Goal: Task Accomplishment & Management: Complete application form

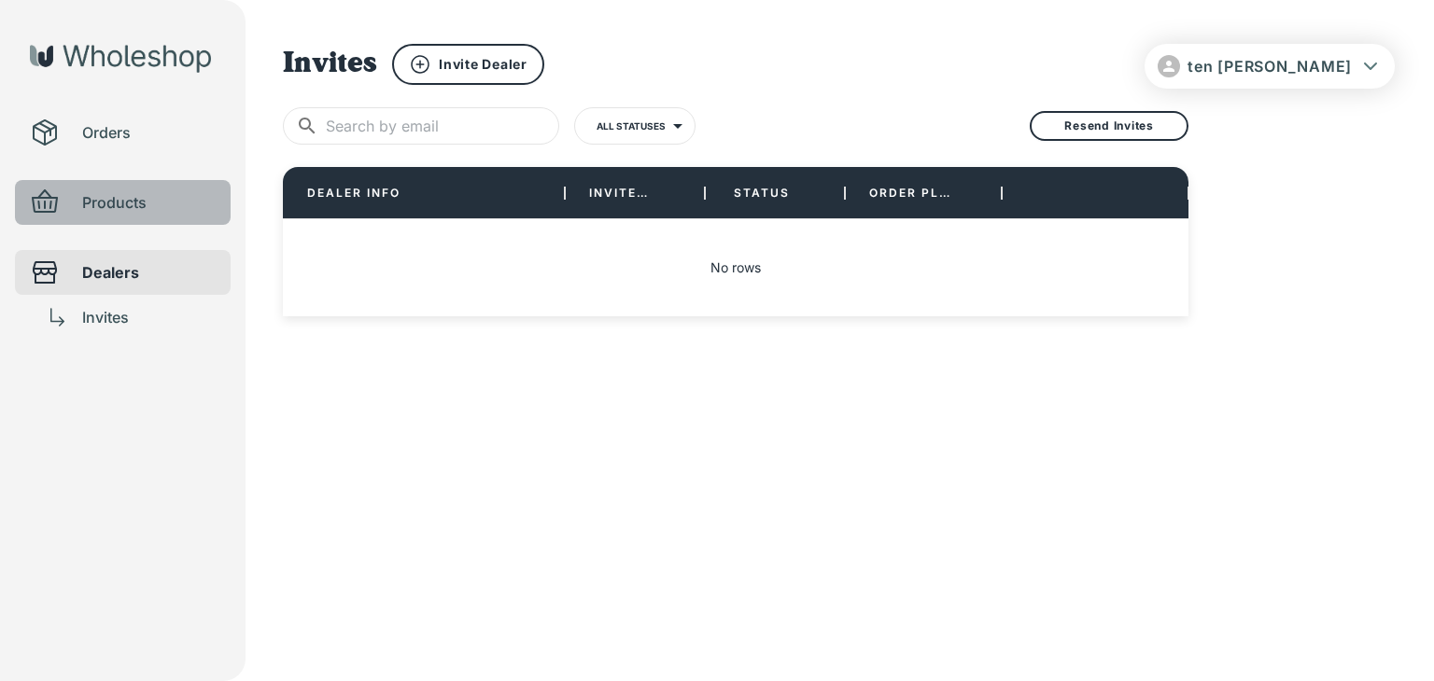
click at [161, 203] on span "Products" at bounding box center [148, 202] width 133 height 22
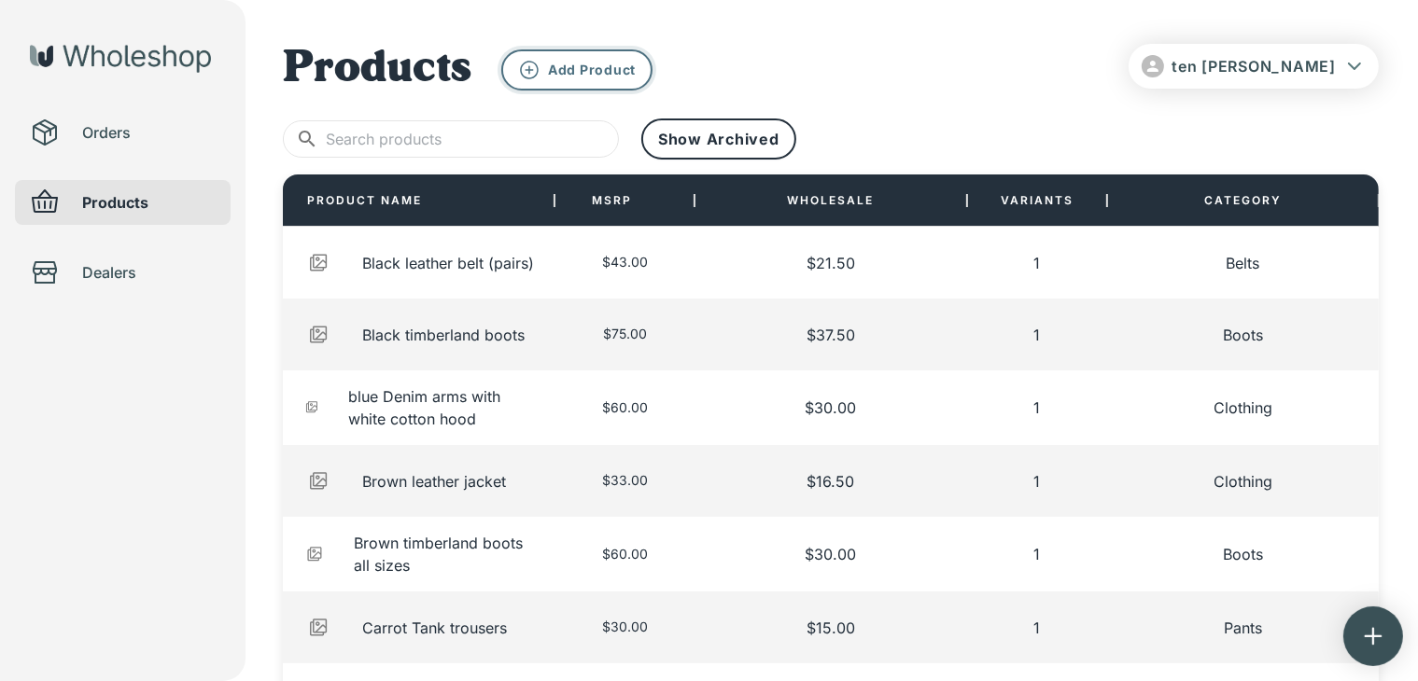
click at [620, 85] on button "Add Product" at bounding box center [576, 69] width 151 height 41
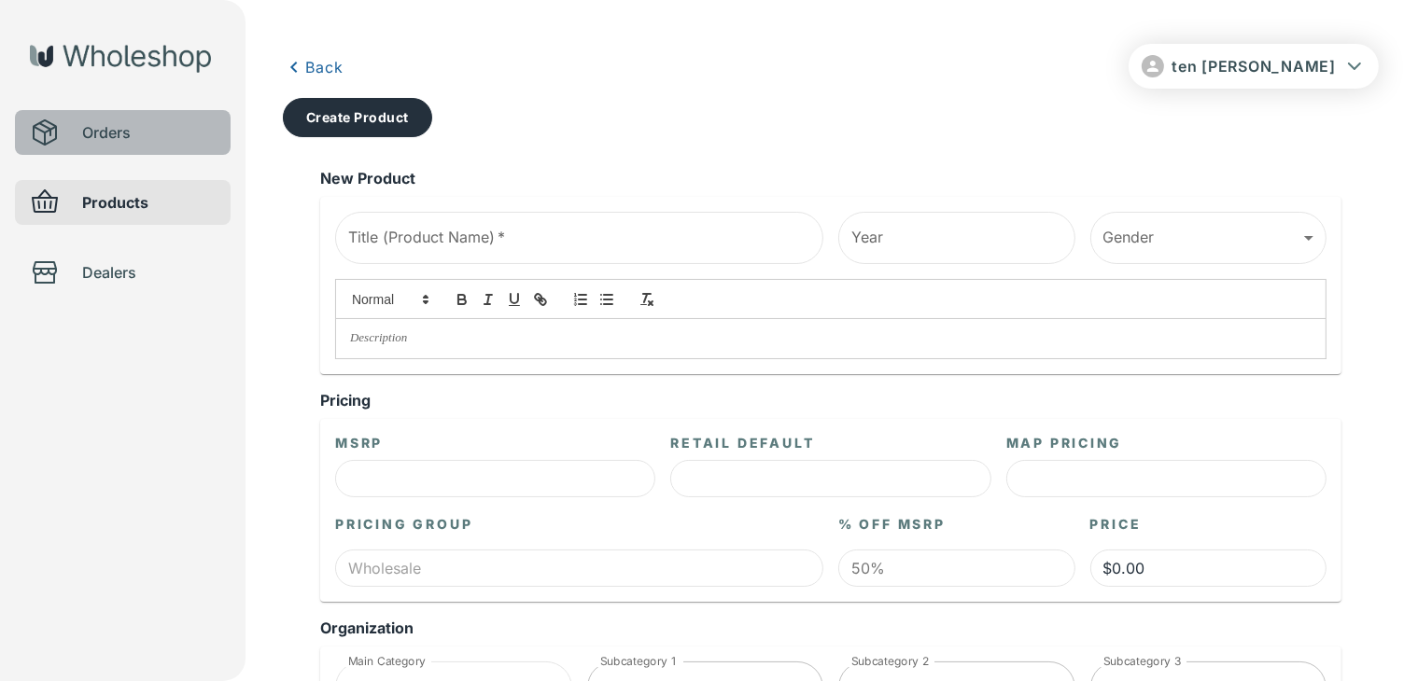
click at [154, 132] on span "Orders" at bounding box center [148, 132] width 133 height 22
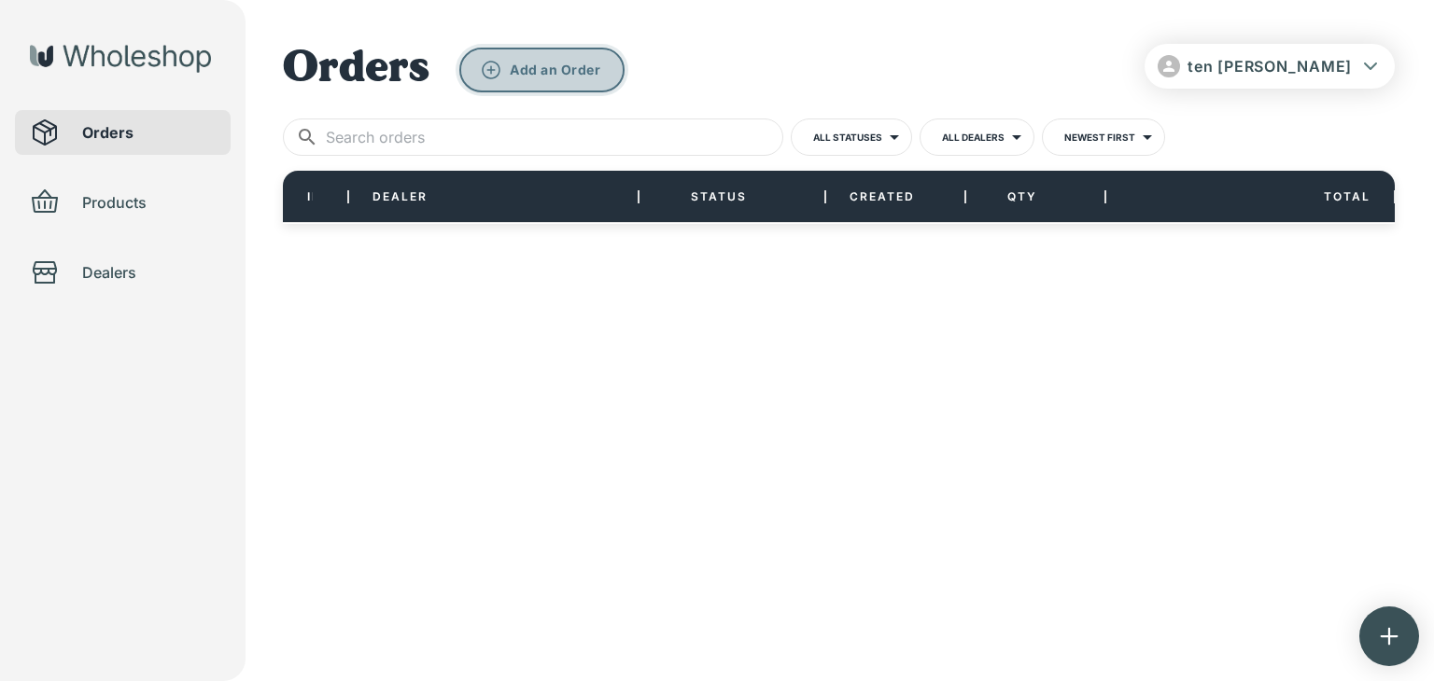
click at [536, 78] on button "Add an Order" at bounding box center [541, 70] width 165 height 45
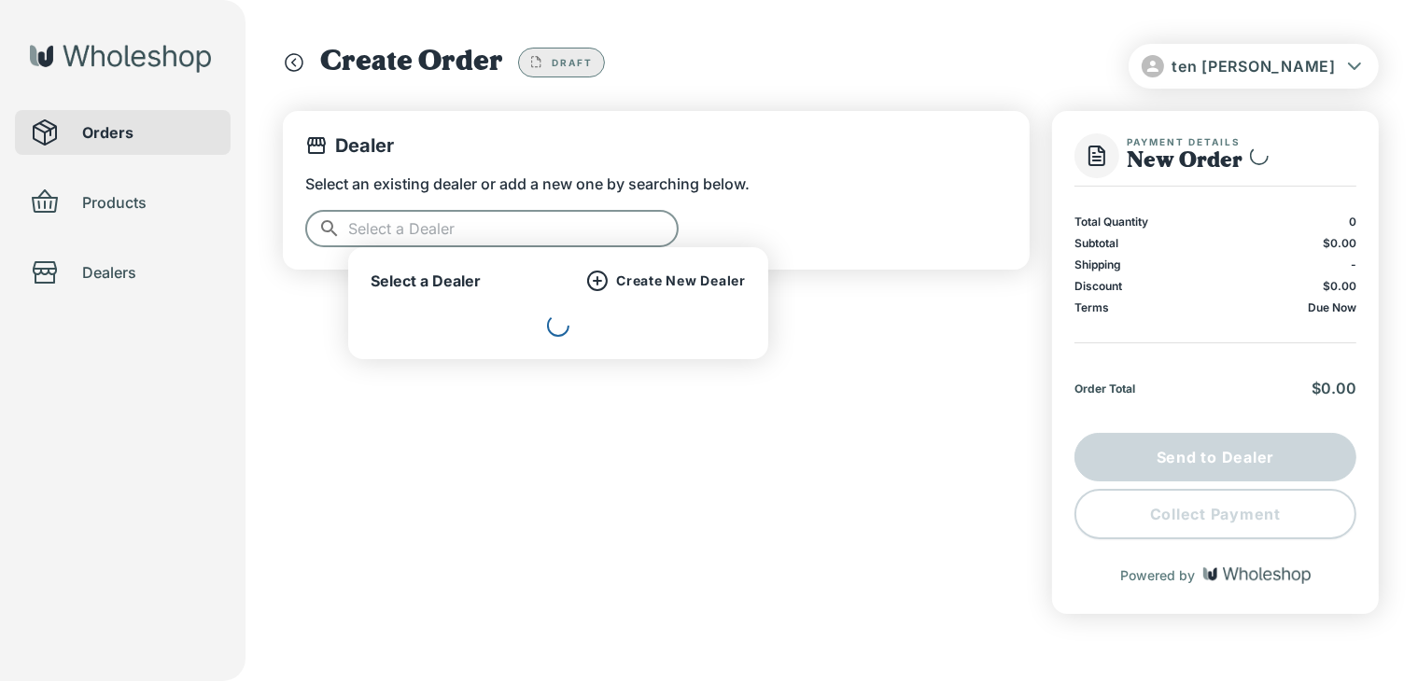
click at [445, 228] on input "text" at bounding box center [513, 228] width 330 height 37
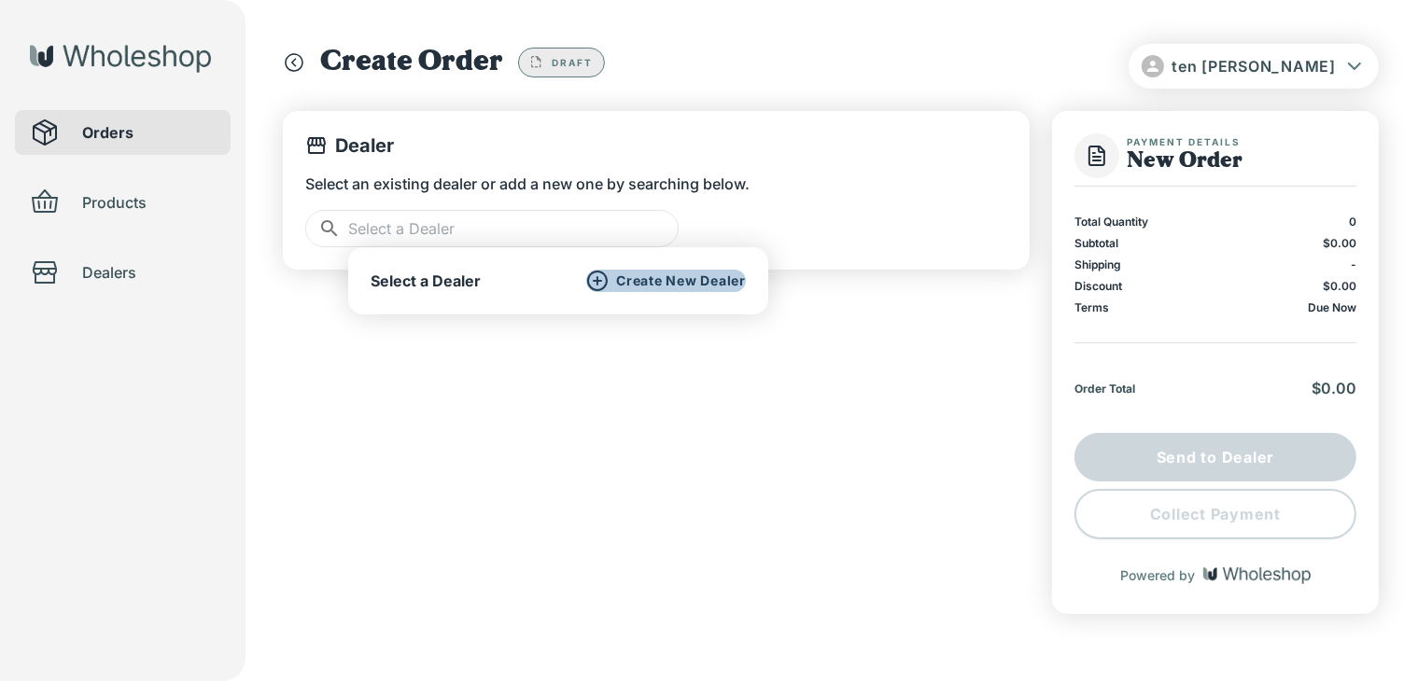
click at [650, 283] on p "Create New Dealer" at bounding box center [681, 281] width 130 height 17
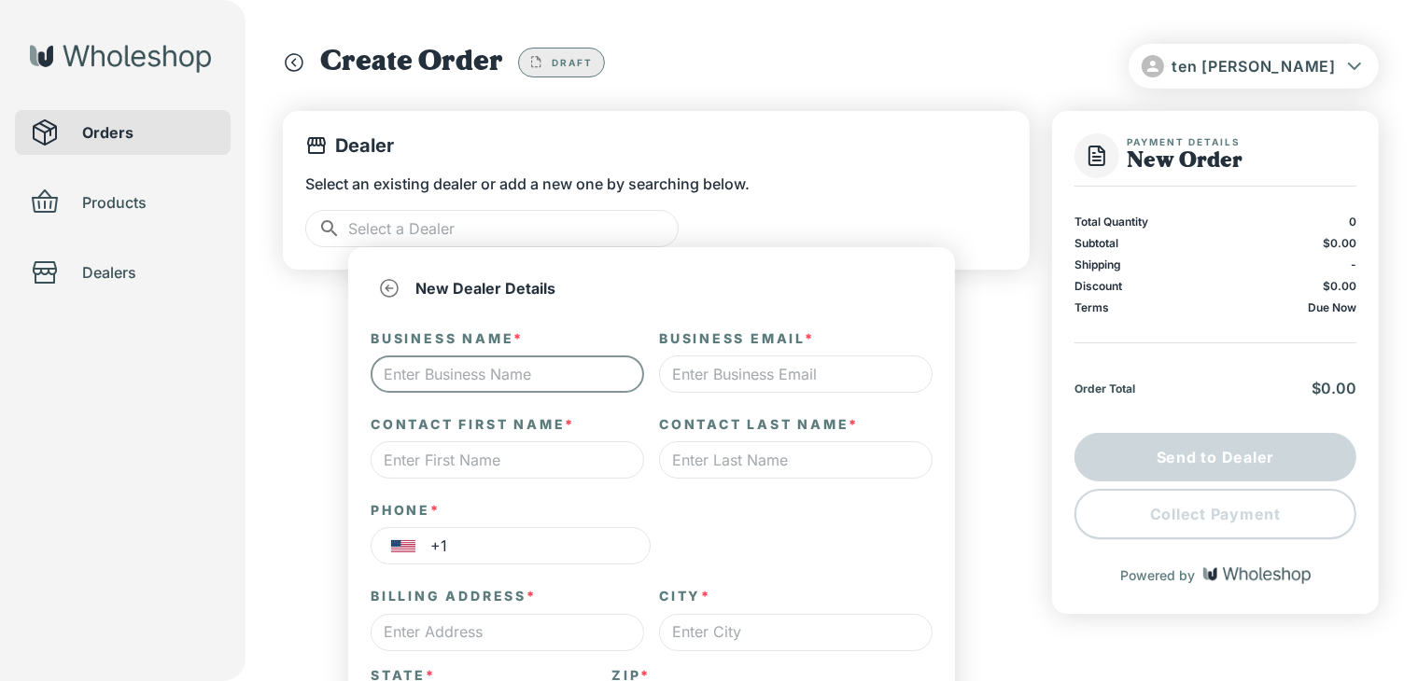
click at [571, 375] on input "text" at bounding box center [507, 374] width 273 height 37
type input "b"
type input "*"
click at [743, 370] on input "text" at bounding box center [795, 374] width 273 height 37
click at [531, 378] on input "t-wash" at bounding box center [507, 374] width 273 height 37
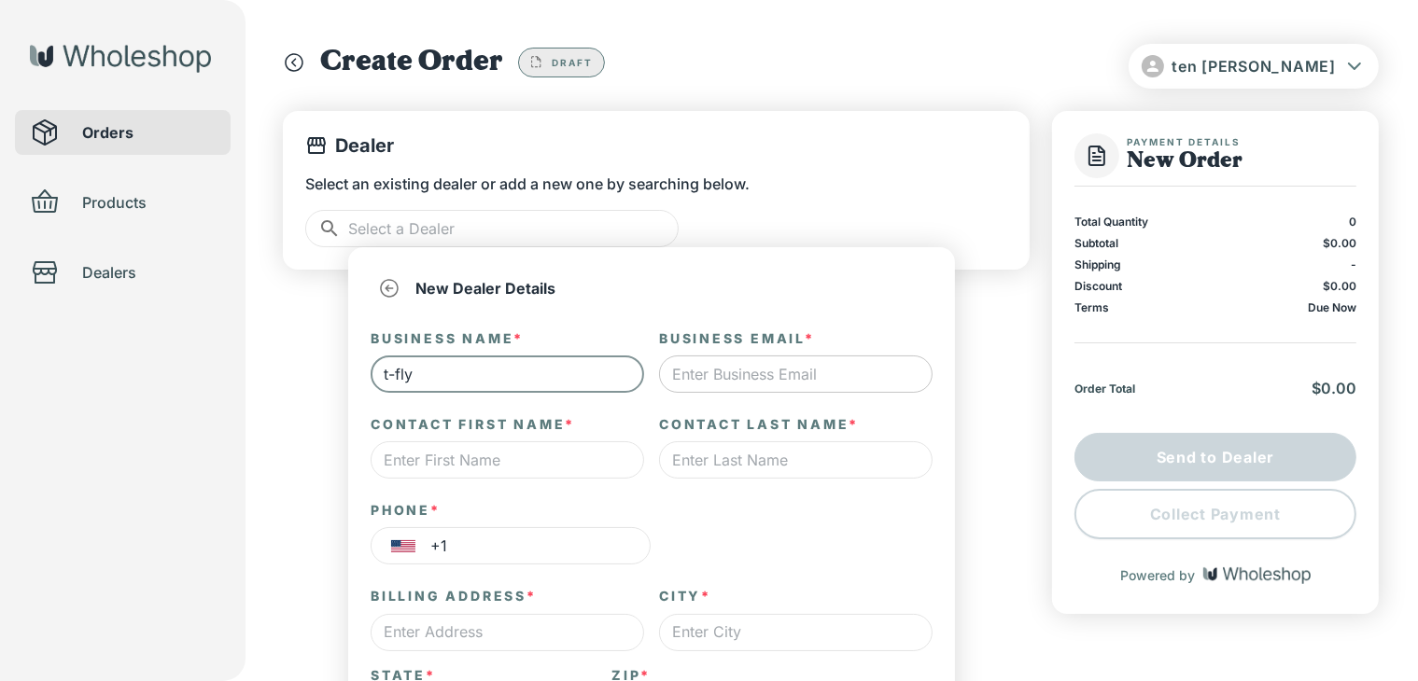
type input "t-fly"
click at [817, 365] on input "text" at bounding box center [795, 374] width 273 height 37
type input ","
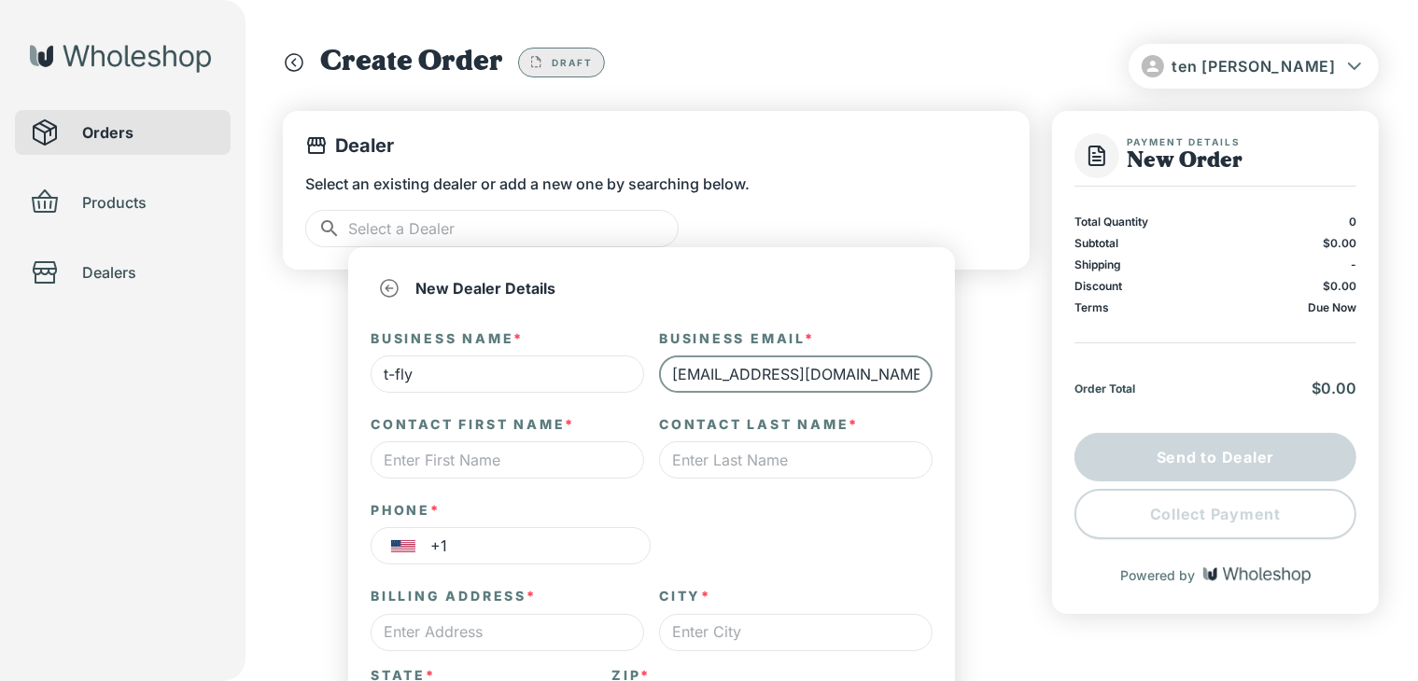
click at [780, 375] on input "[EMAIL_ADDRESS][DOMAIN_NAME]" at bounding box center [795, 374] width 273 height 37
click at [759, 374] on input "[EMAIL_ADDRESS][DOMAIN_NAME]" at bounding box center [795, 374] width 273 height 37
type input "[EMAIL_ADDRESS][DOMAIN_NAME]"
click at [552, 445] on input "text" at bounding box center [507, 459] width 273 height 37
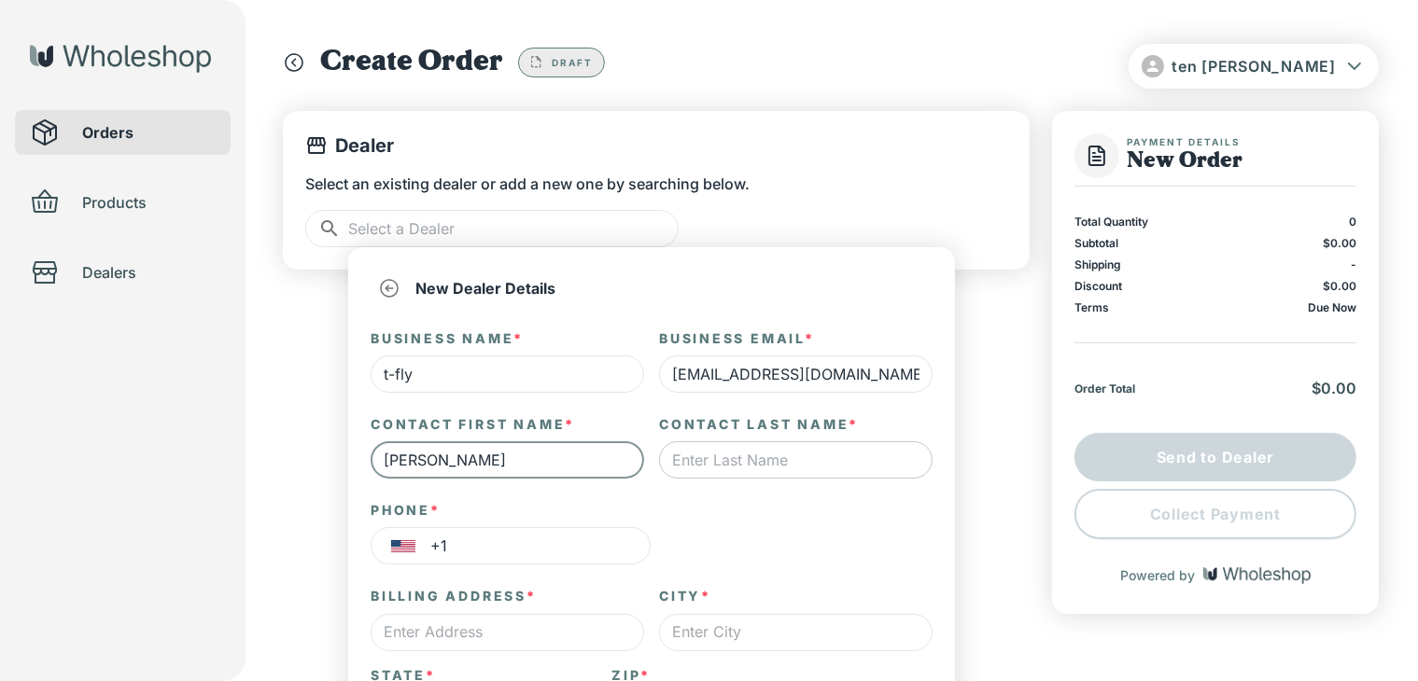
type input "[PERSON_NAME]"
click at [831, 464] on input "text" at bounding box center [795, 459] width 273 height 37
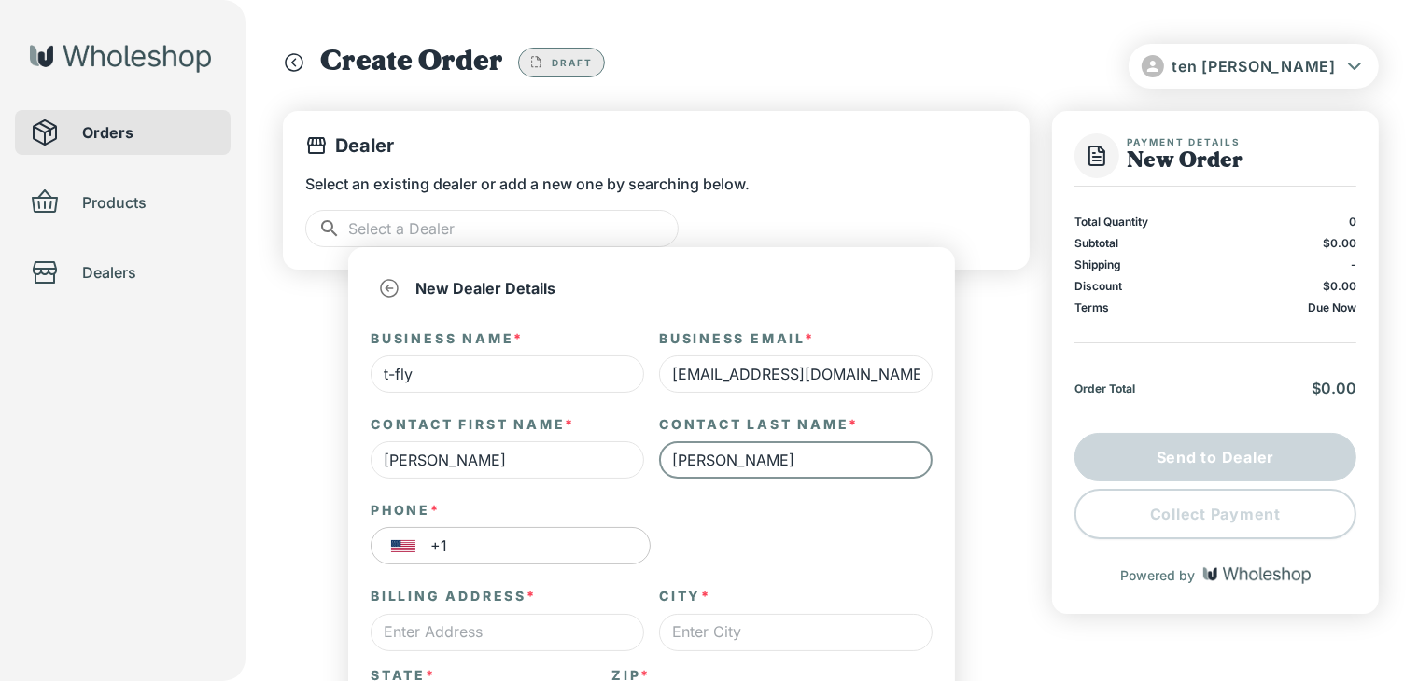
type input "[PERSON_NAME]"
click at [587, 562] on input "+1" at bounding box center [540, 545] width 220 height 37
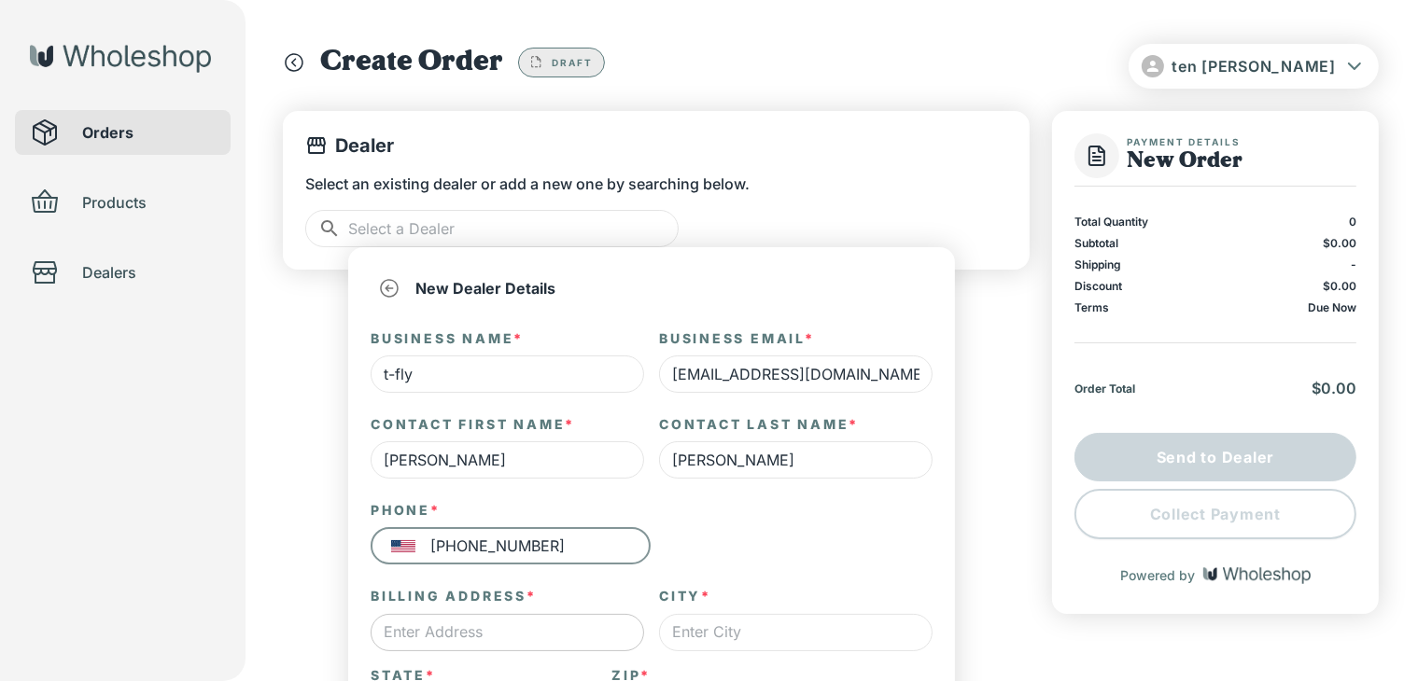
type input "[PHONE_NUMBER]"
click at [560, 630] on input "text" at bounding box center [507, 632] width 273 height 37
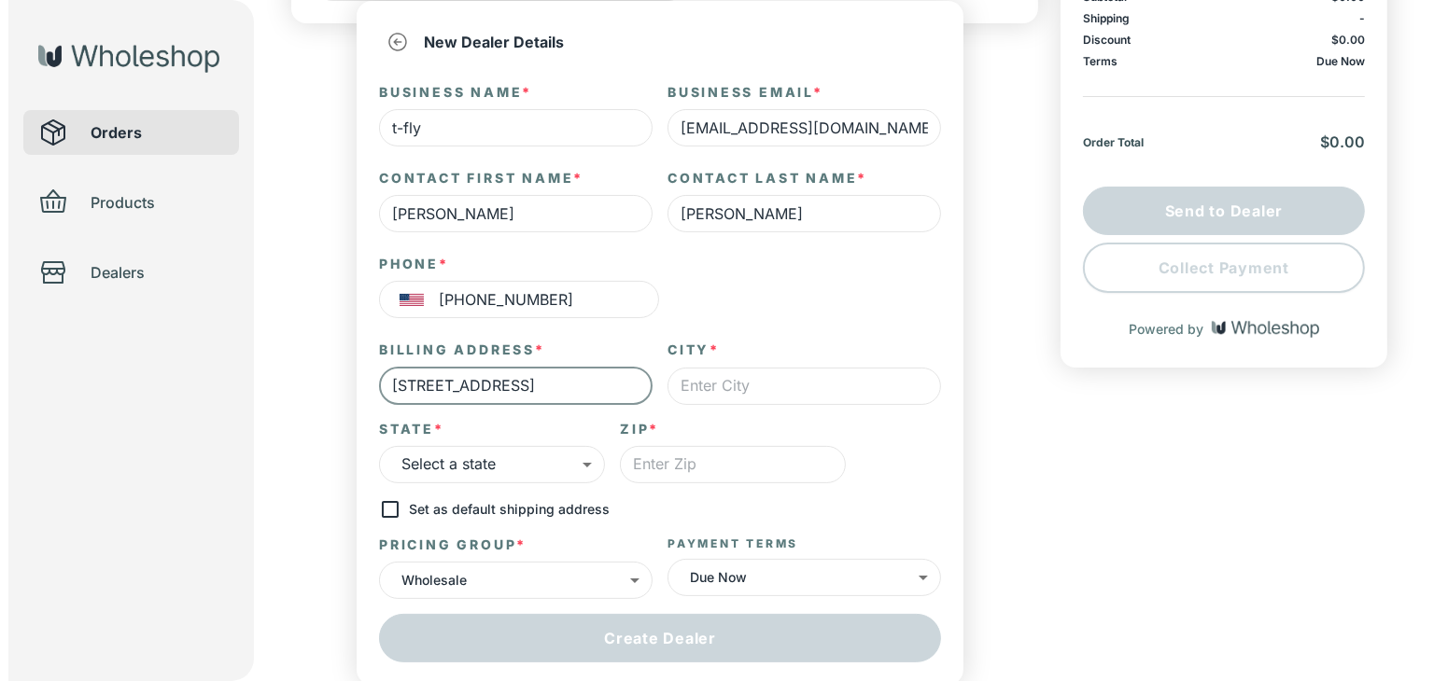
scroll to position [246, 0]
type input "[STREET_ADDRESS]"
click at [794, 387] on input "text" at bounding box center [795, 386] width 273 height 37
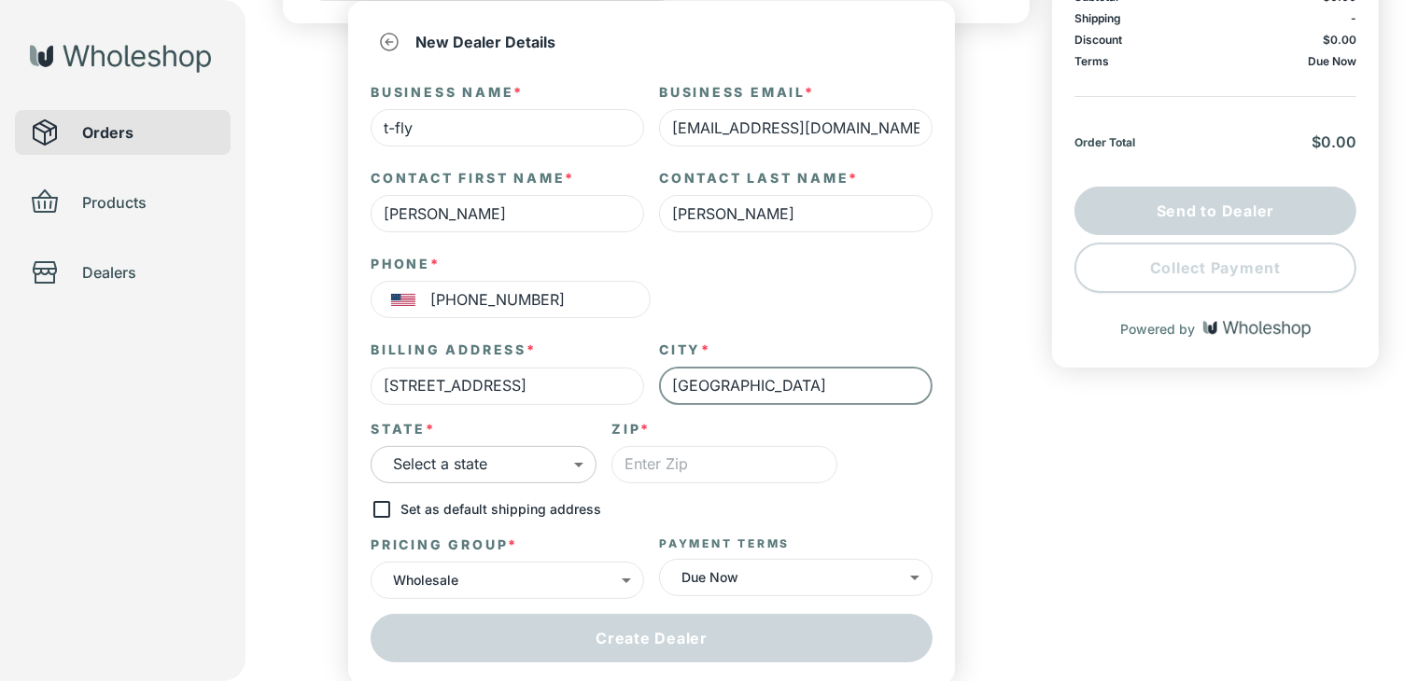
type input "[GEOGRAPHIC_DATA]"
click at [563, 457] on body "ten [PERSON_NAME] Orders Products Dealers Create Order Draft Dealer Select an e…" at bounding box center [709, 106] width 1418 height 704
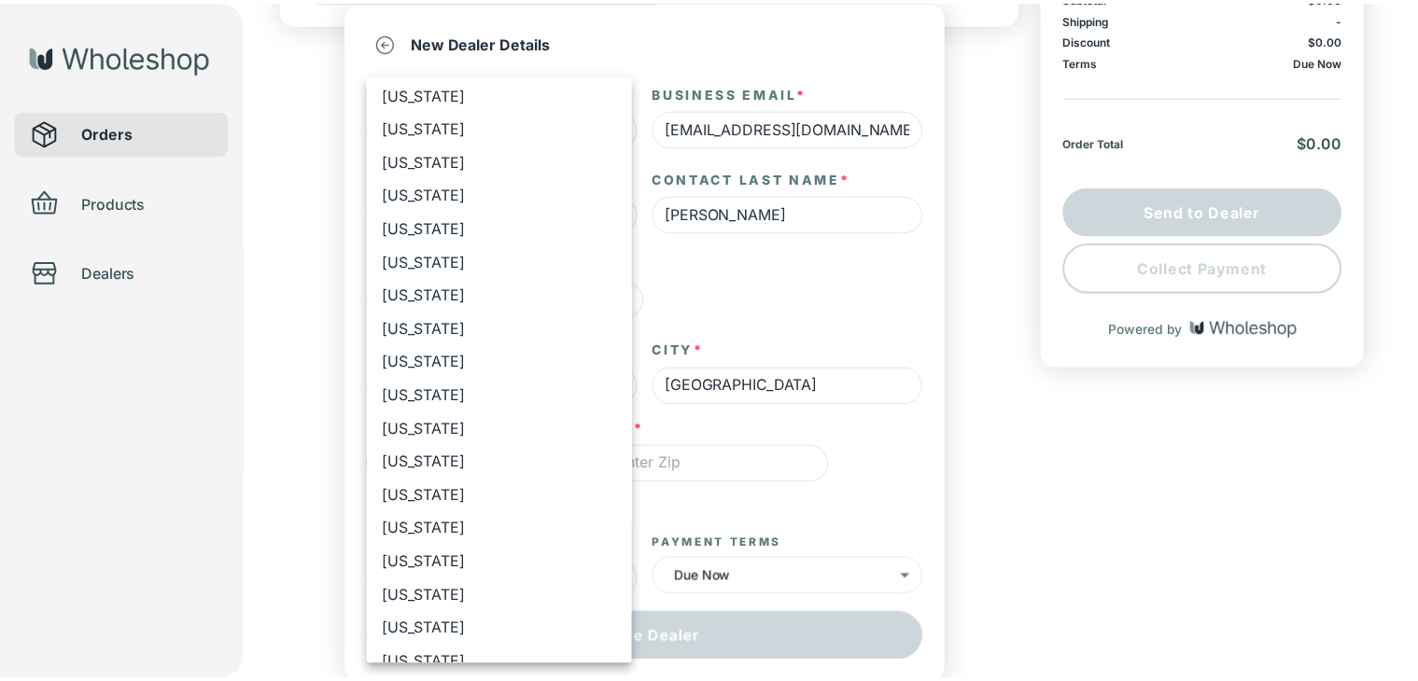
scroll to position [609, 0]
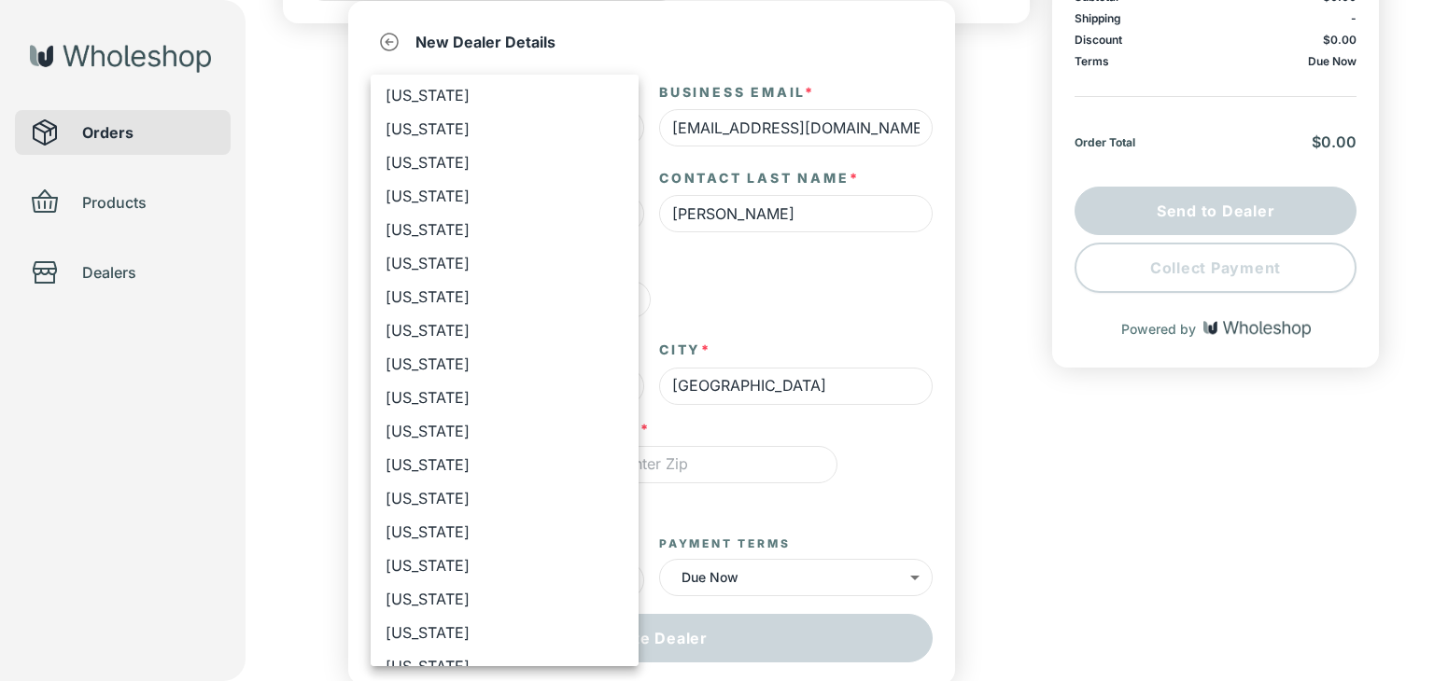
click at [490, 553] on li "[US_STATE]" at bounding box center [505, 566] width 268 height 34
type input "**"
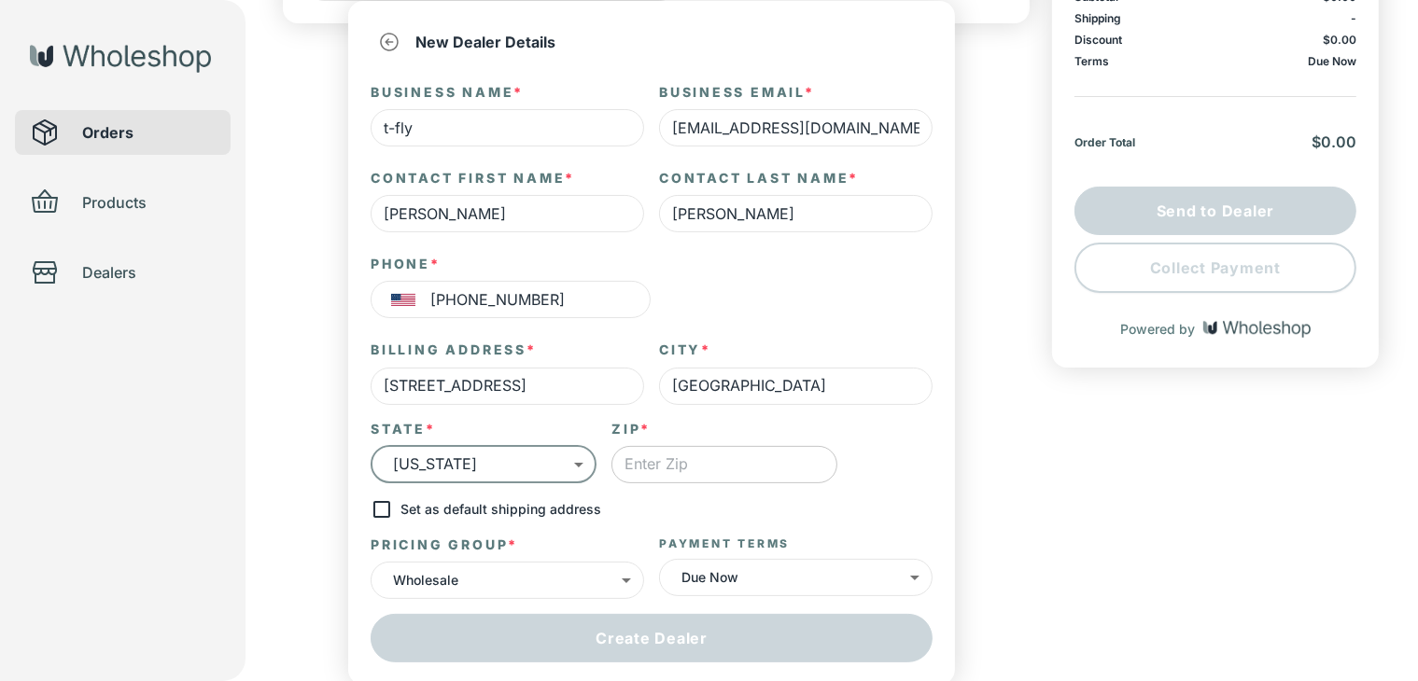
click at [778, 469] on input "text" at bounding box center [724, 464] width 226 height 37
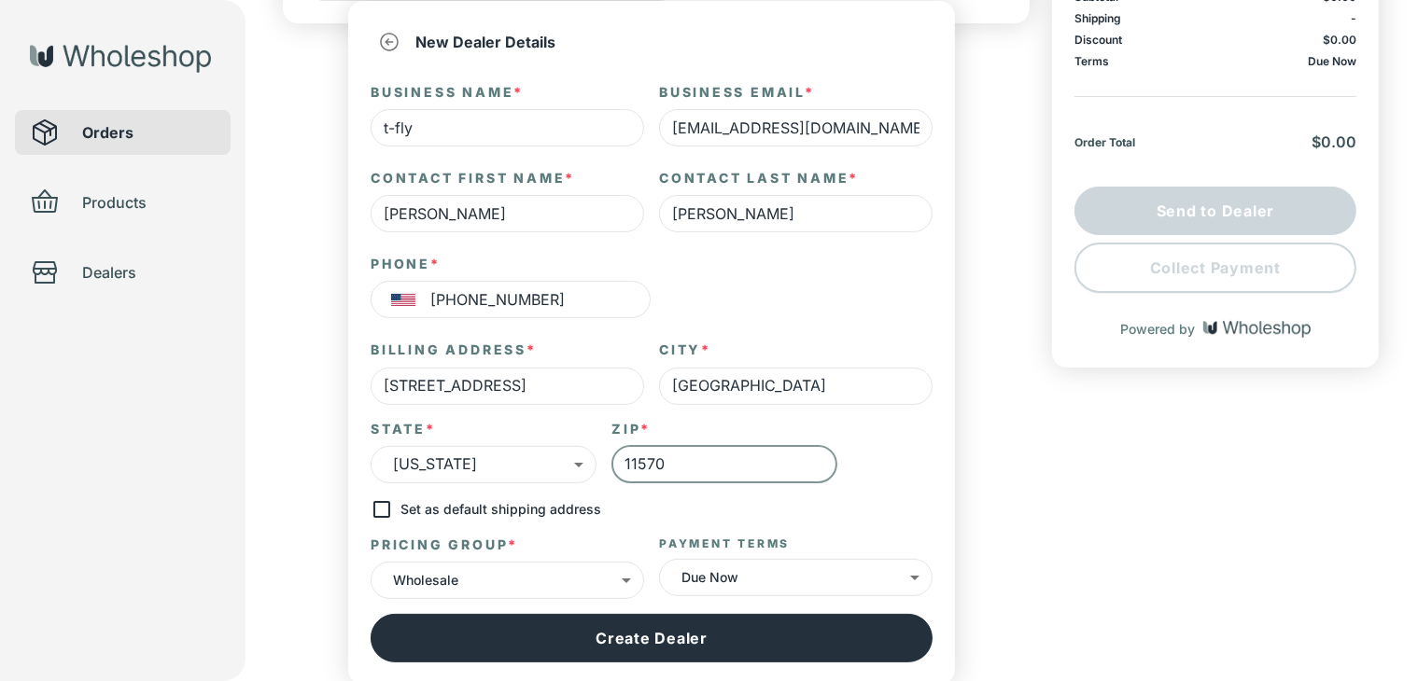
type input "11570"
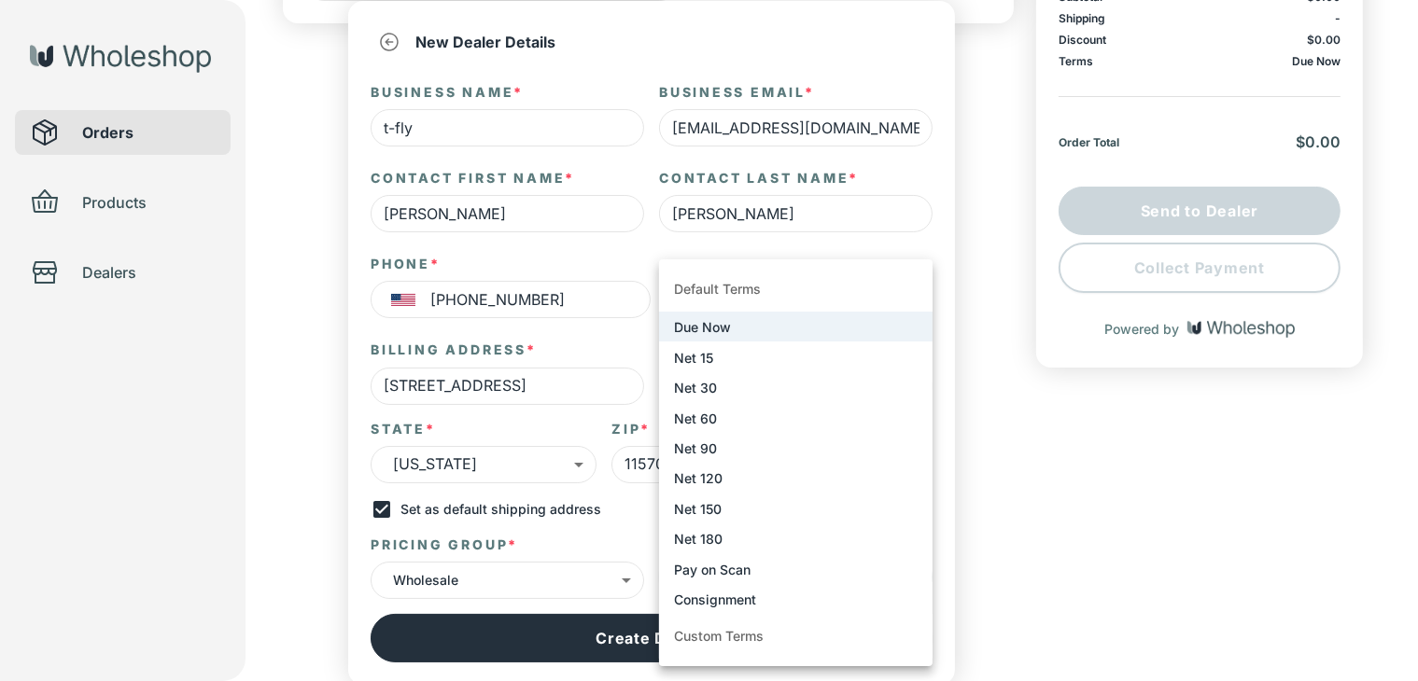
click at [709, 457] on body "ten [PERSON_NAME] Orders Products Dealers Create Order Draft Dealer Select an e…" at bounding box center [709, 106] width 1418 height 704
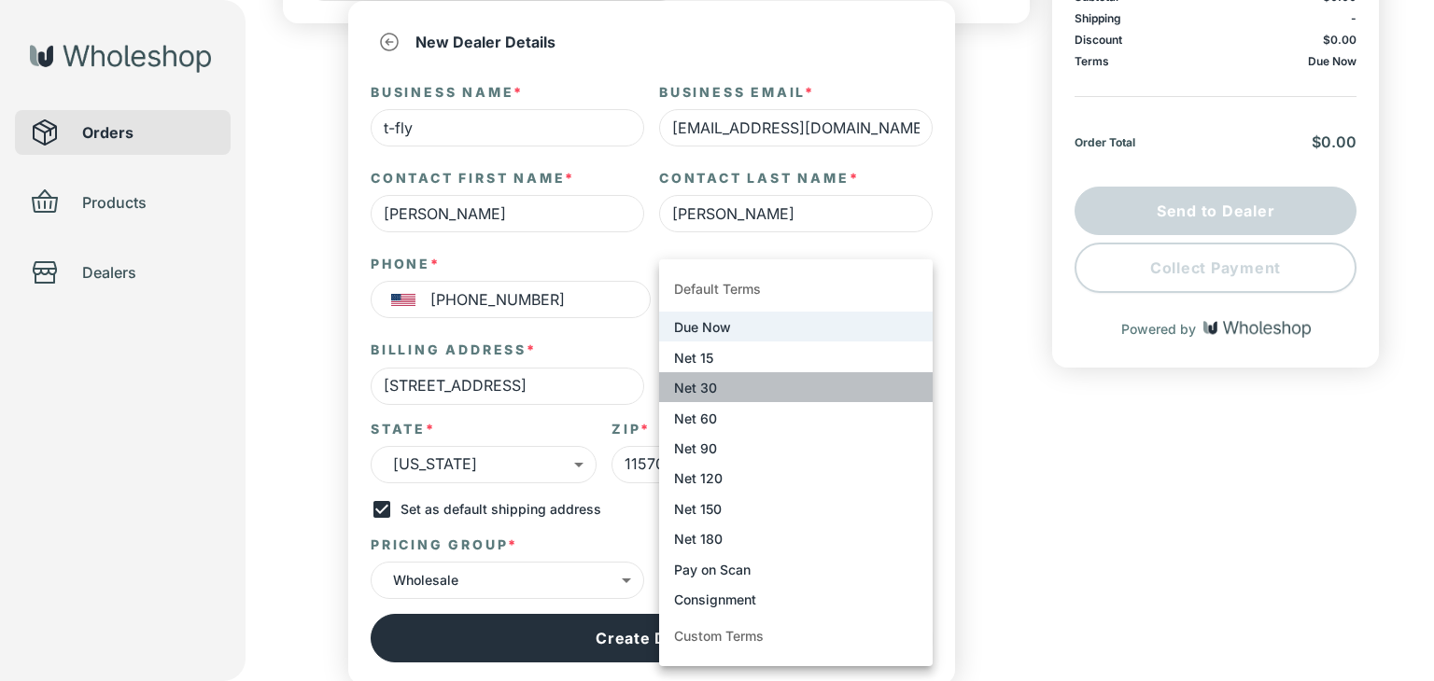
click at [721, 392] on li "Net 30" at bounding box center [795, 387] width 273 height 30
type input "****"
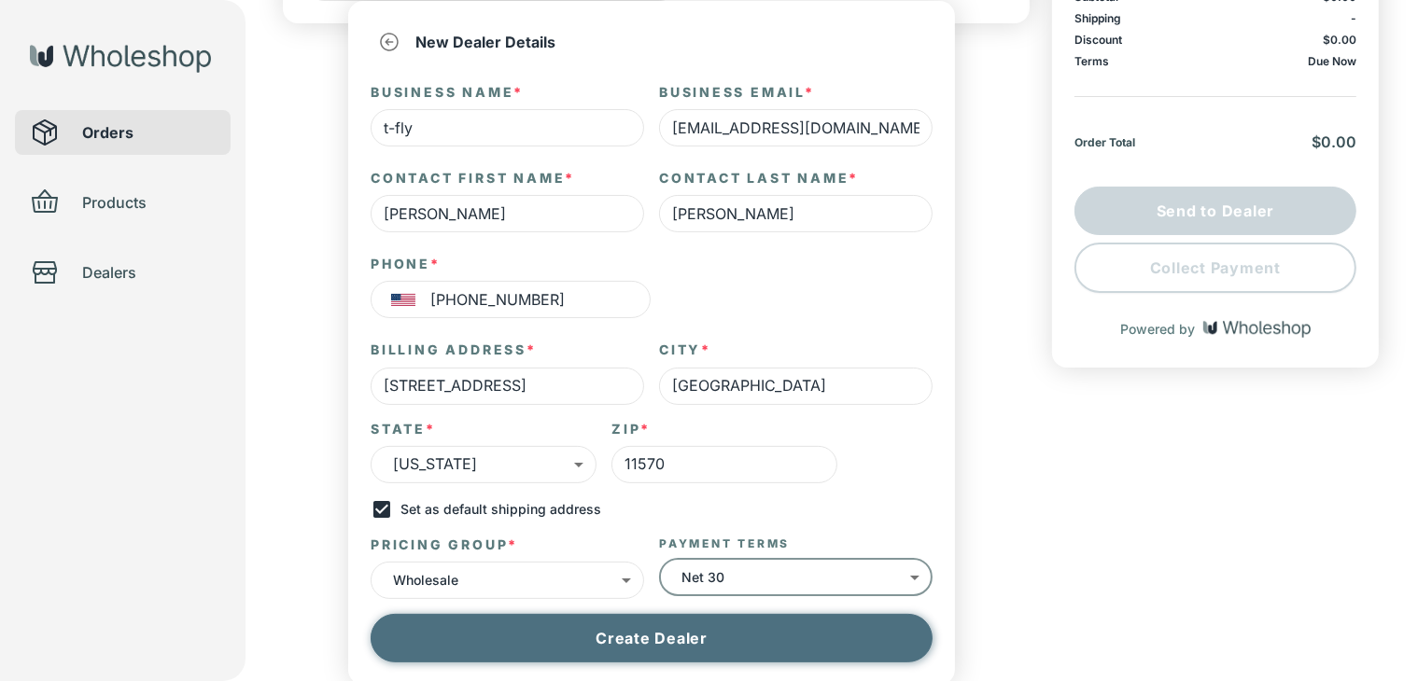
click at [651, 631] on button "Create Dealer" at bounding box center [652, 638] width 562 height 49
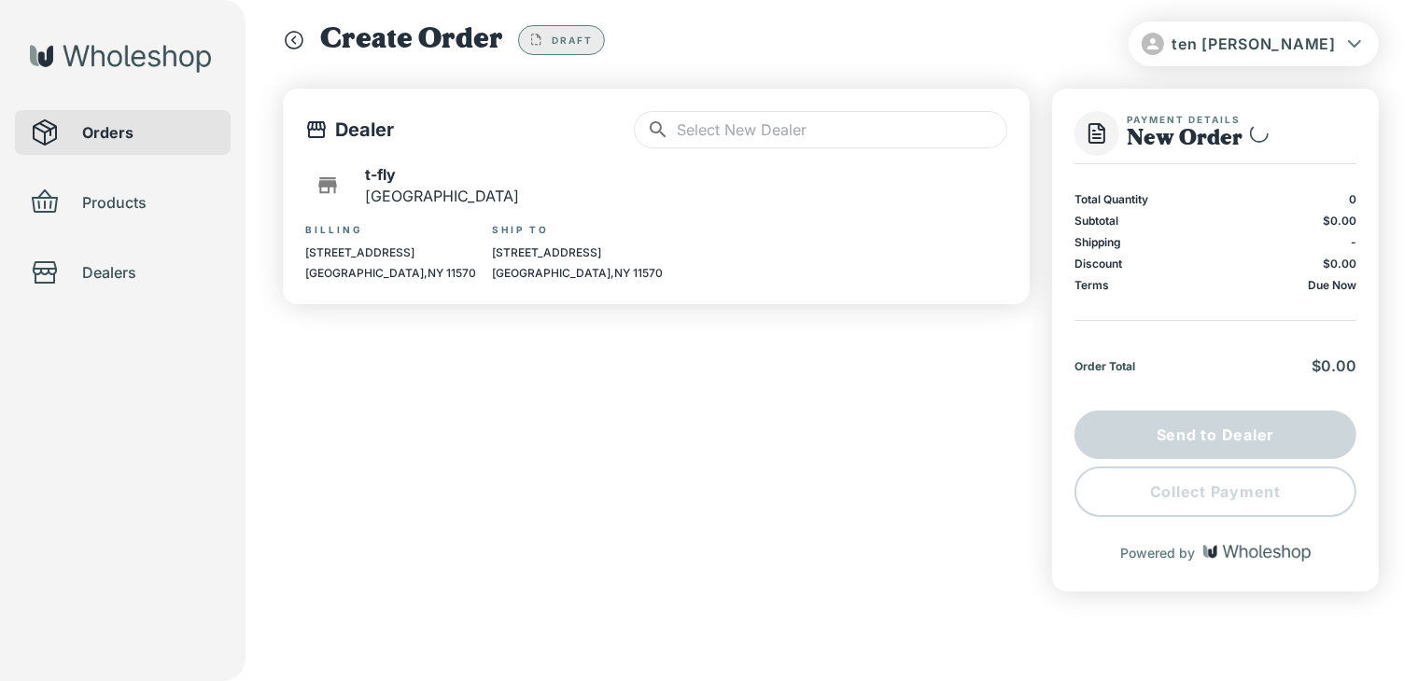
scroll to position [21, 0]
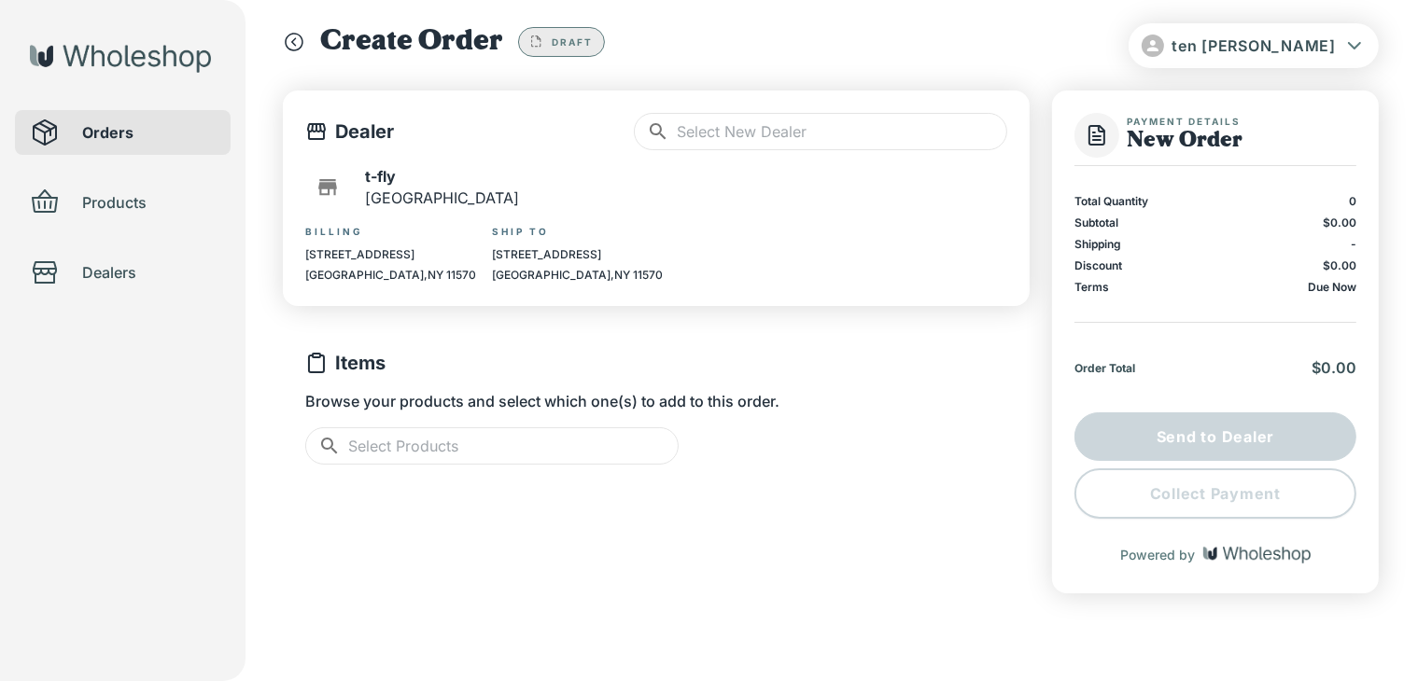
click at [617, 442] on input "text" at bounding box center [513, 445] width 330 height 37
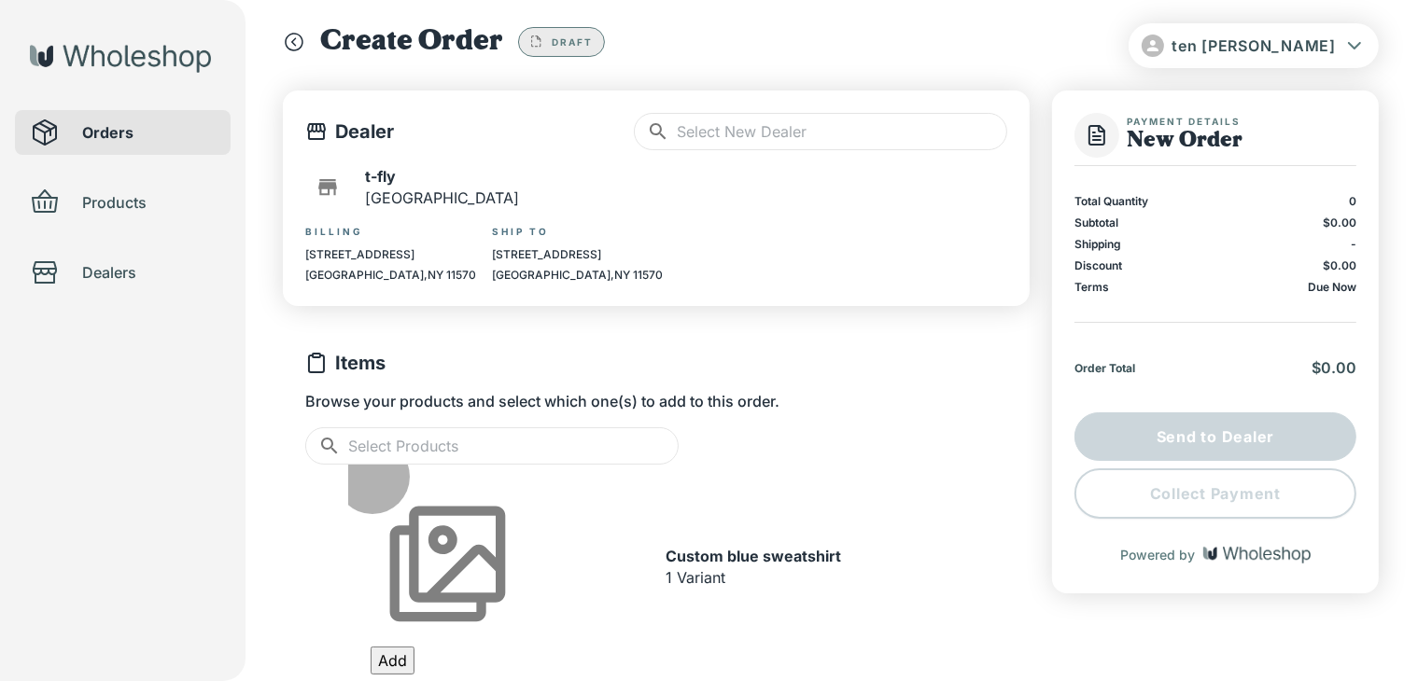
click at [414, 647] on button "Add" at bounding box center [393, 661] width 44 height 28
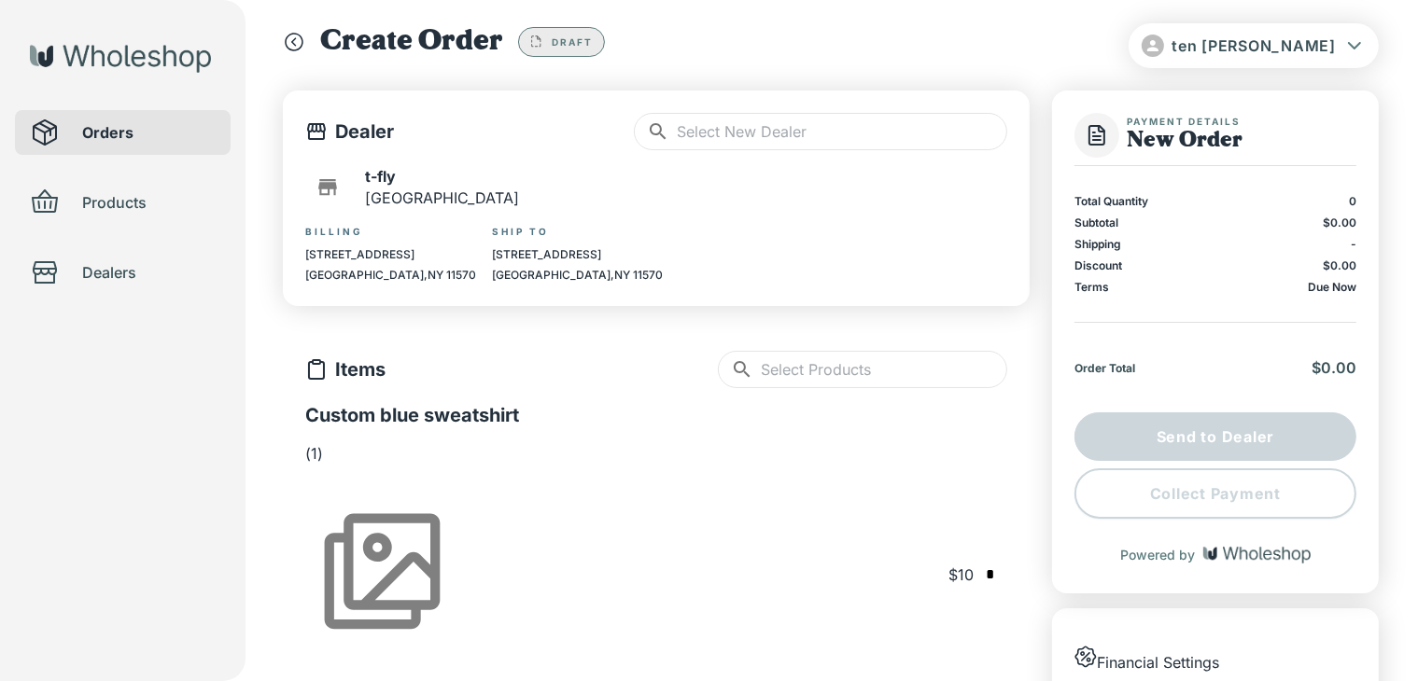
click at [897, 378] on input "text" at bounding box center [884, 369] width 246 height 37
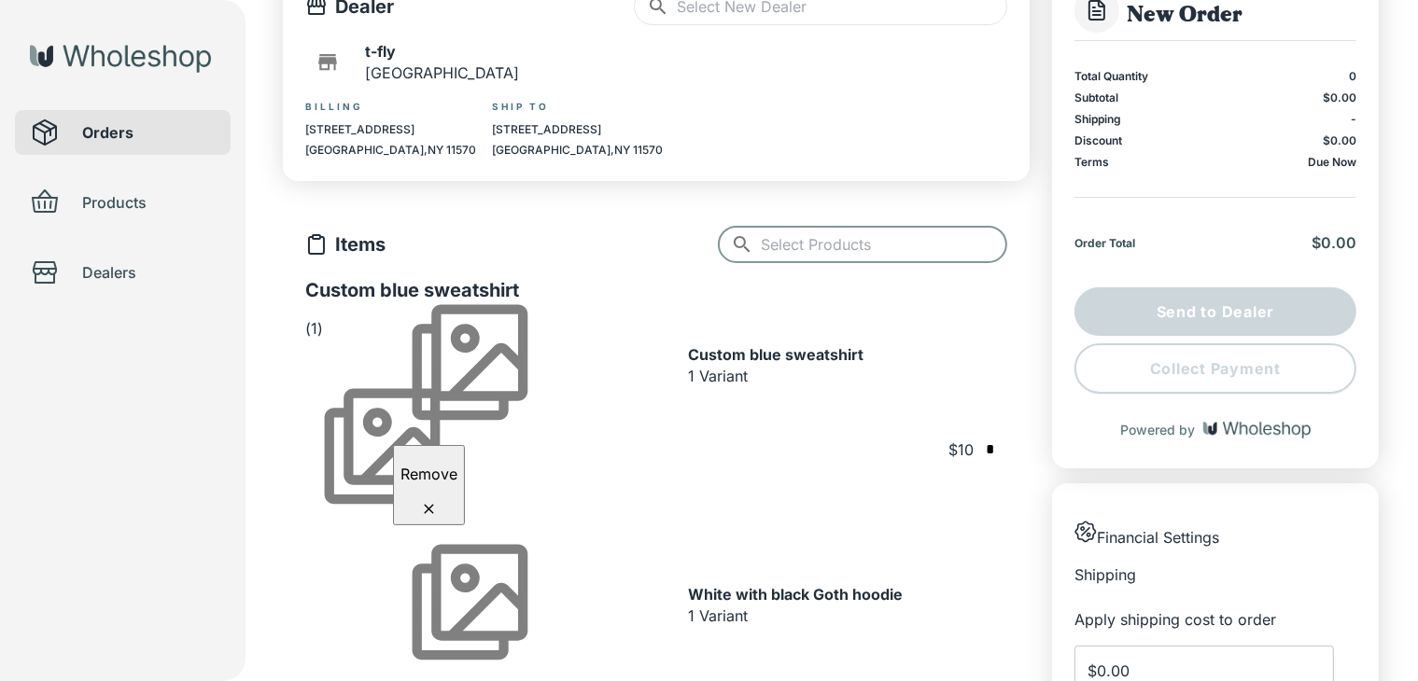
scroll to position [151, 0]
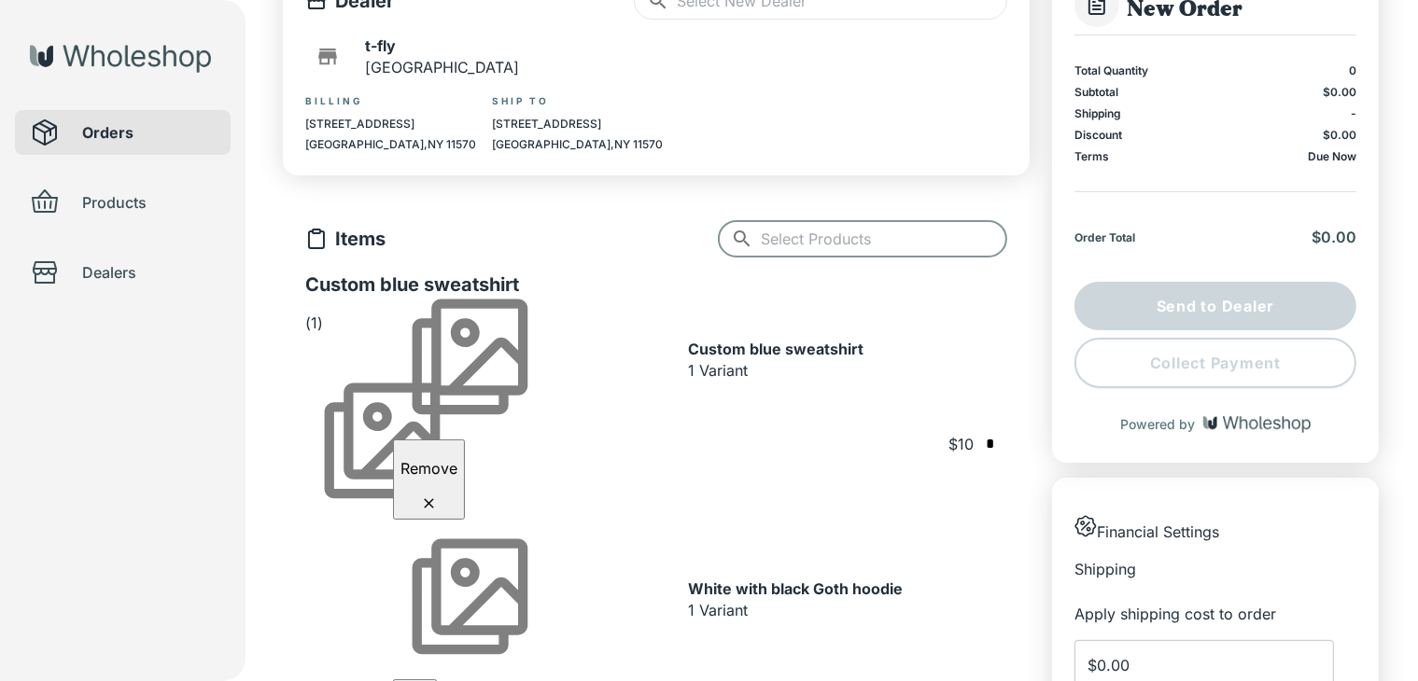
type input "*"
click at [437, 679] on button "Add" at bounding box center [415, 693] width 44 height 28
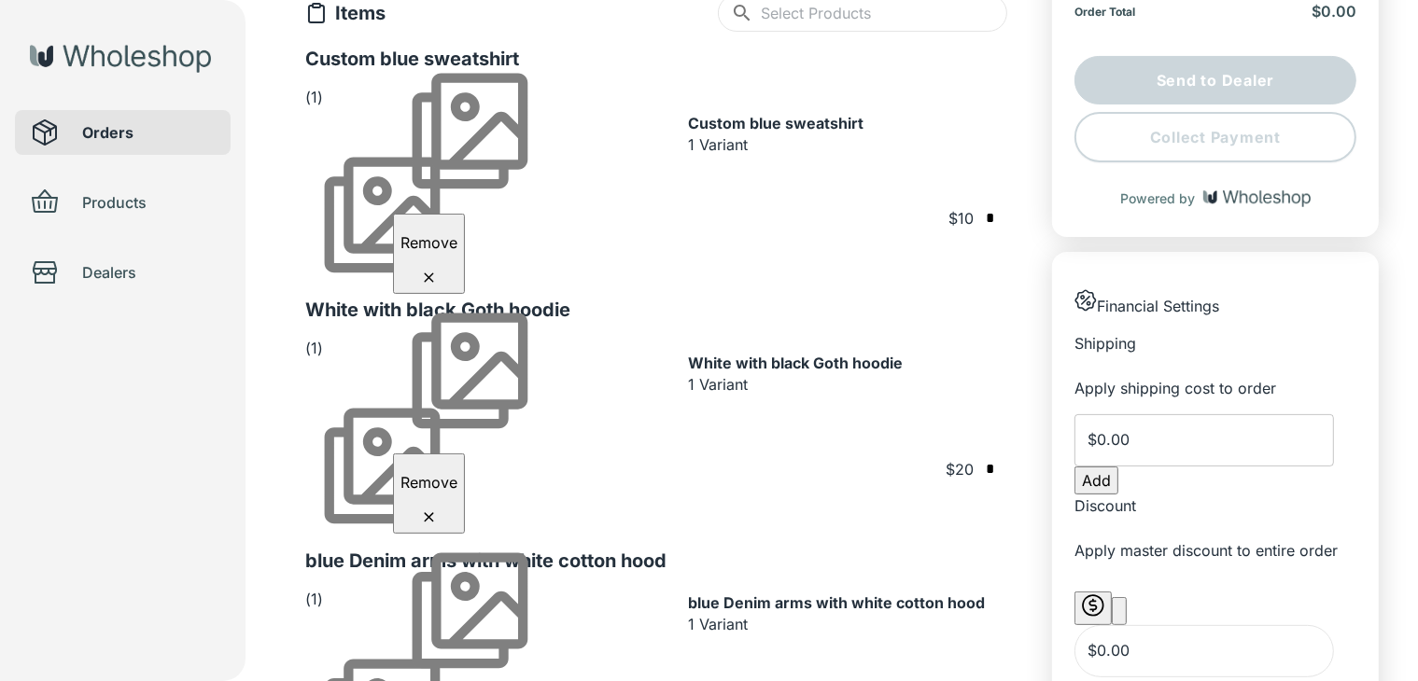
scroll to position [407, 0]
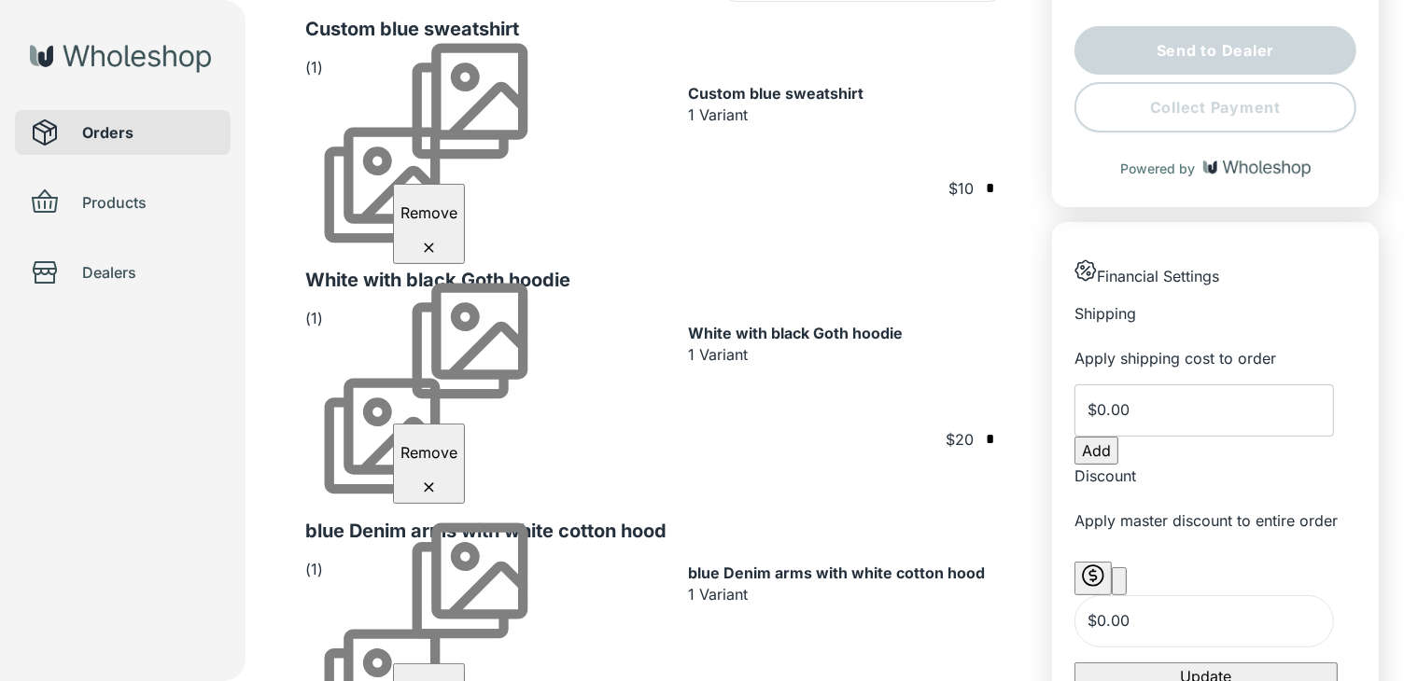
click at [219, 483] on div "Orders Products Dealers" at bounding box center [122, 340] width 245 height 681
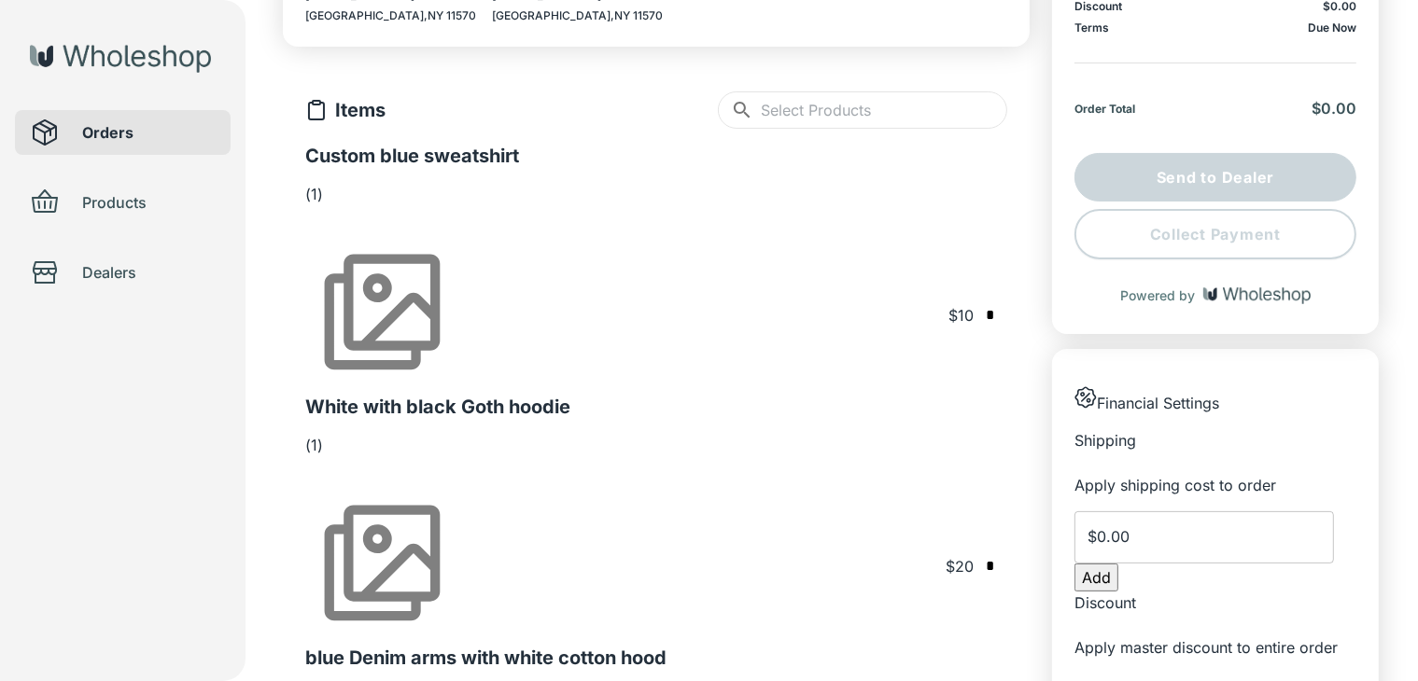
scroll to position [276, 0]
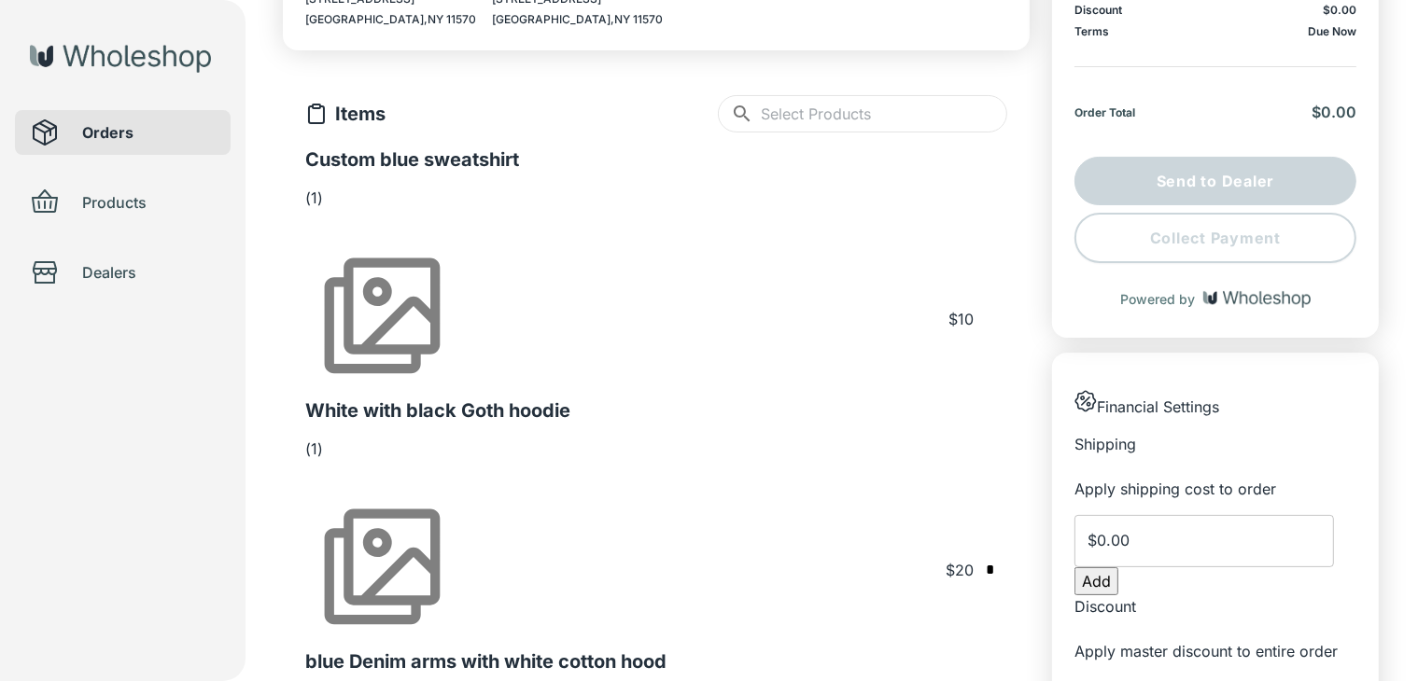
click at [981, 307] on input "text" at bounding box center [990, 319] width 19 height 24
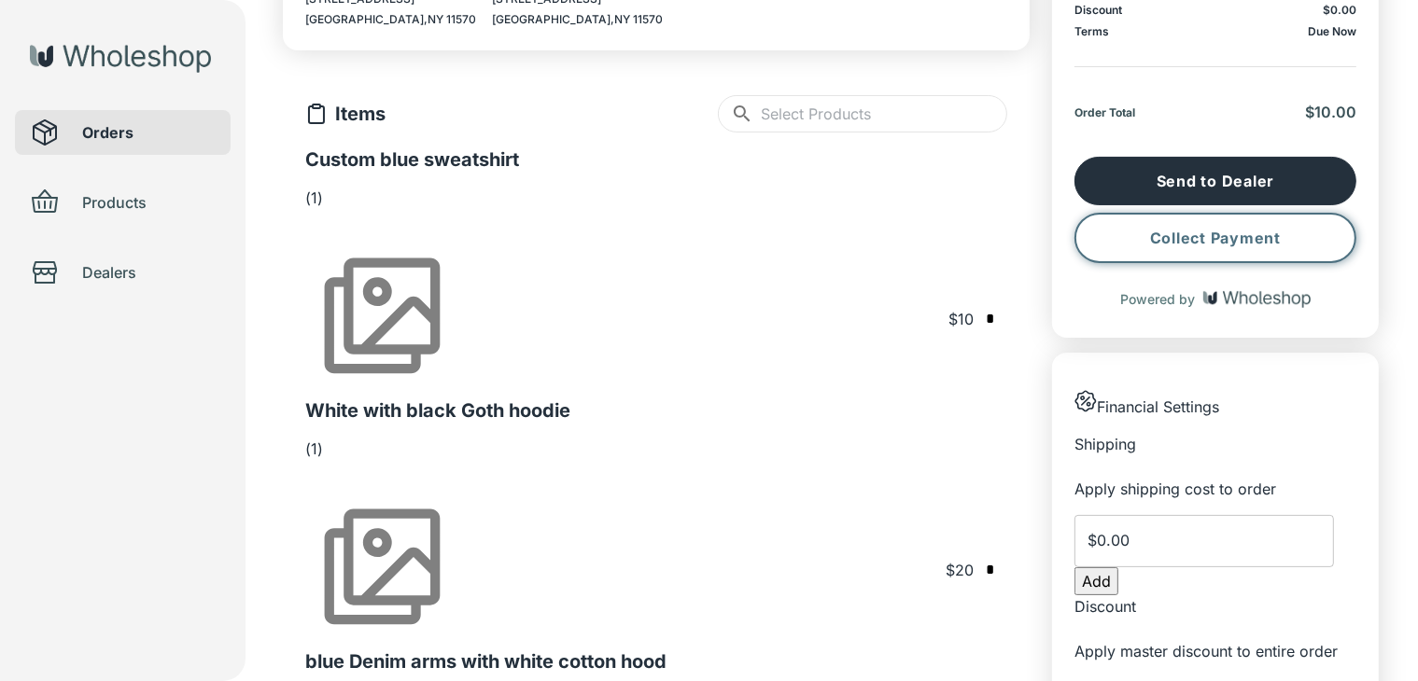
type input "*"
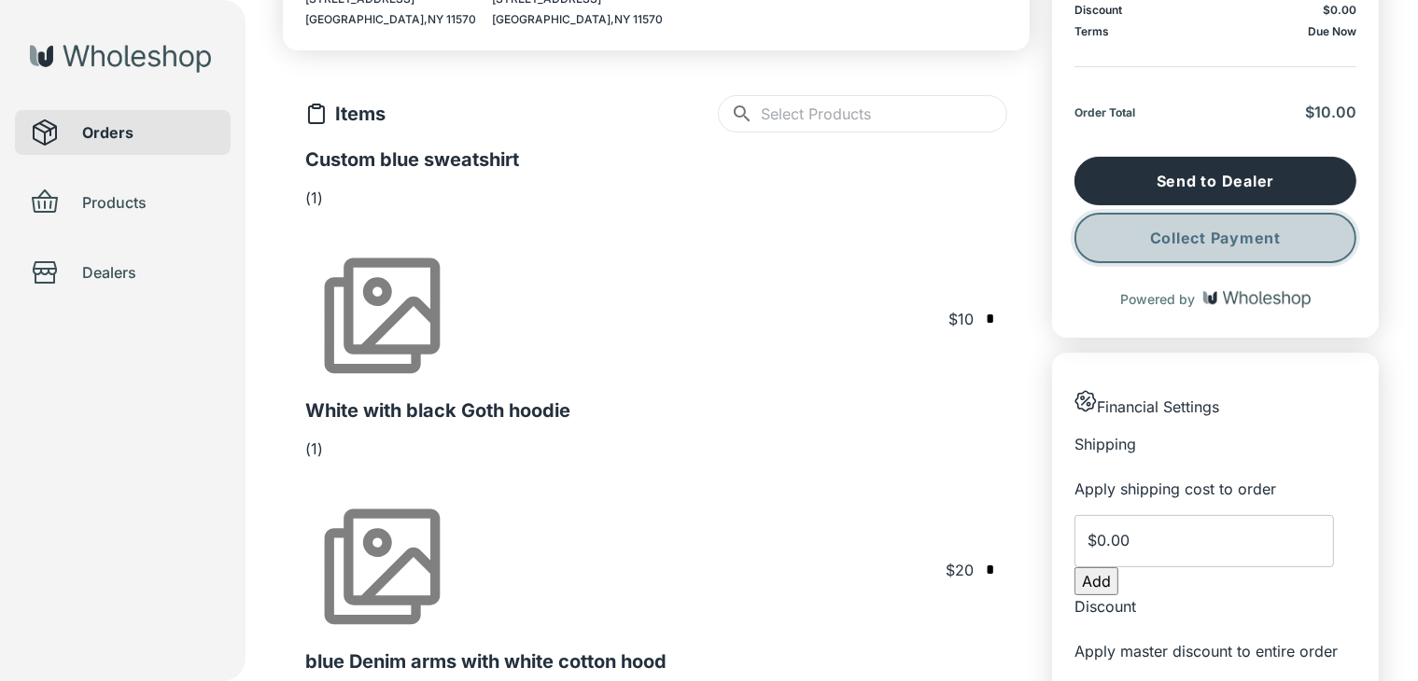
click at [1198, 232] on button "Collect Payment" at bounding box center [1215, 238] width 282 height 50
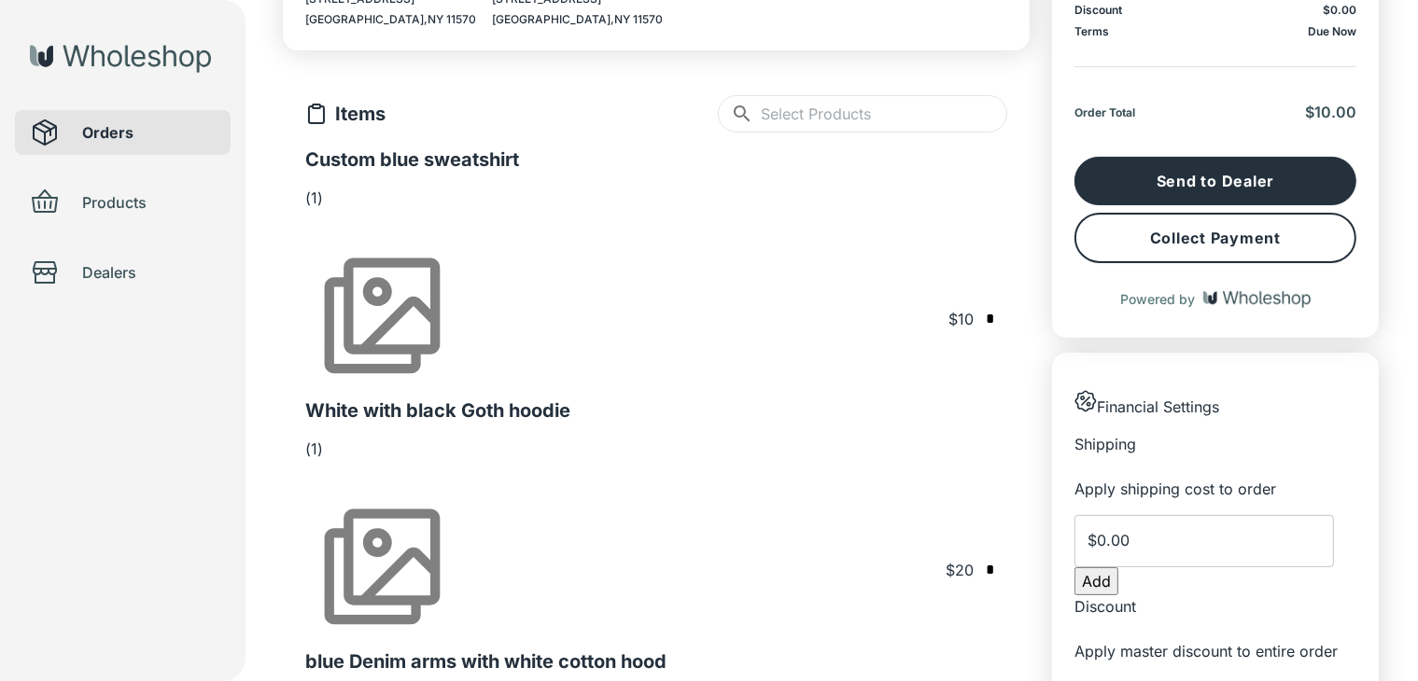
click at [981, 307] on input "*" at bounding box center [990, 319] width 19 height 24
type input "*"
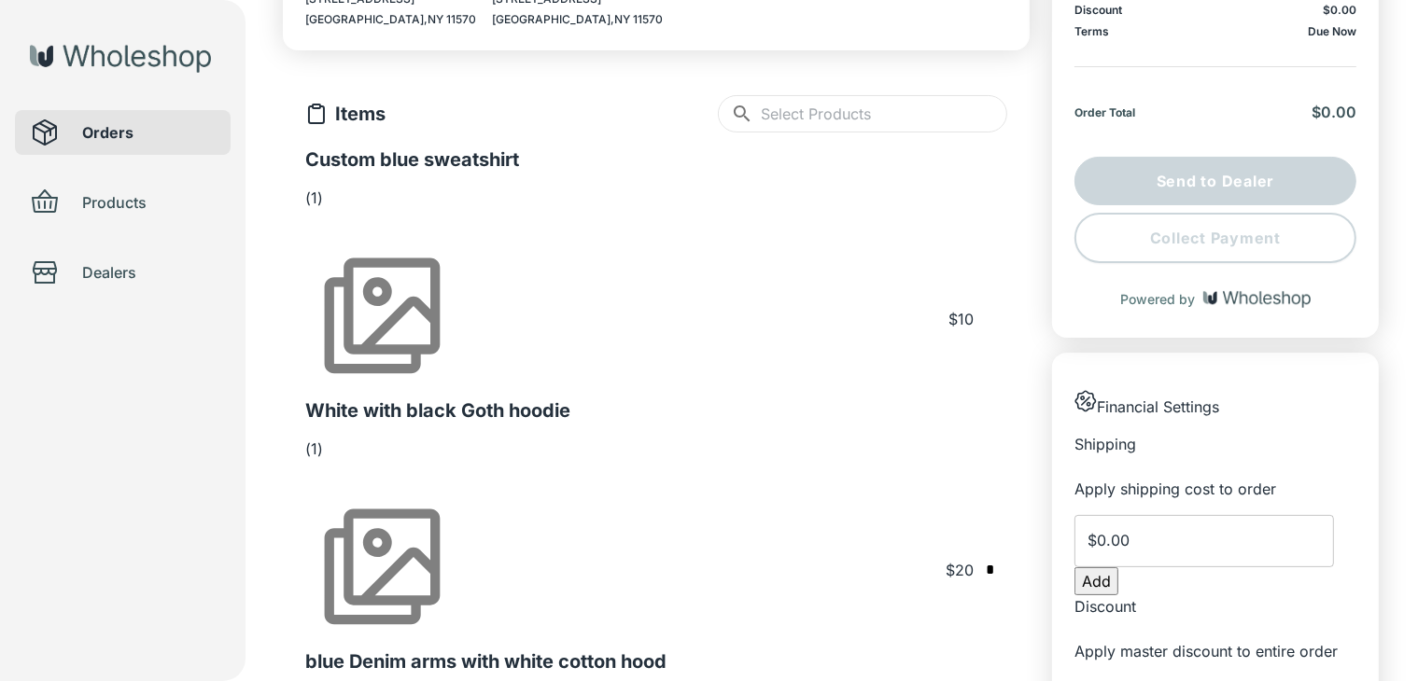
type input "*"
click at [981, 558] on input "text" at bounding box center [990, 570] width 19 height 24
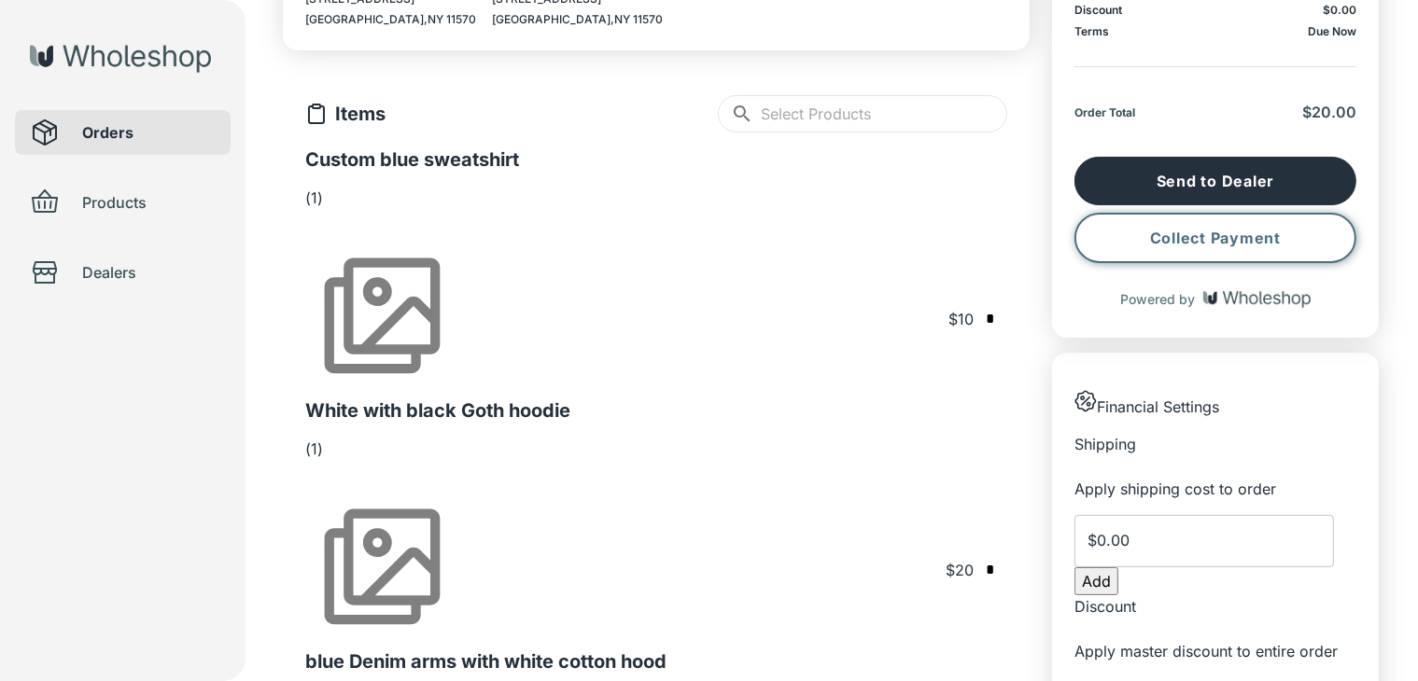
type input "*"
click at [1210, 233] on button "Collect Payment" at bounding box center [1215, 238] width 282 height 50
click at [981, 558] on input "*" at bounding box center [990, 570] width 19 height 24
type input "*"
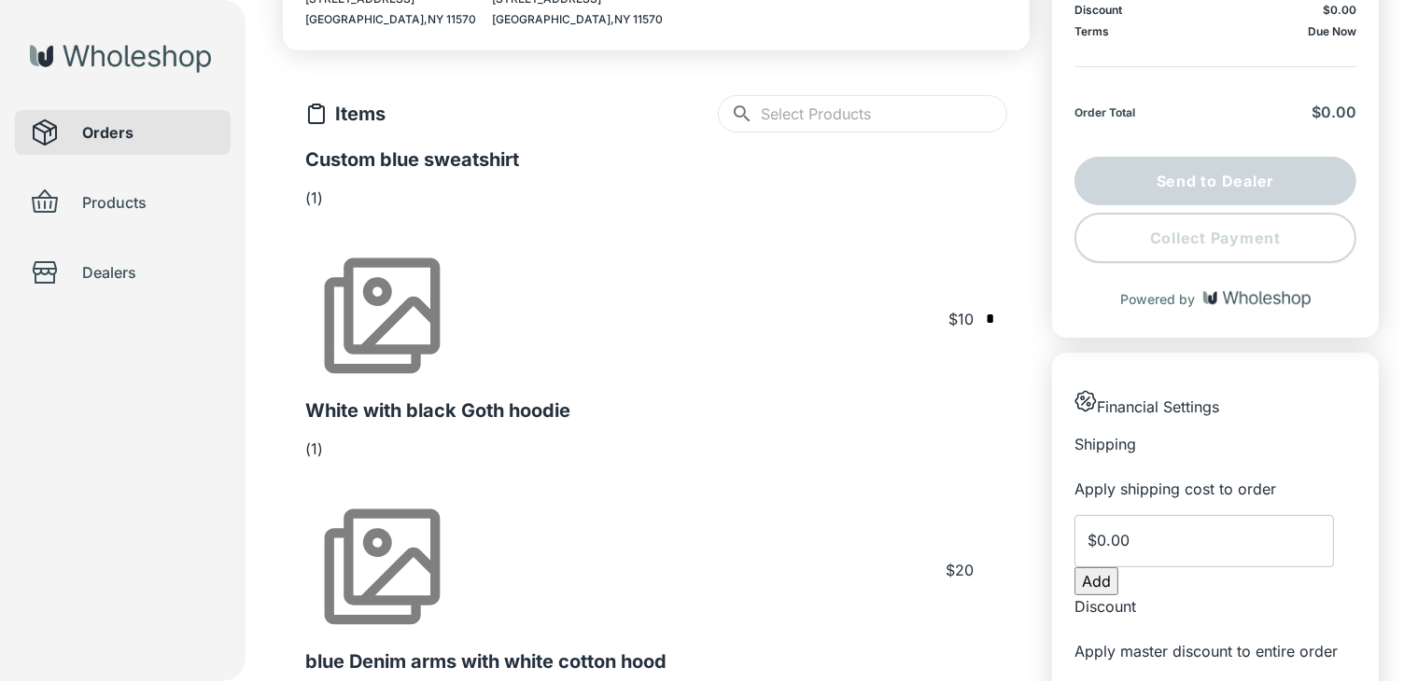
type input "*"
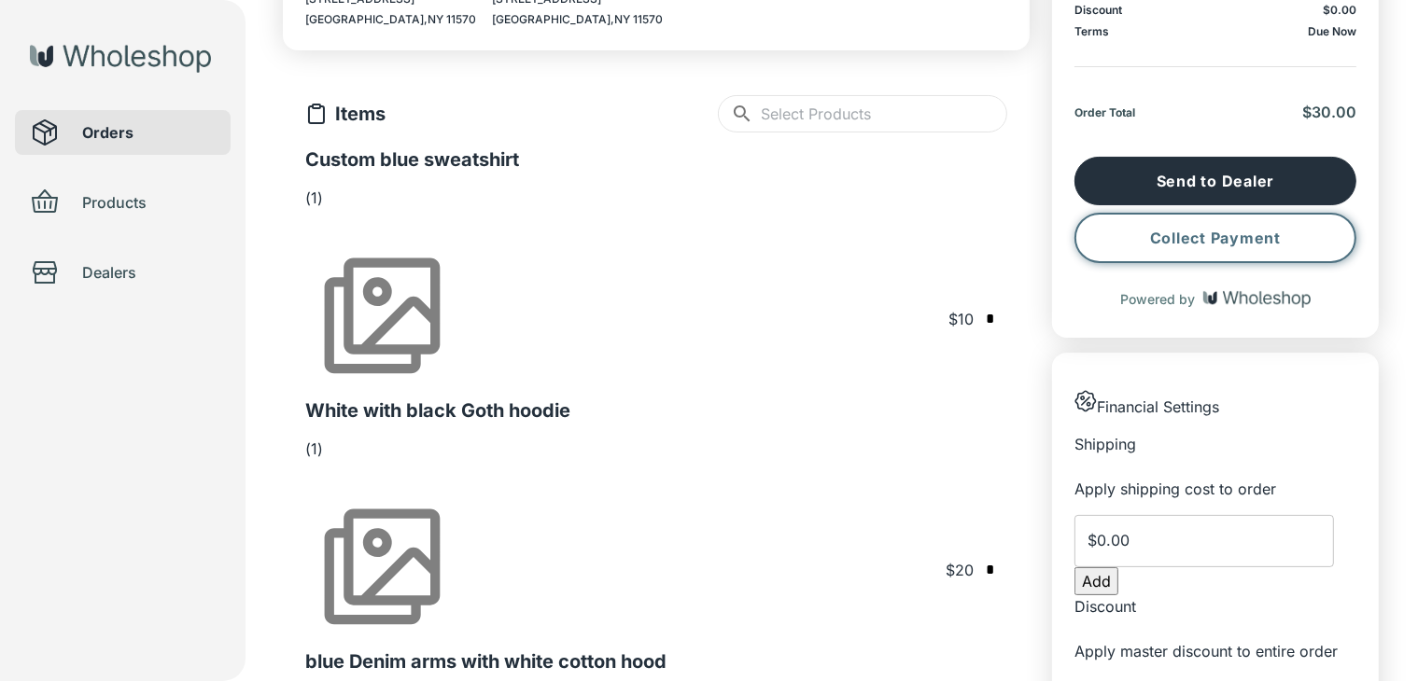
type input "*"
click at [1304, 235] on button "Collect Payment" at bounding box center [1215, 238] width 282 height 50
type input "*"
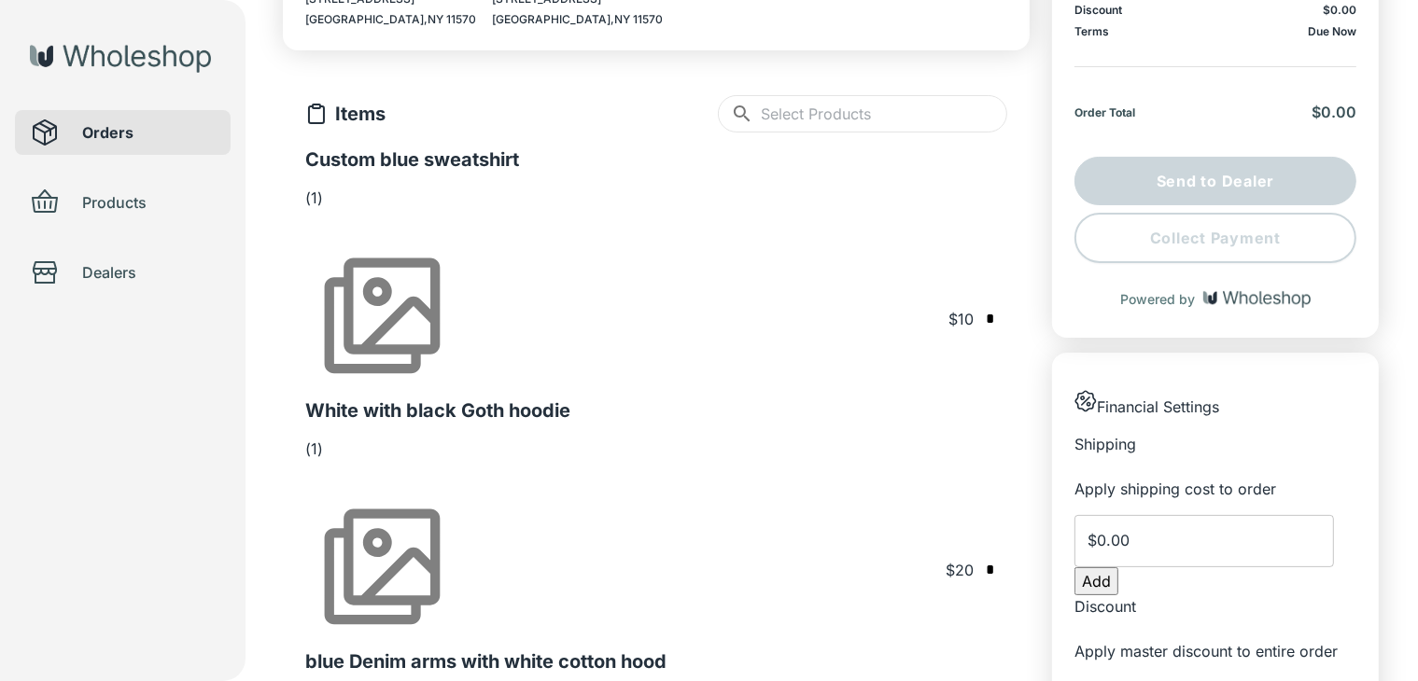
type input "*"
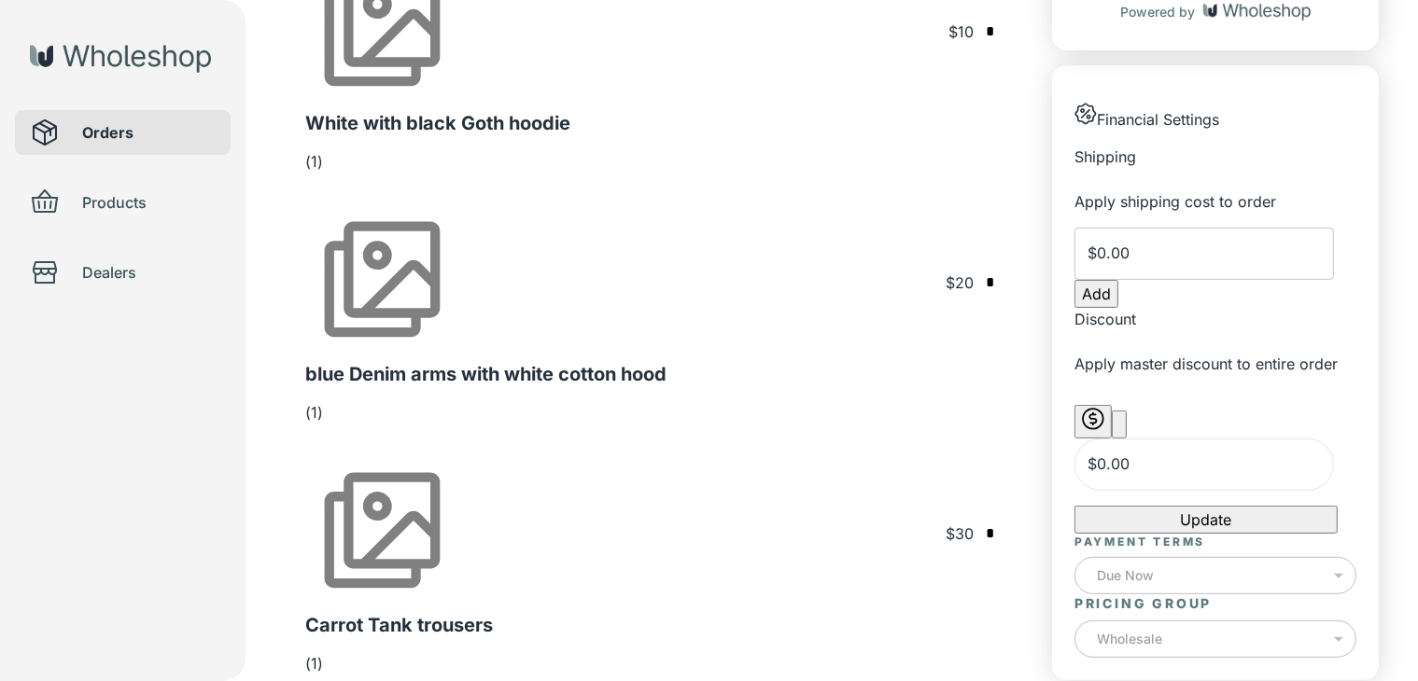
scroll to position [566, 0]
type input "*"
click at [1295, 548] on div "Due Now" at bounding box center [1215, 574] width 282 height 52
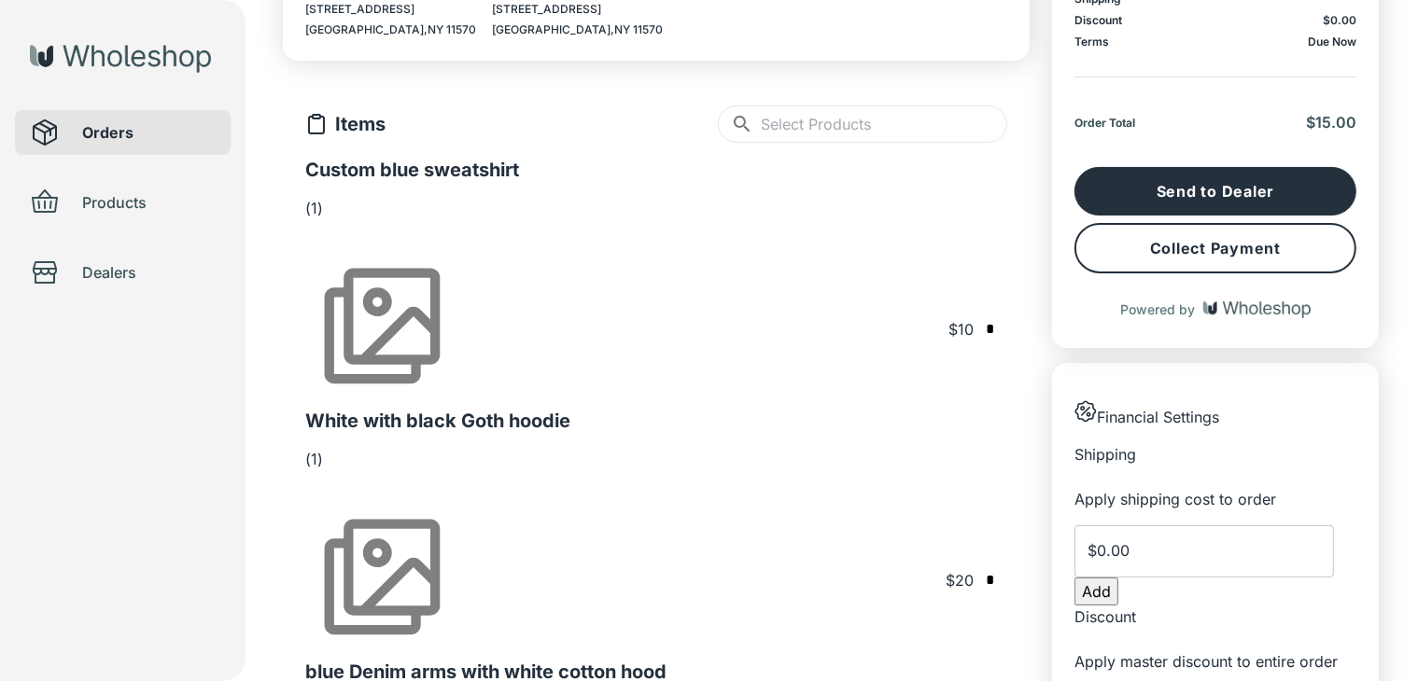
scroll to position [265, 0]
click at [1295, 248] on button "Collect Payment" at bounding box center [1215, 249] width 282 height 50
type input "*"
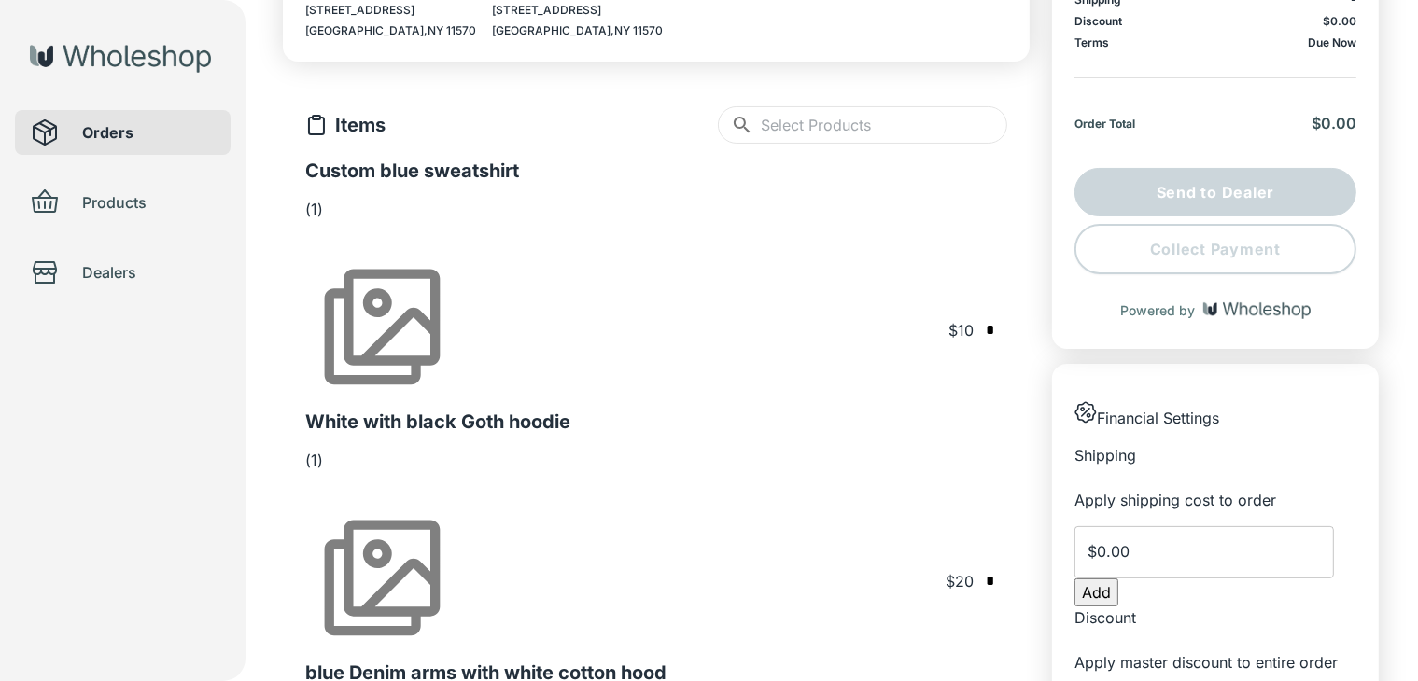
type input "*"
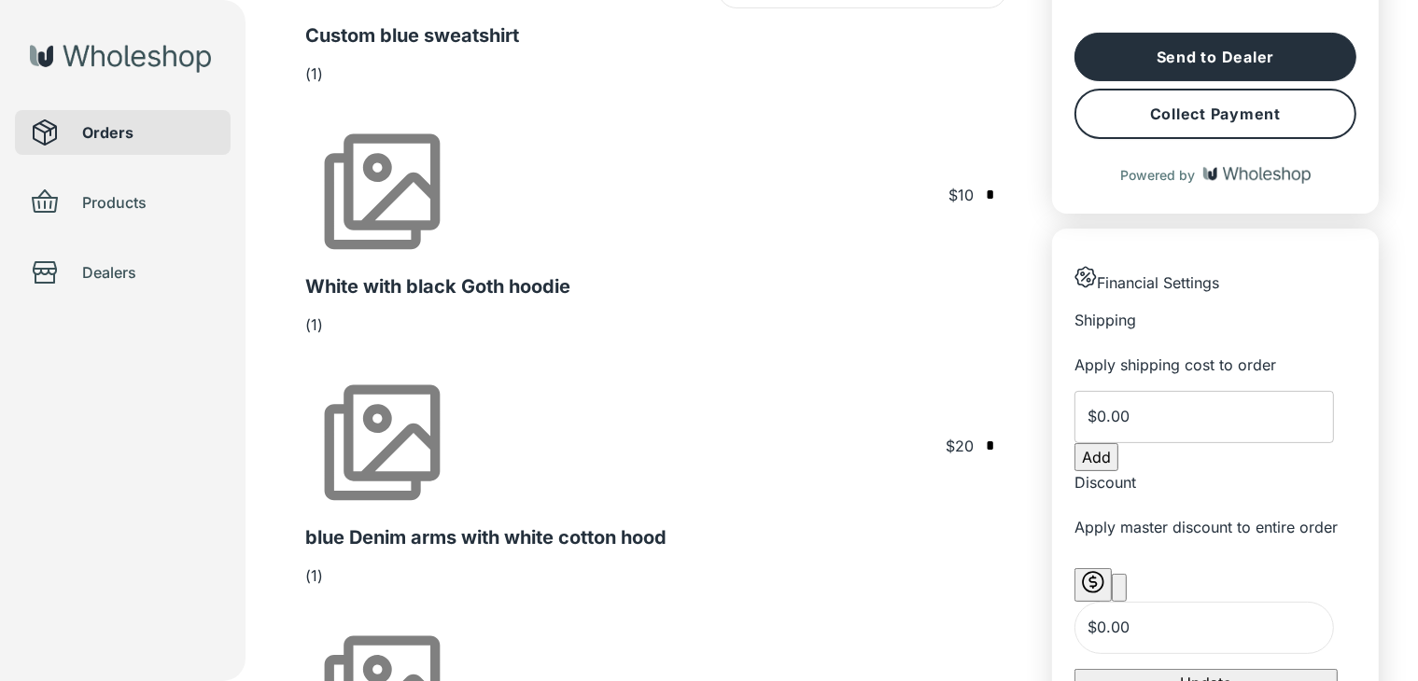
scroll to position [407, 0]
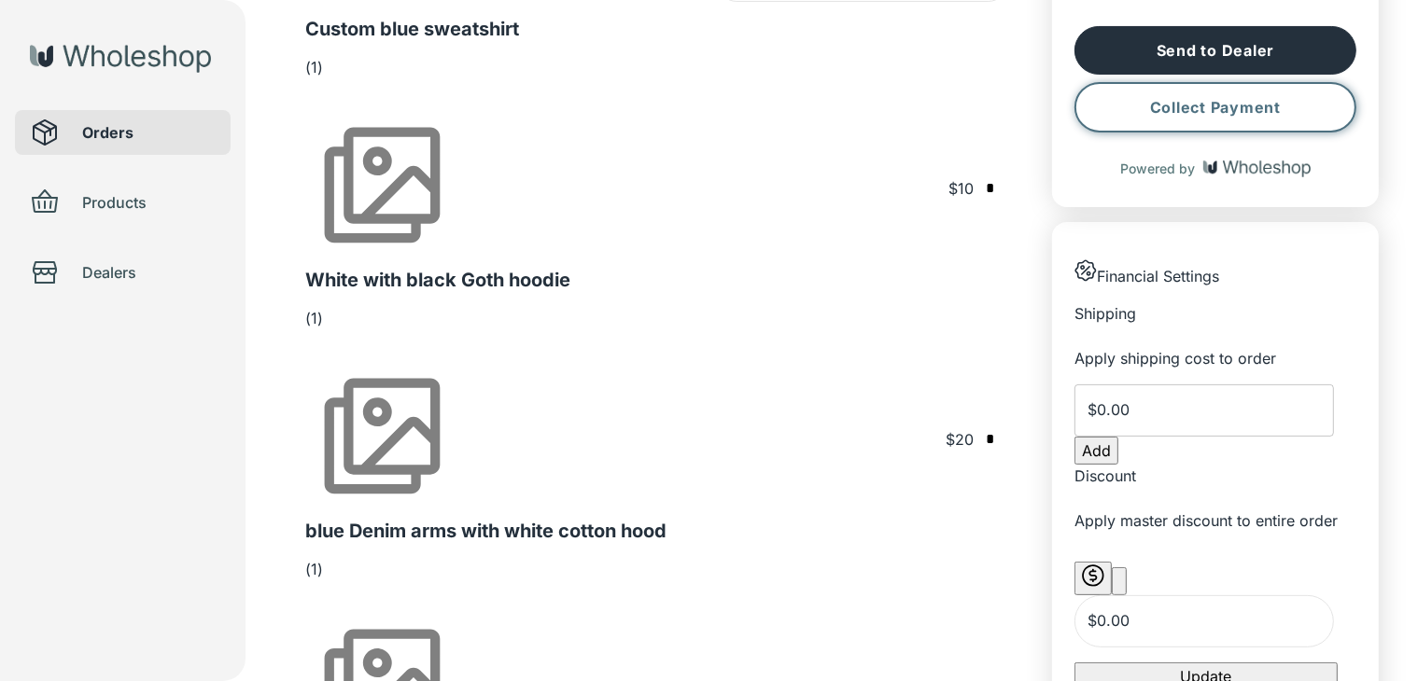
type input "*"
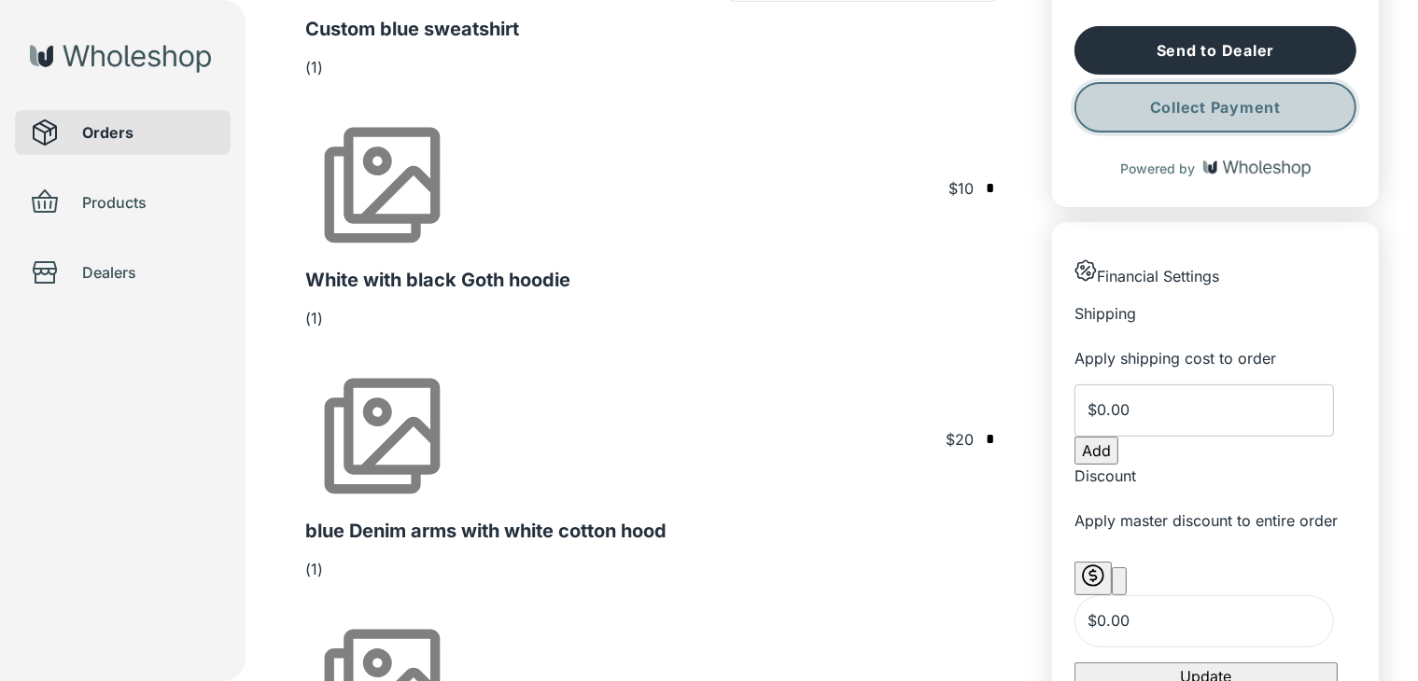
click at [1172, 116] on button "Collect Payment" at bounding box center [1215, 107] width 282 height 50
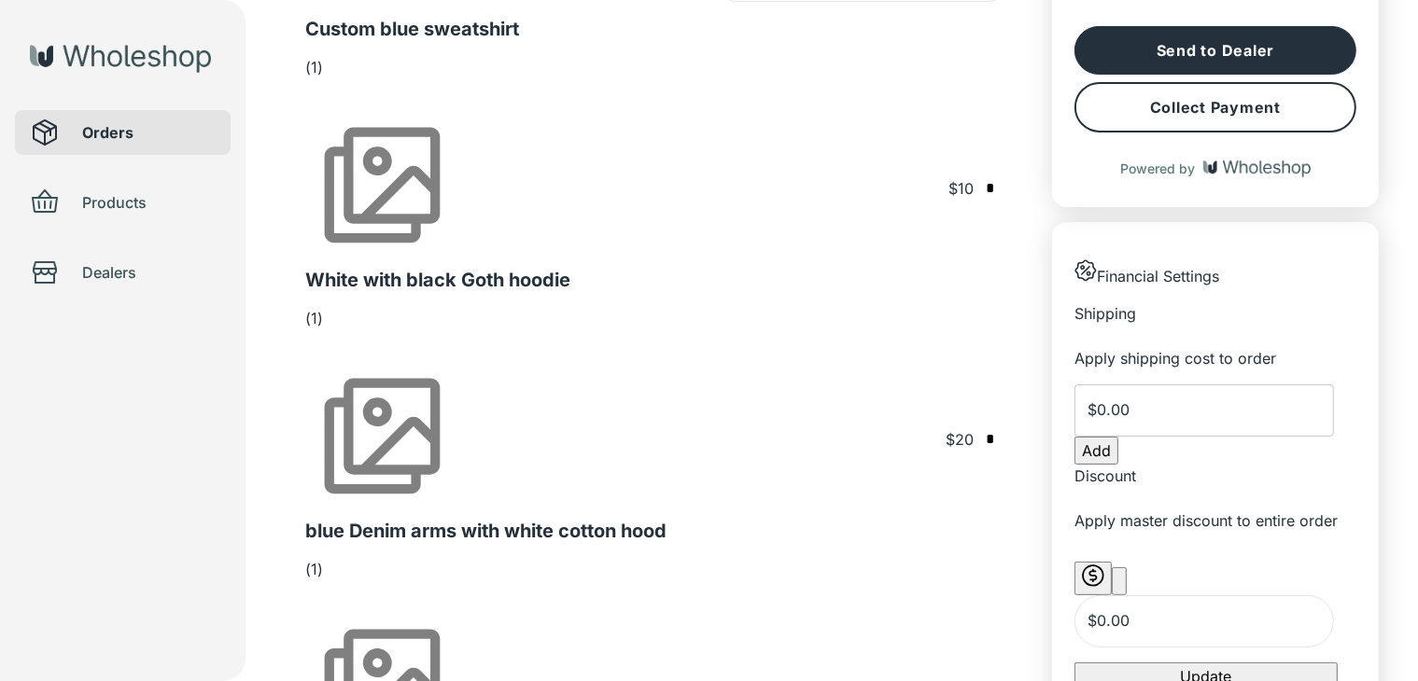
type input "*"
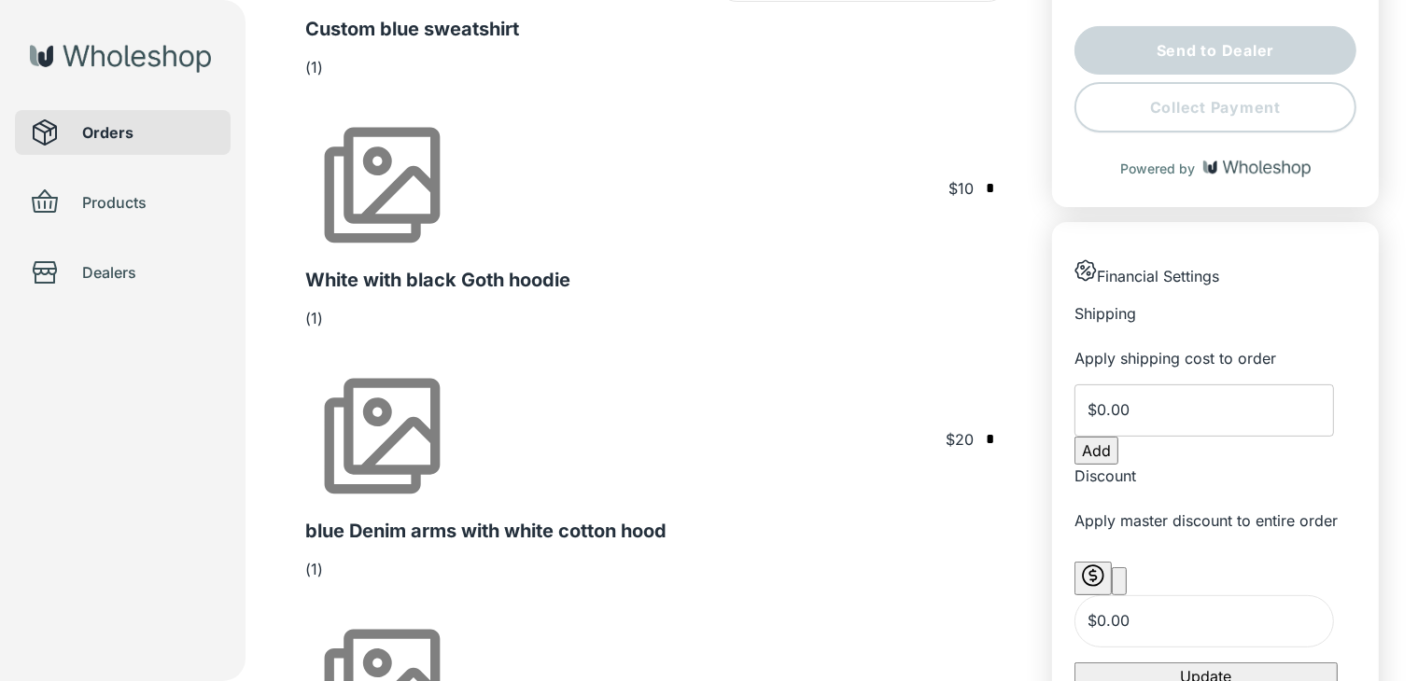
type input "*"
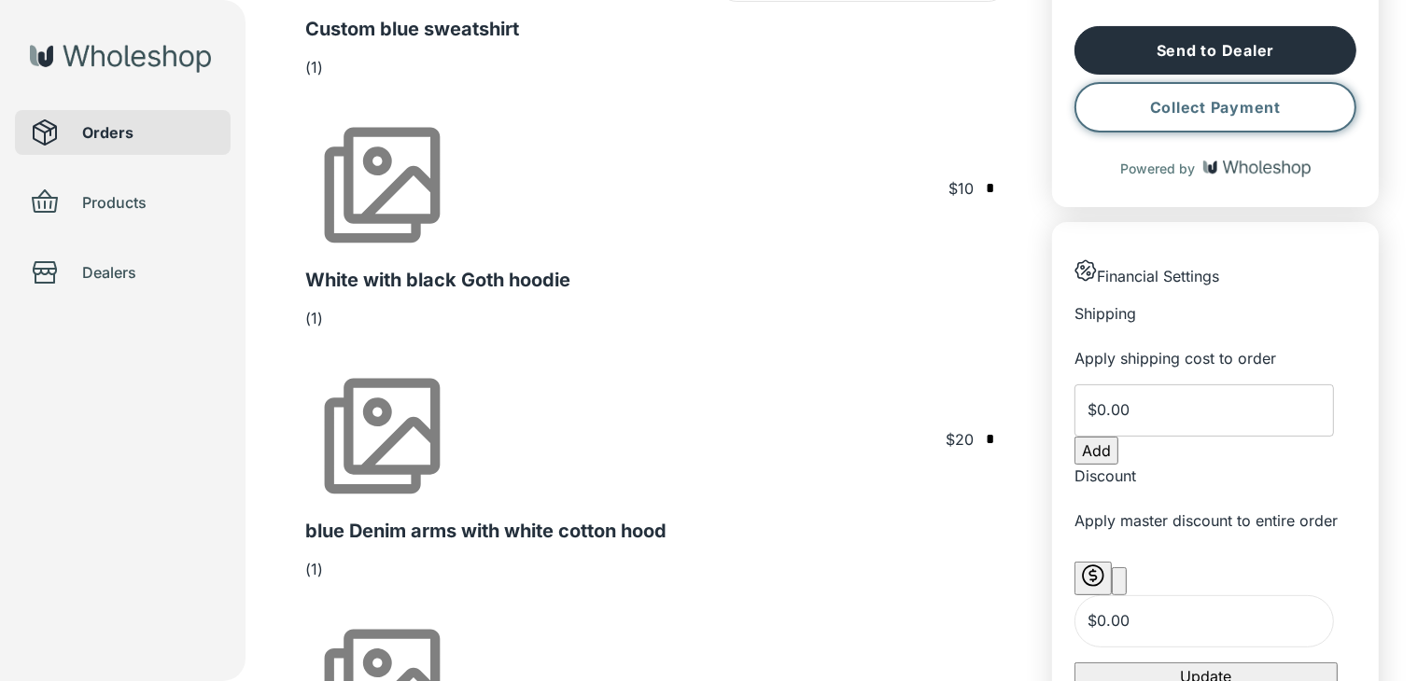
type input "*"
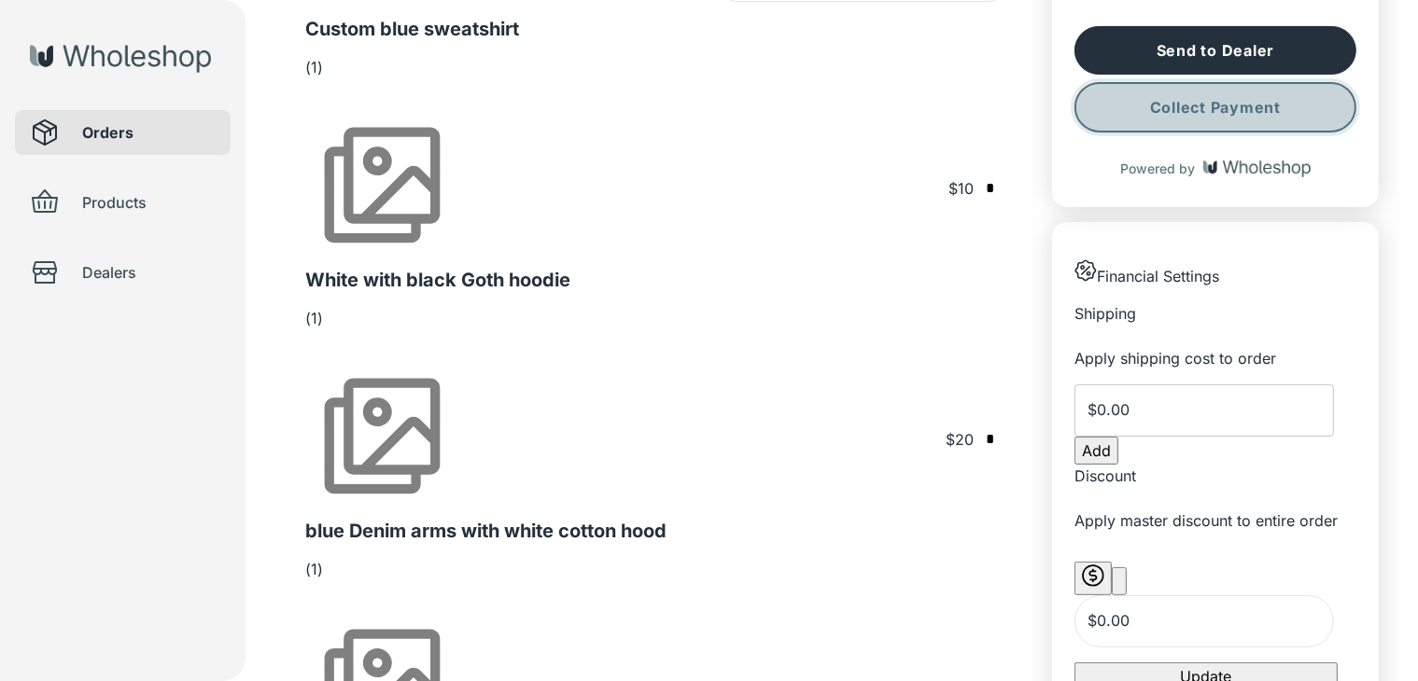
click at [1165, 97] on button "Collect Payment" at bounding box center [1215, 107] width 282 height 50
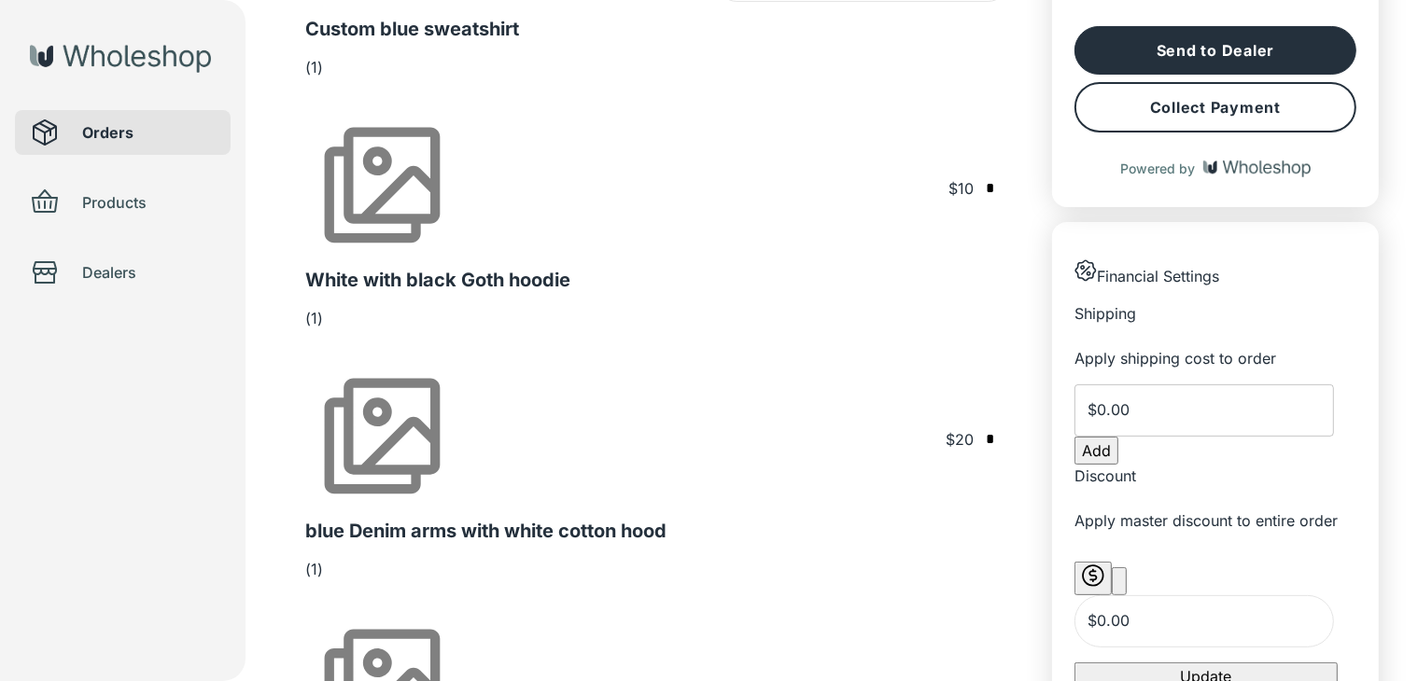
type input "*"
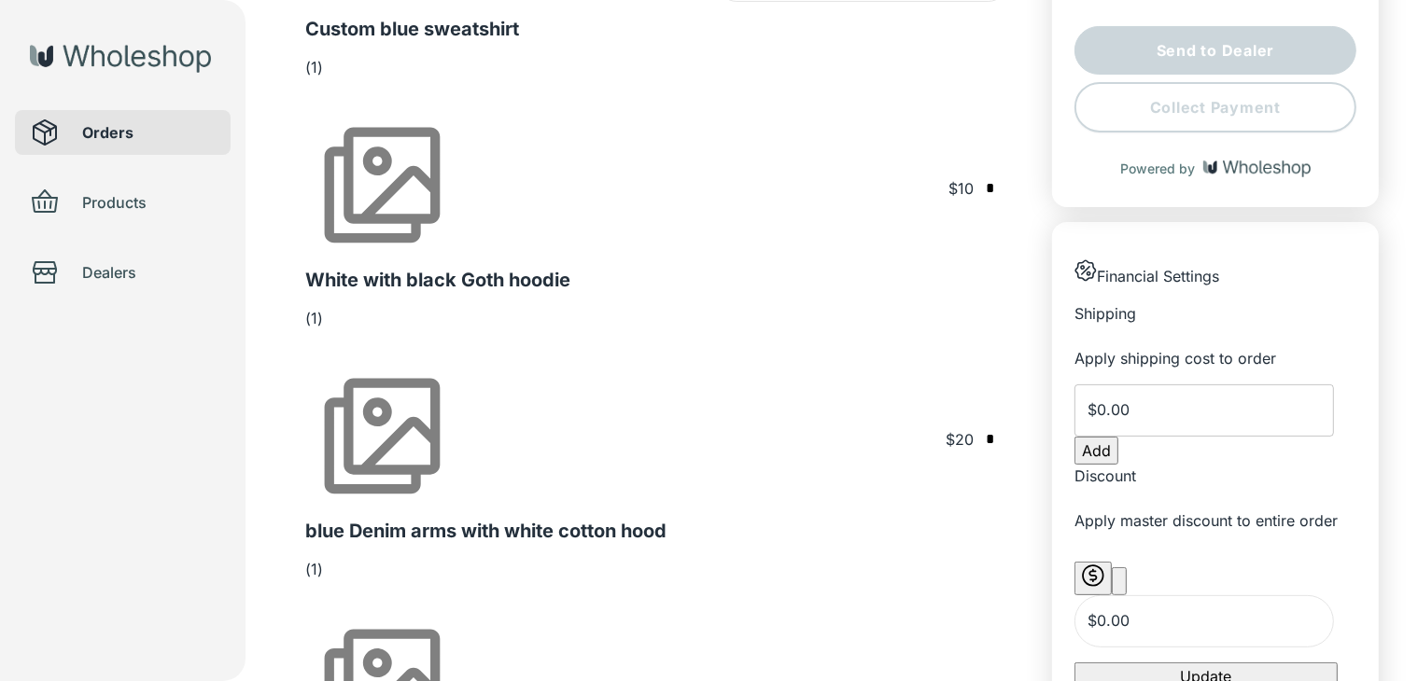
type input "*"
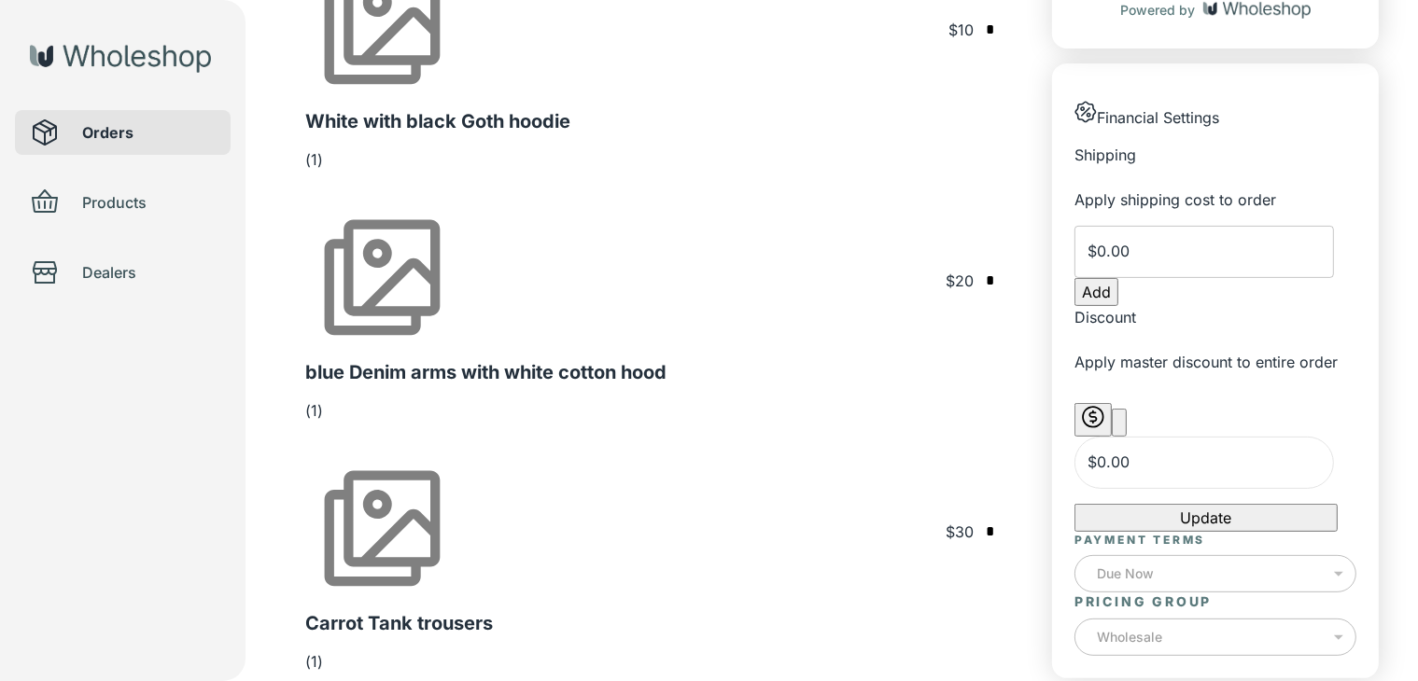
scroll to position [572, 0]
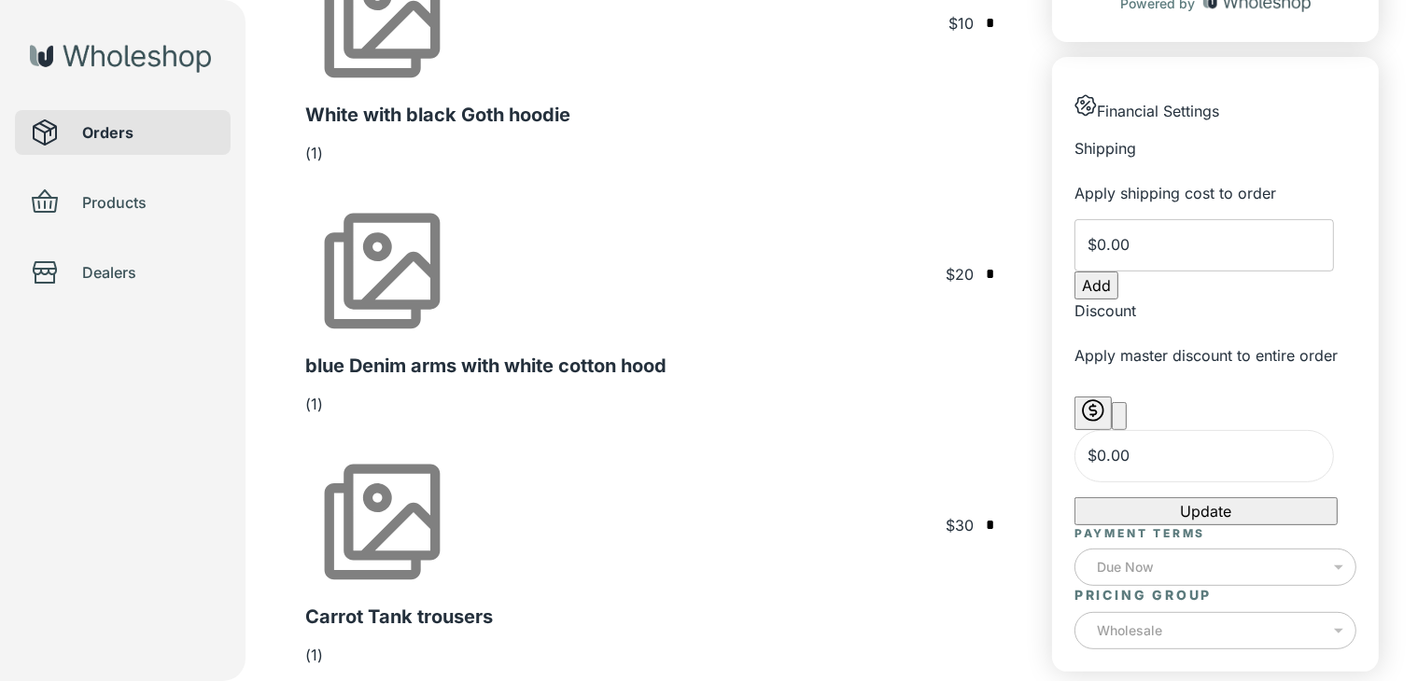
type input "*"
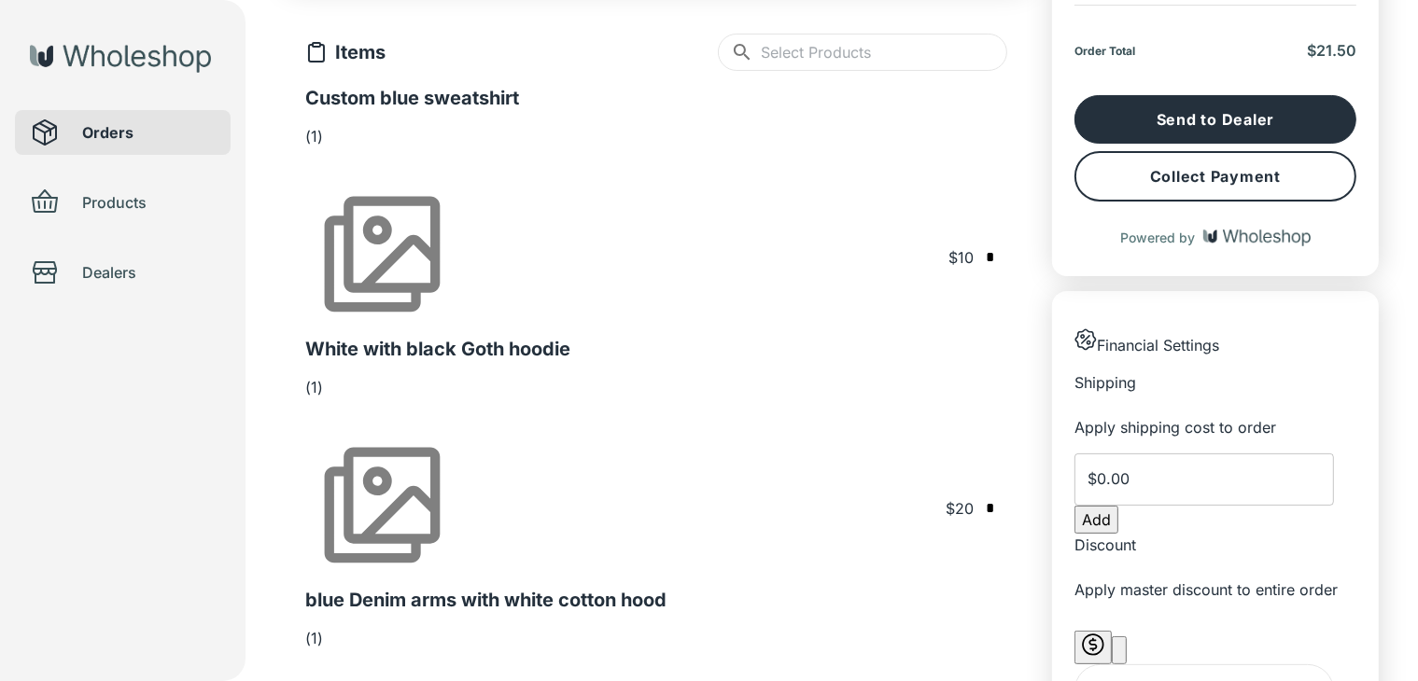
scroll to position [336, 0]
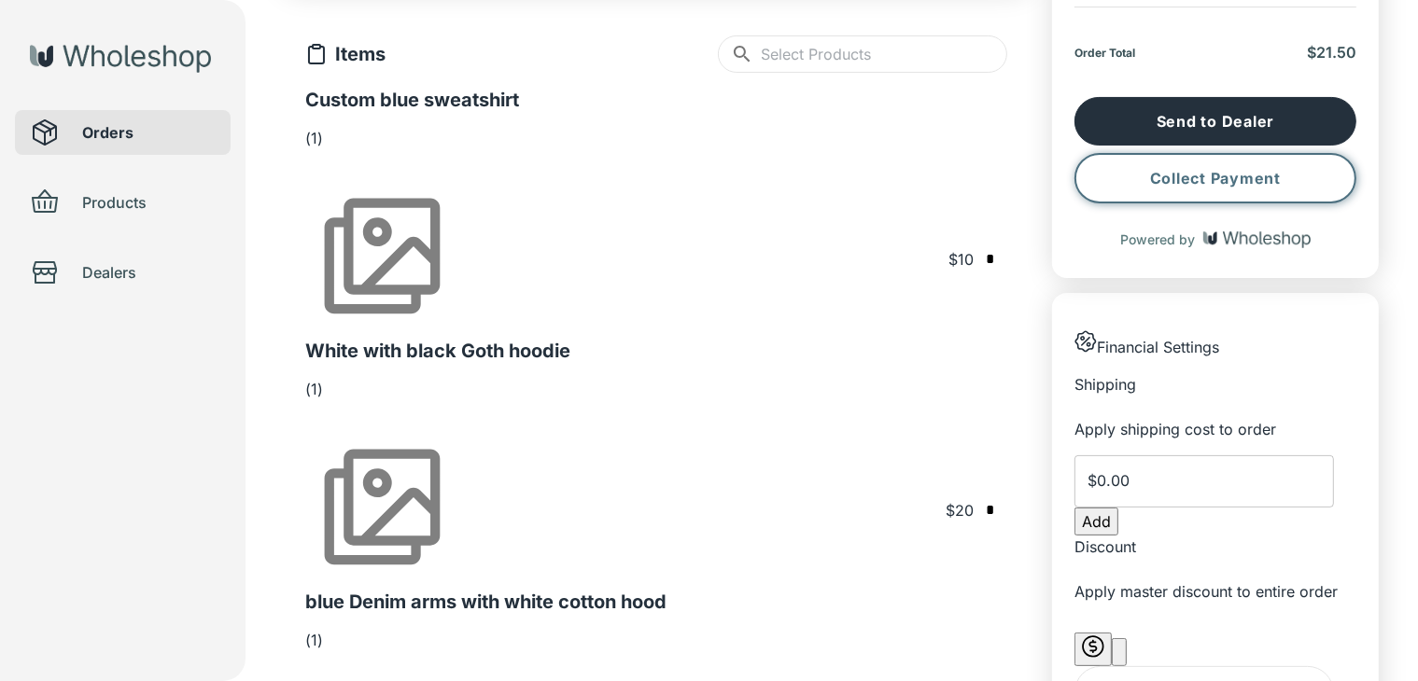
type input "*"
click at [1279, 181] on button "Collect Payment" at bounding box center [1215, 178] width 282 height 50
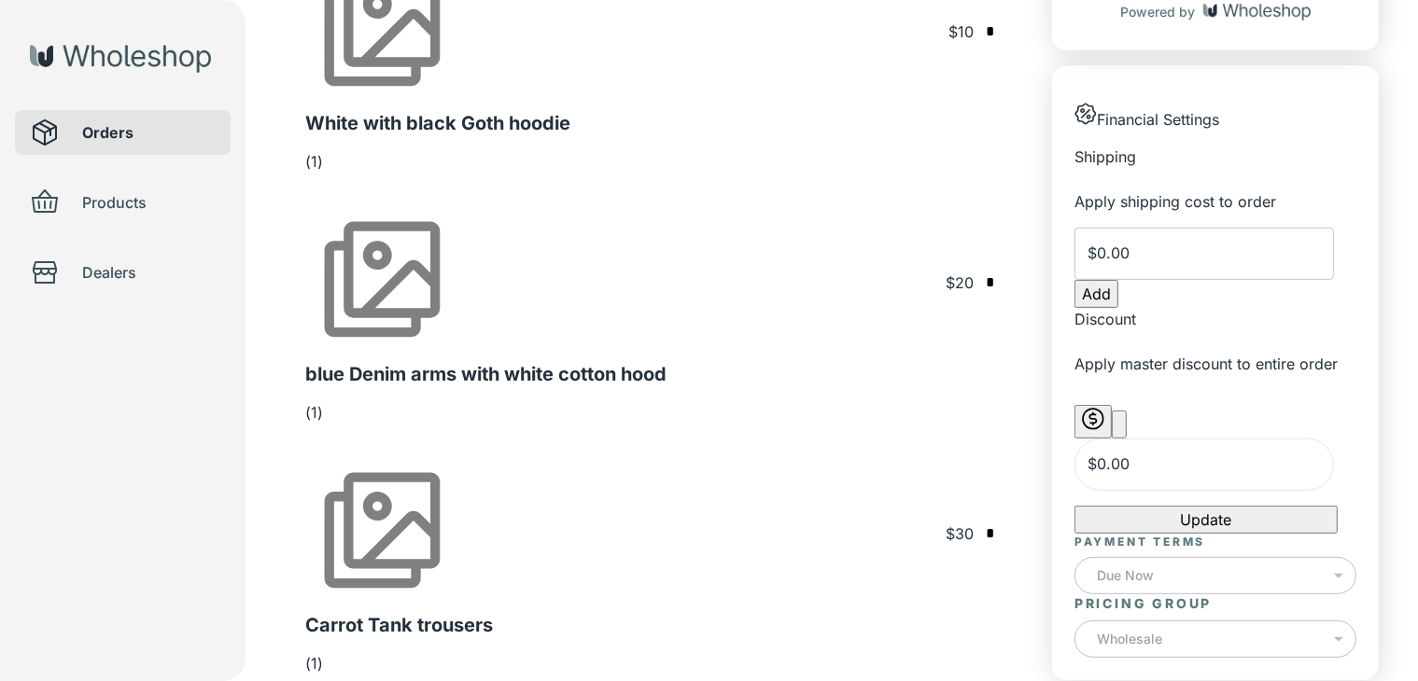
scroll to position [567, 0]
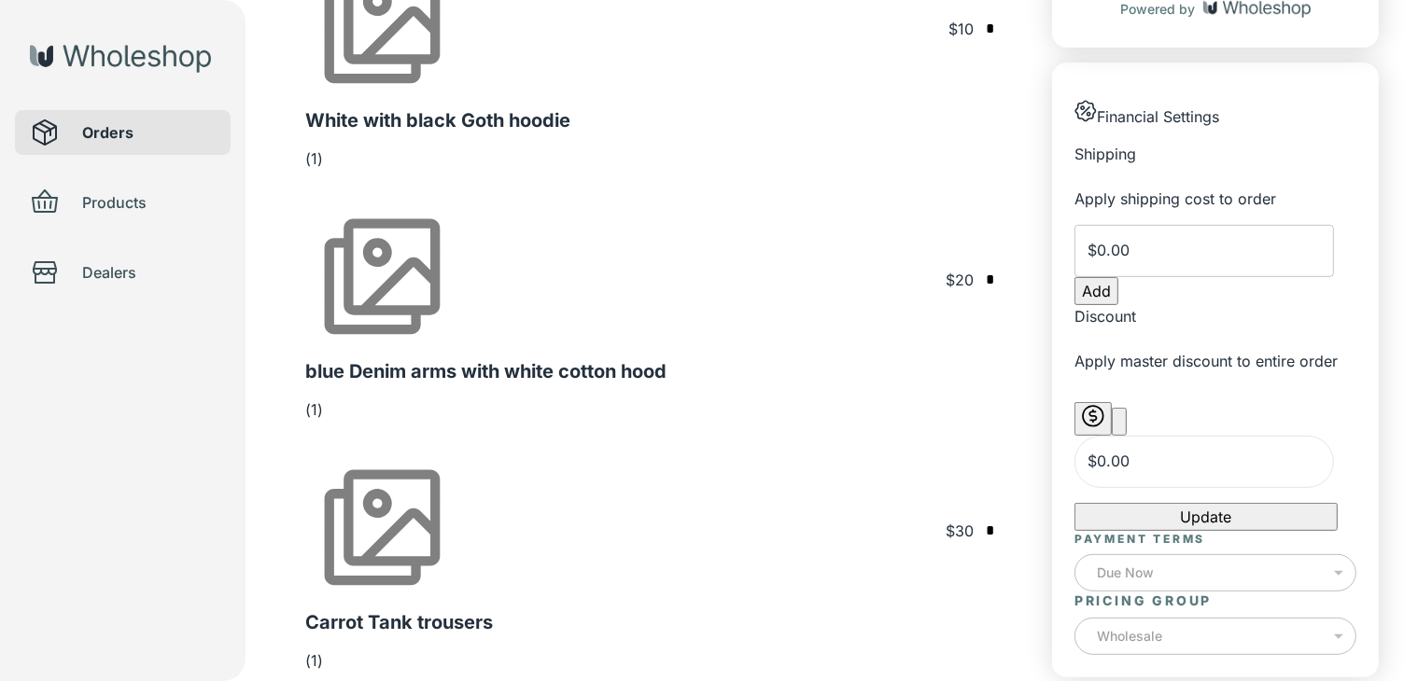
type input "*"
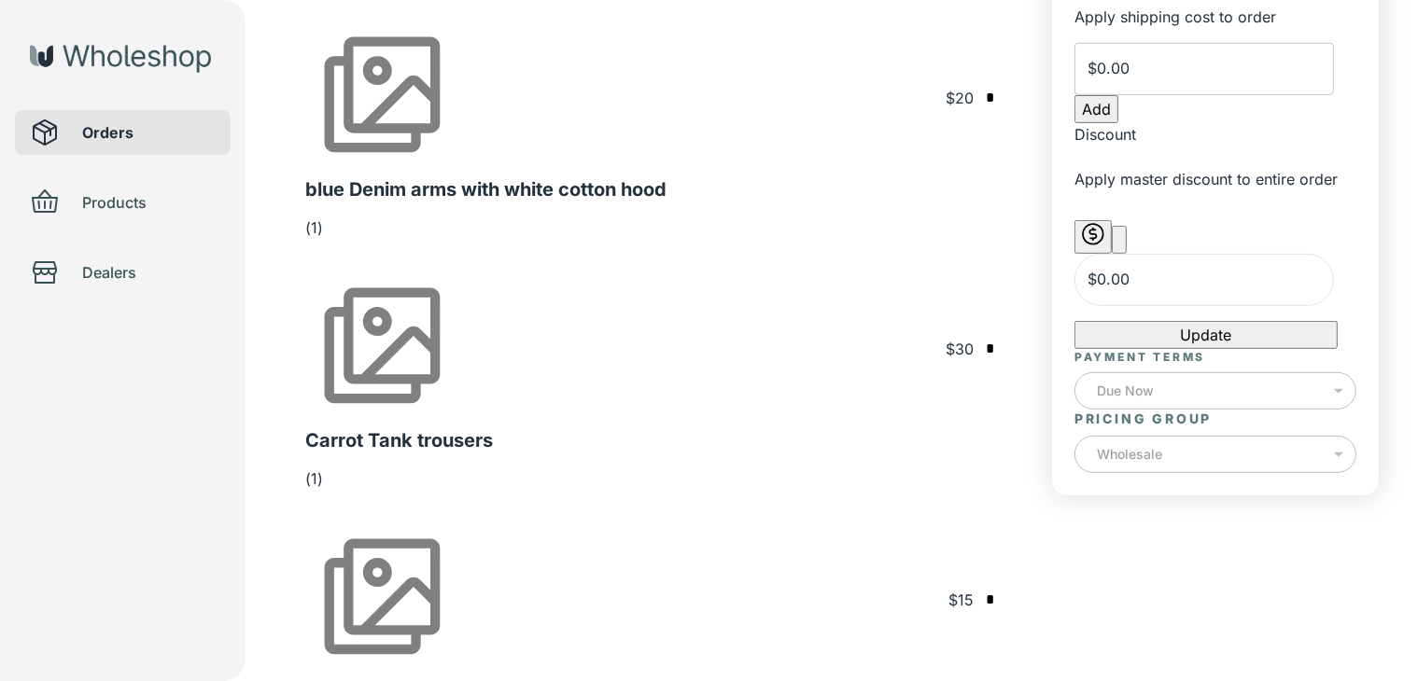
scroll to position [763, 0]
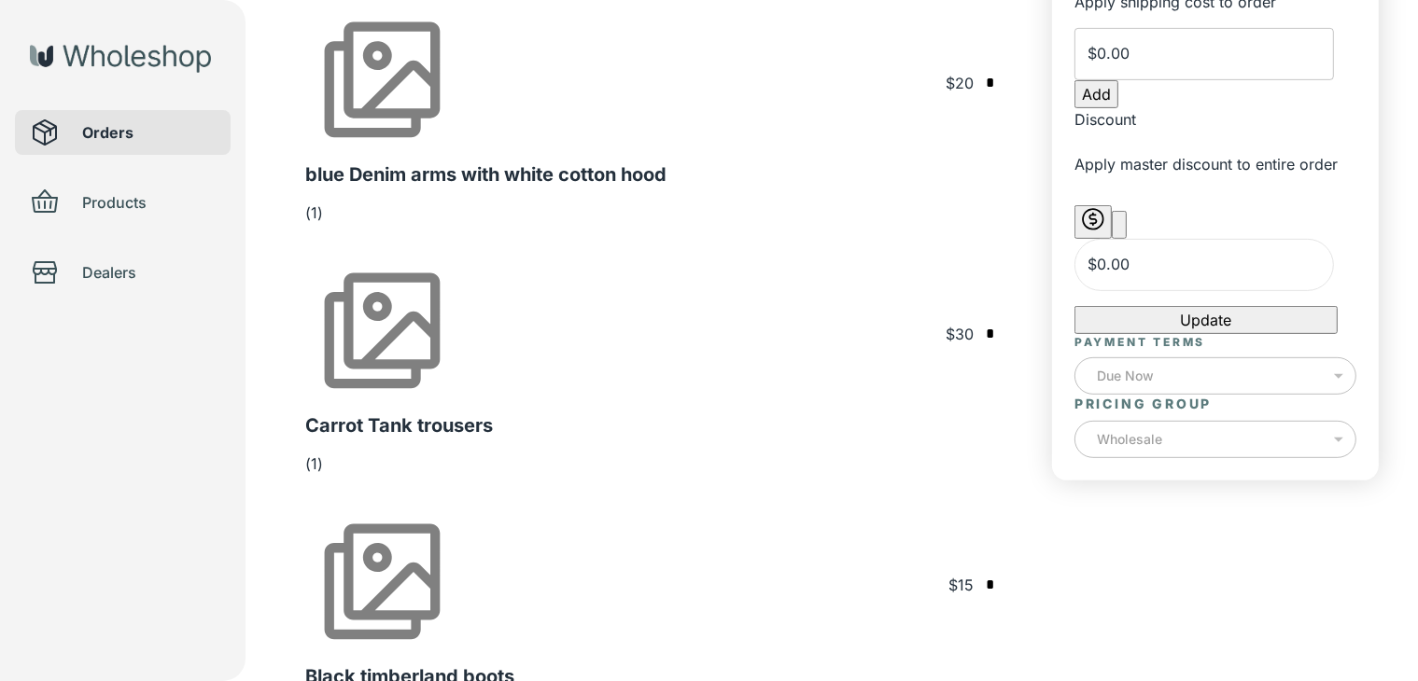
type input "*"
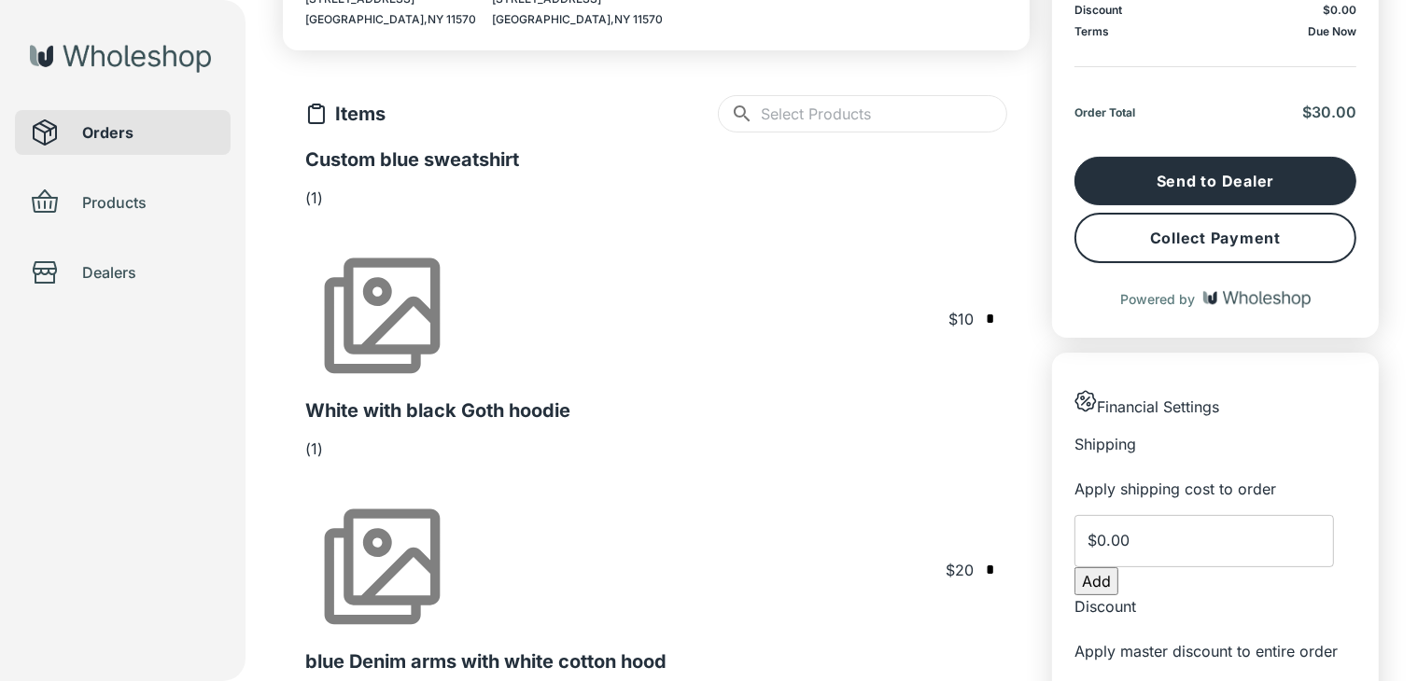
scroll to position [276, 0]
type input "*"
click at [1299, 238] on button "Collect Payment" at bounding box center [1215, 238] width 282 height 50
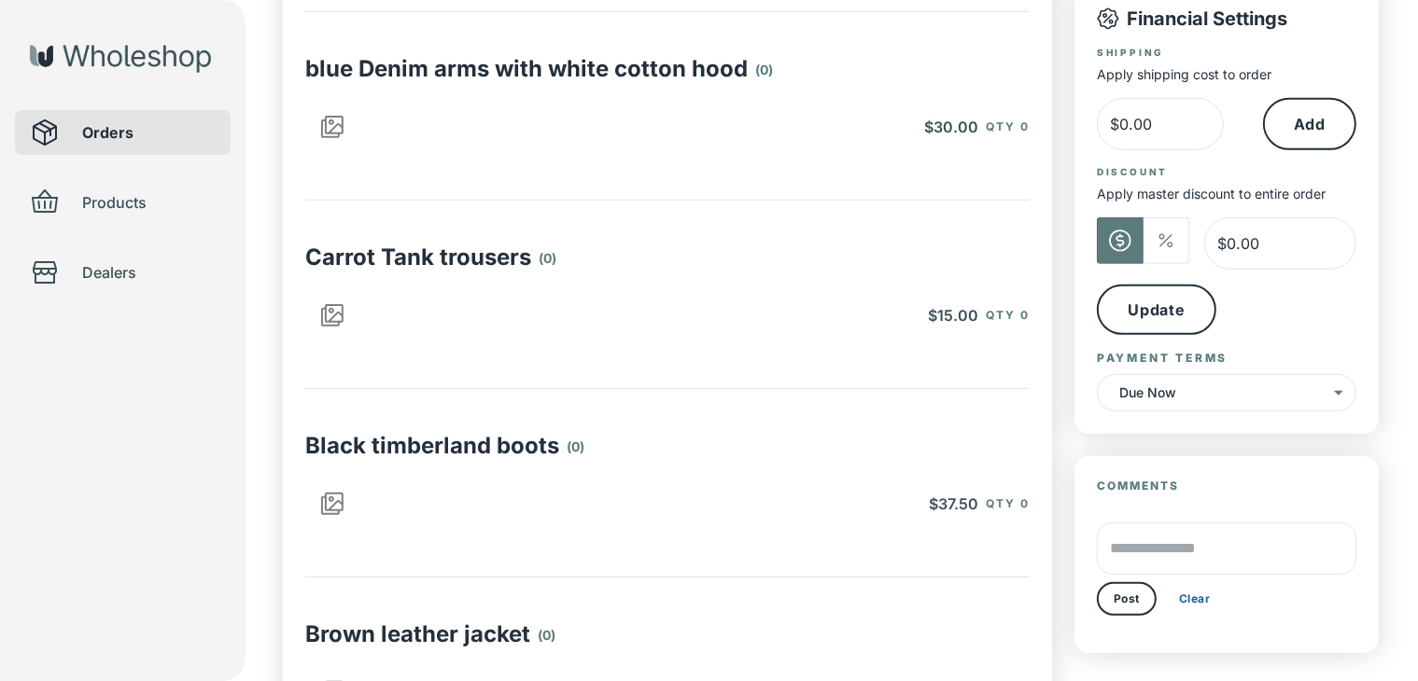
scroll to position [888, 0]
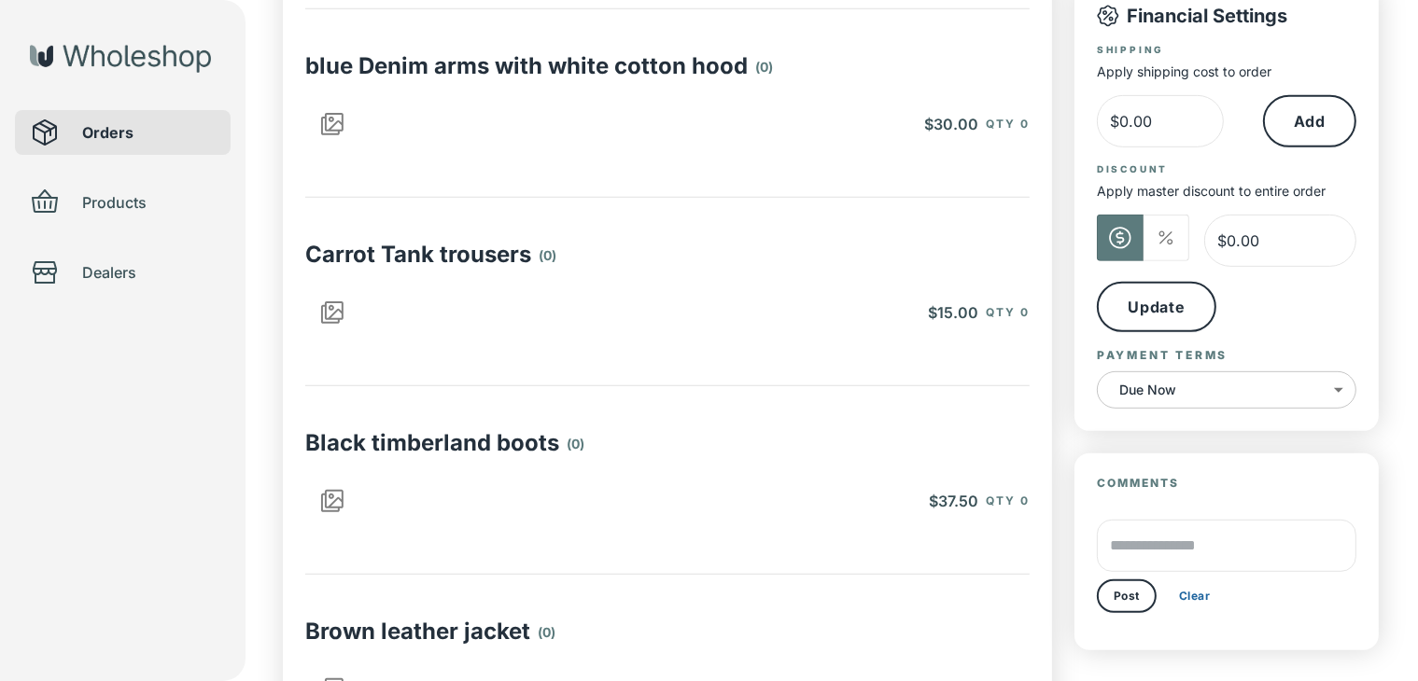
click at [1295, 393] on body "ten tonn Orders Products Dealers Order # 1008 Approved Created on Oct 05, 2025 …" at bounding box center [709, 393] width 1418 height 2563
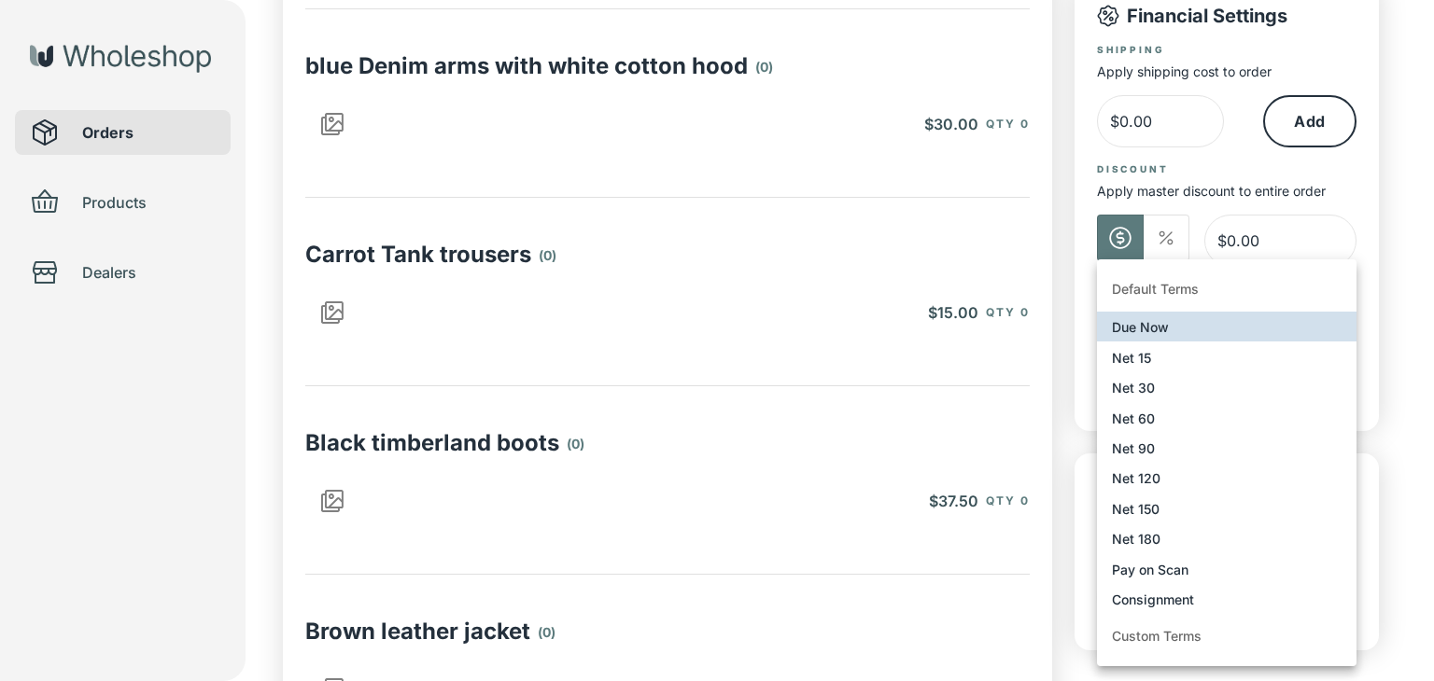
click at [1204, 383] on li "Net 30" at bounding box center [1226, 387] width 259 height 30
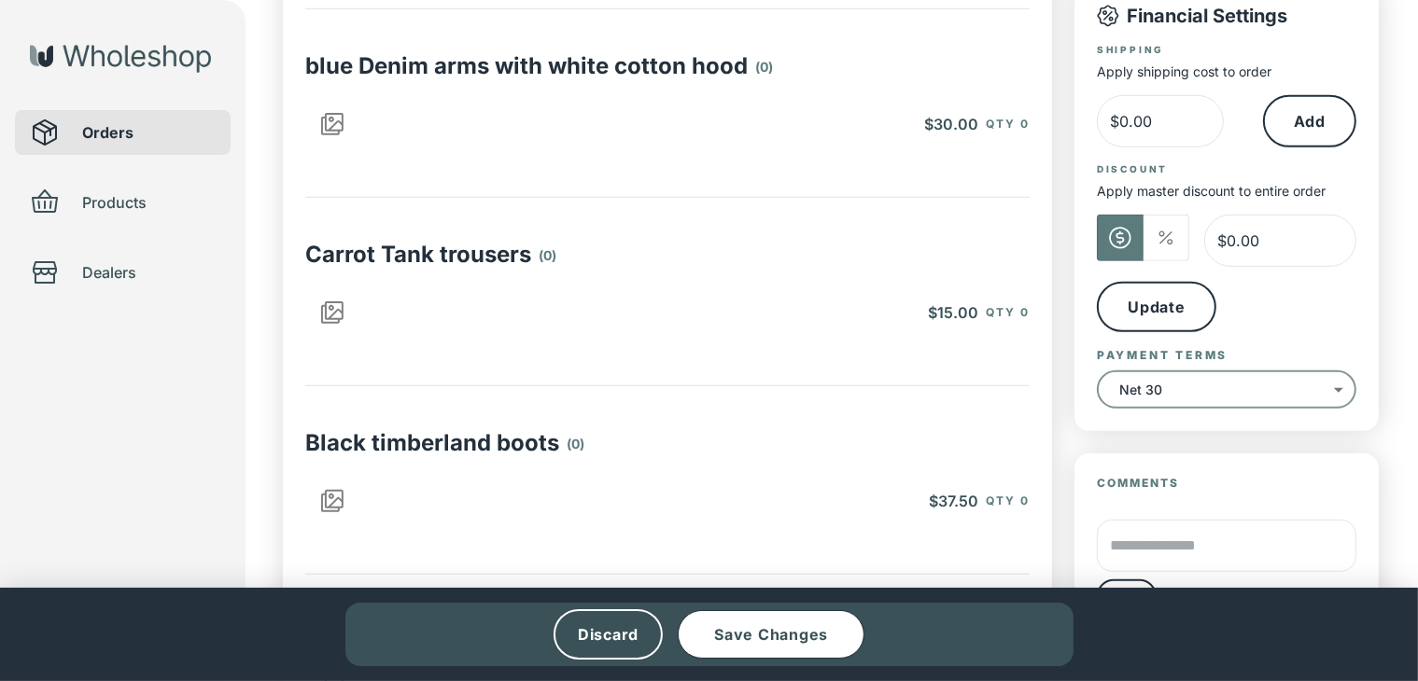
type input "****"
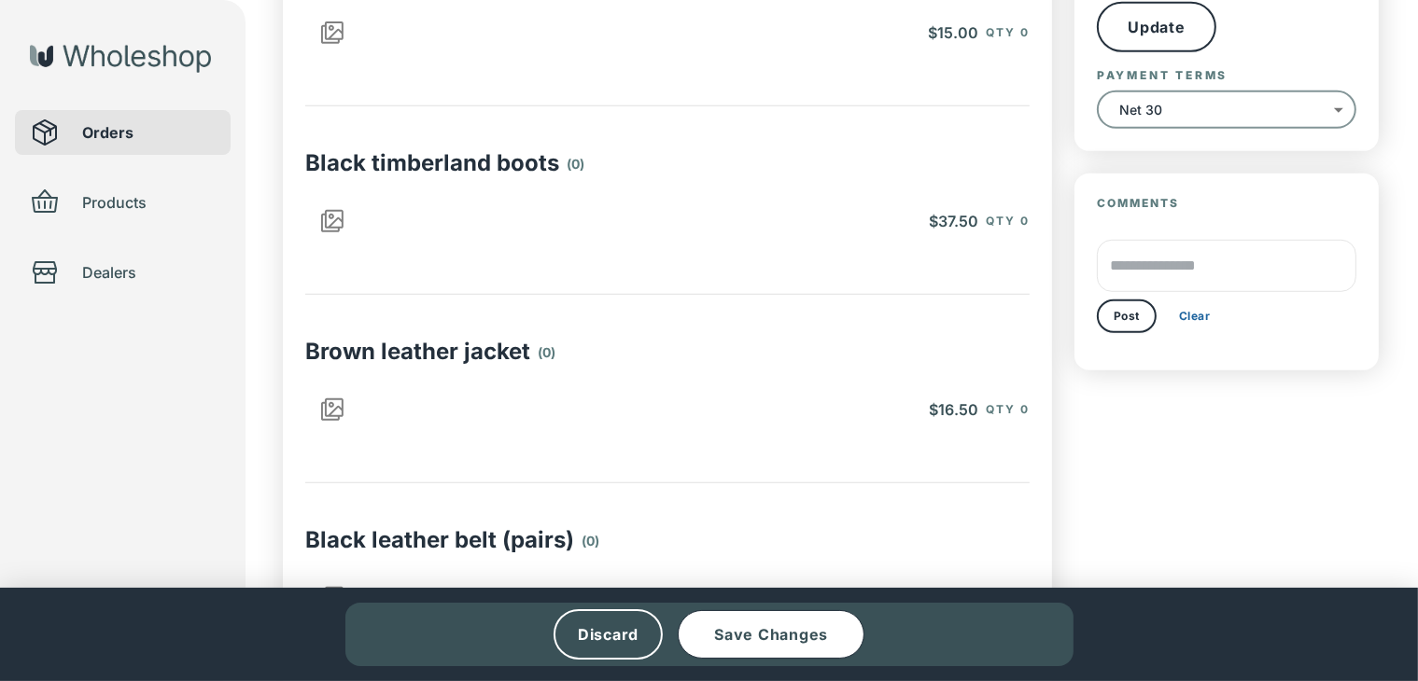
scroll to position [1169, 0]
click at [859, 630] on button "Save Changes" at bounding box center [771, 634] width 187 height 49
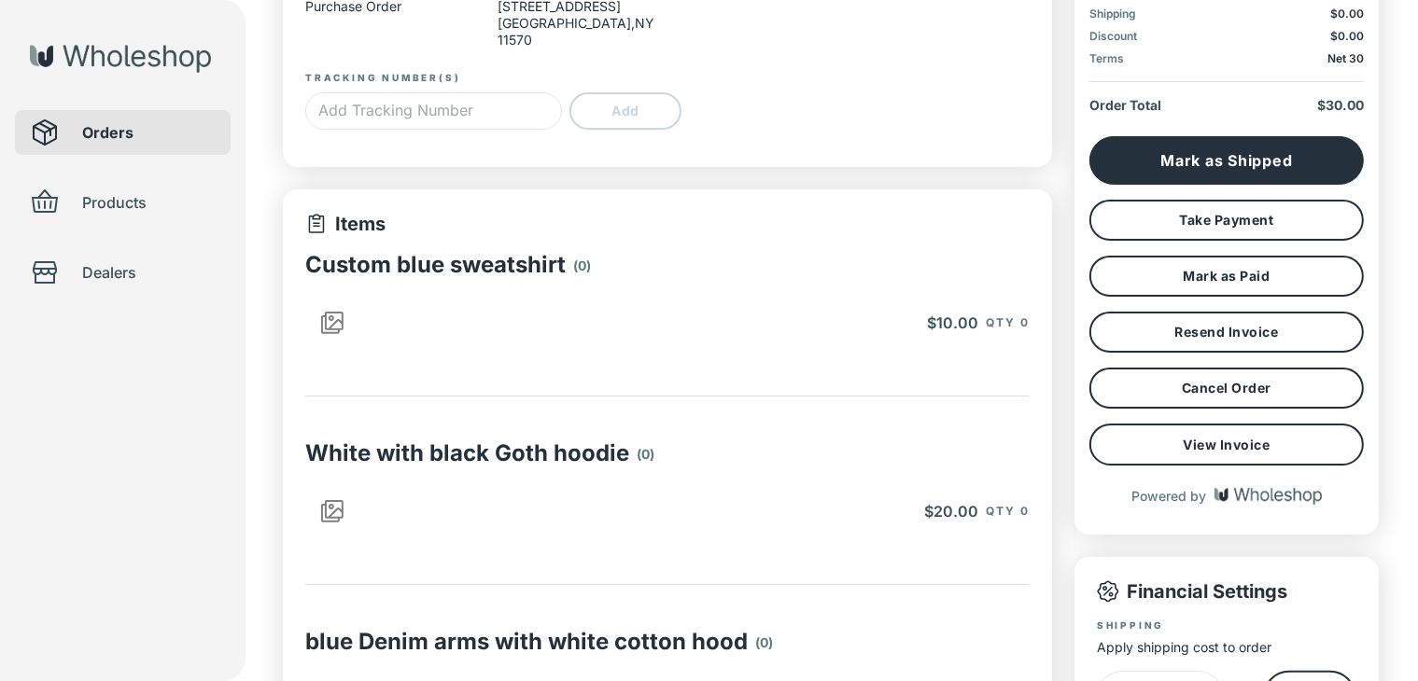
scroll to position [232, 0]
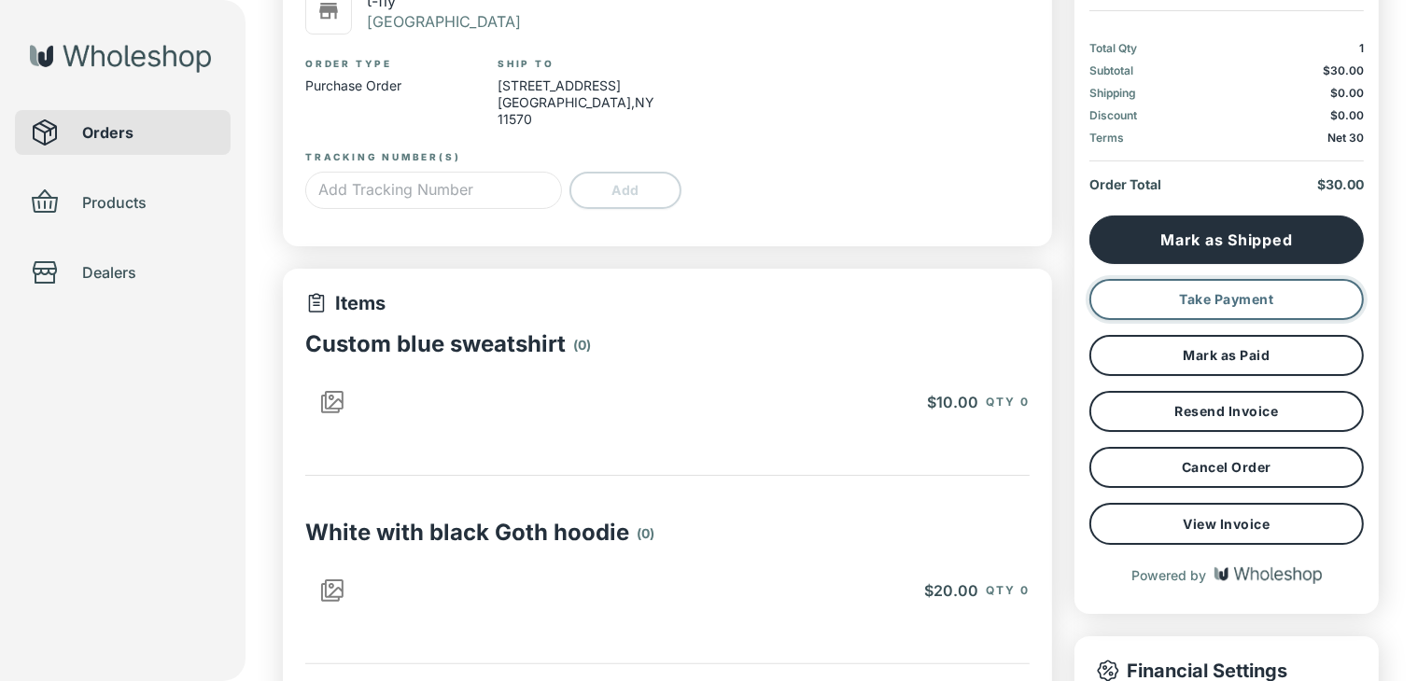
click at [1329, 290] on button "Take Payment" at bounding box center [1226, 299] width 274 height 41
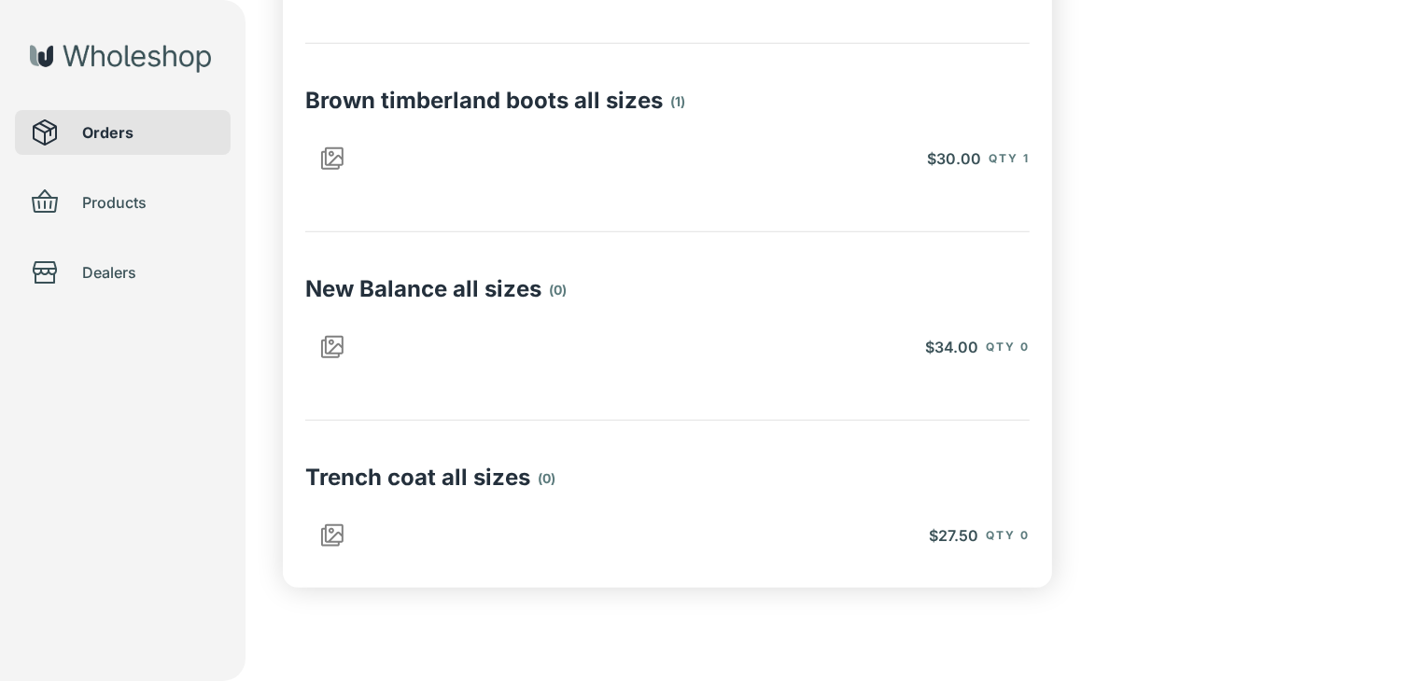
scroll to position [1739, 0]
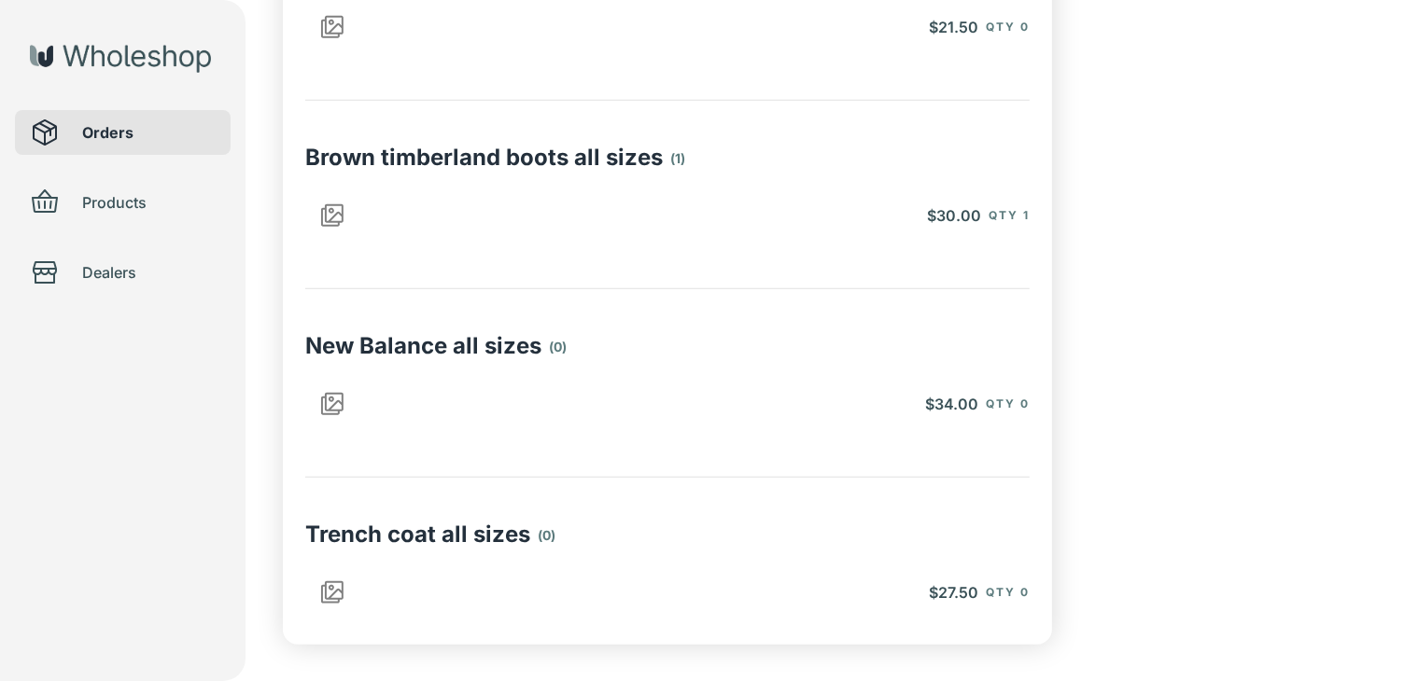
click at [517, 332] on p "New Balance all sizes" at bounding box center [423, 345] width 236 height 27
click at [936, 413] on div "$34.00 Qty 0" at bounding box center [667, 404] width 724 height 60
click at [961, 395] on span "$34.00" at bounding box center [951, 404] width 53 height 19
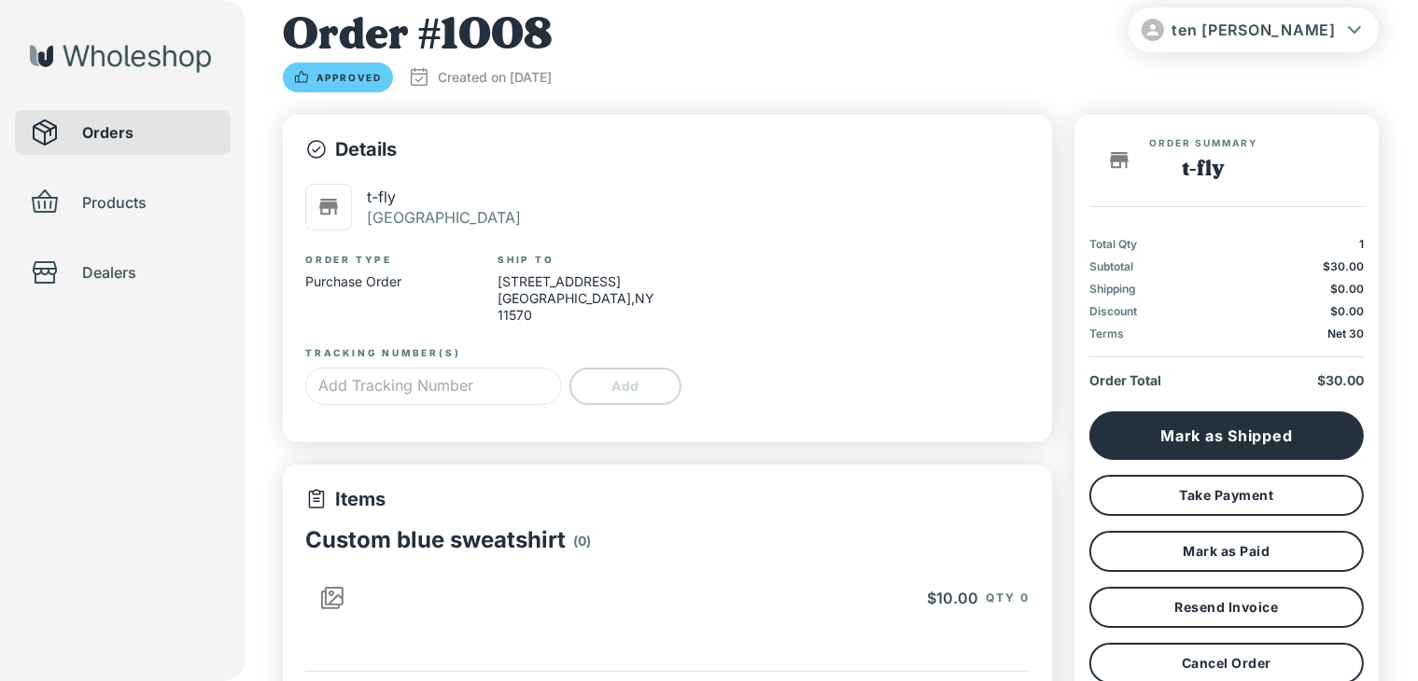
scroll to position [28, 0]
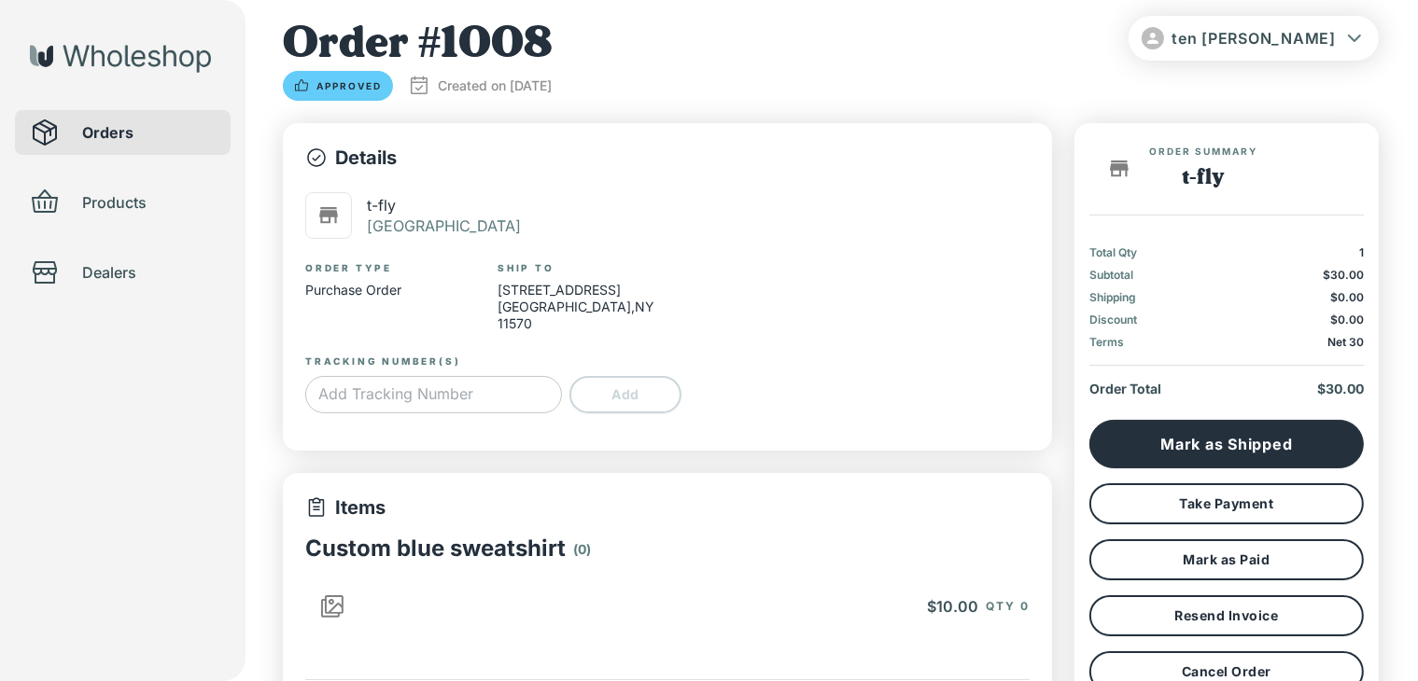
click at [409, 377] on input "text" at bounding box center [433, 394] width 257 height 37
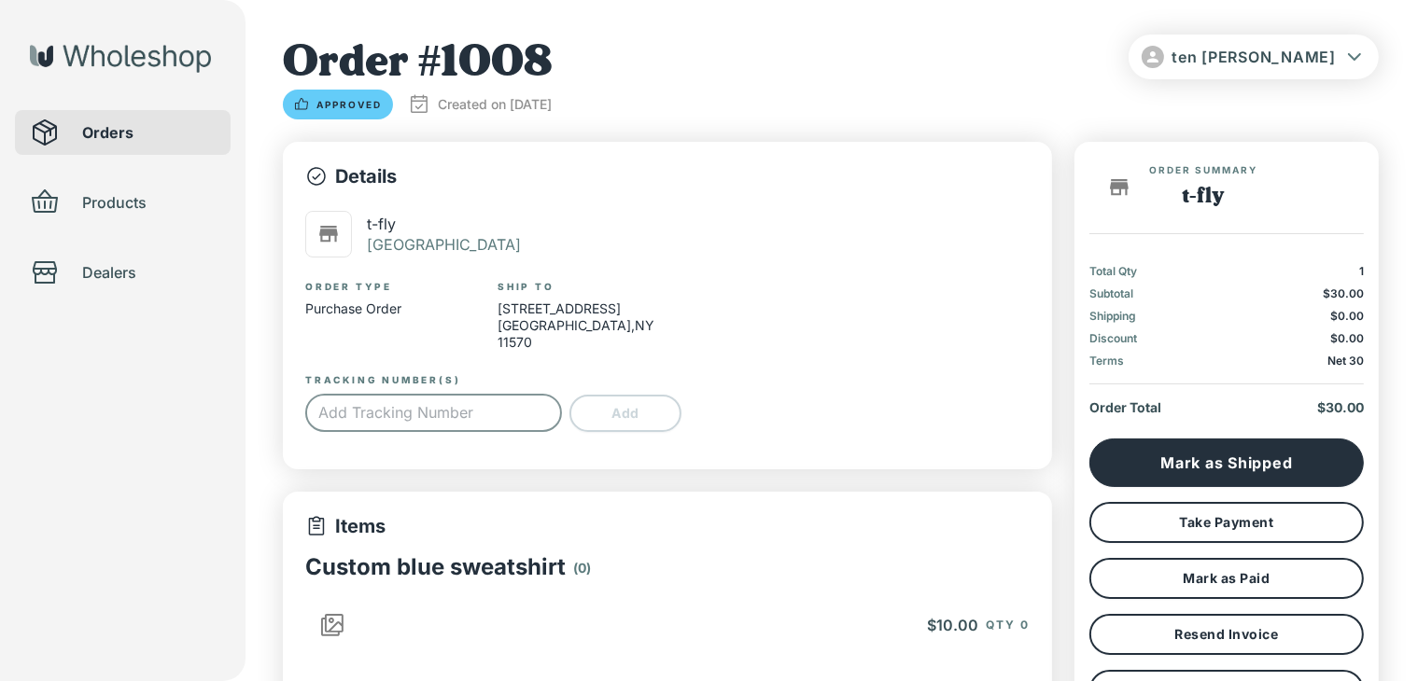
scroll to position [0, 0]
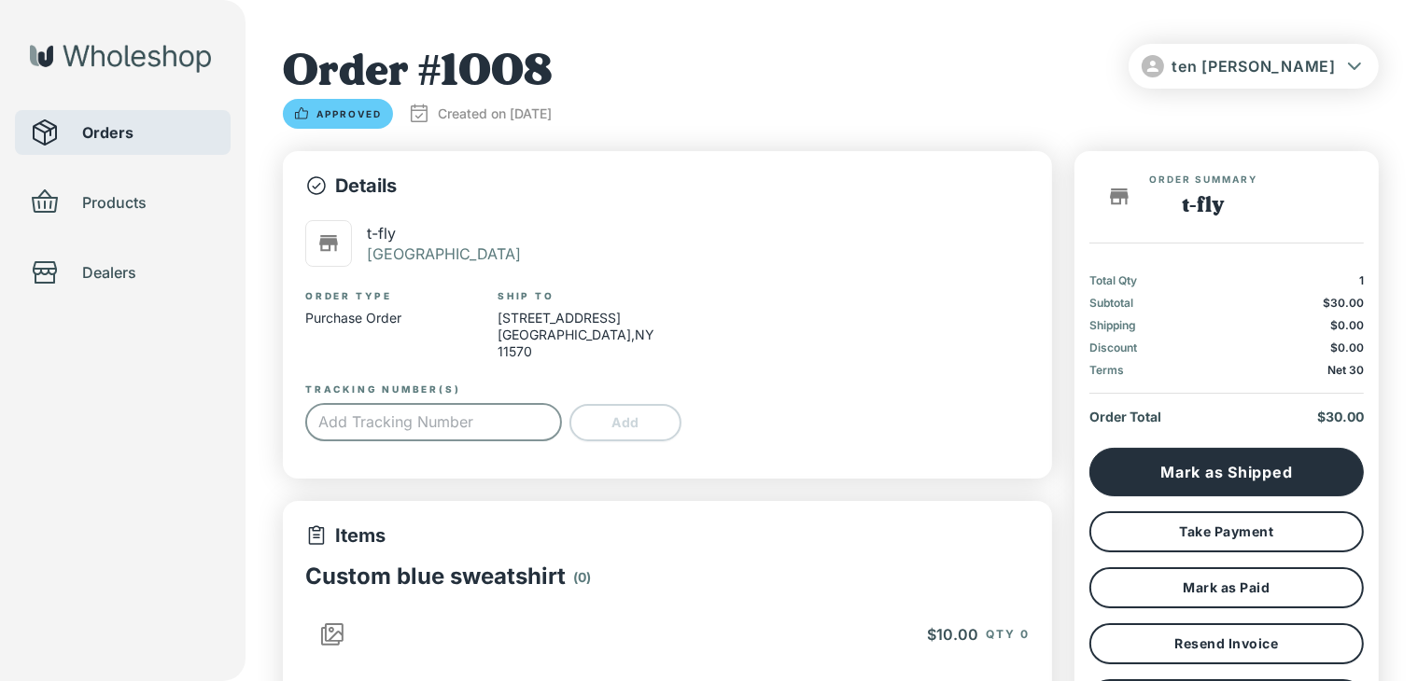
click at [164, 142] on span "Orders" at bounding box center [148, 132] width 133 height 22
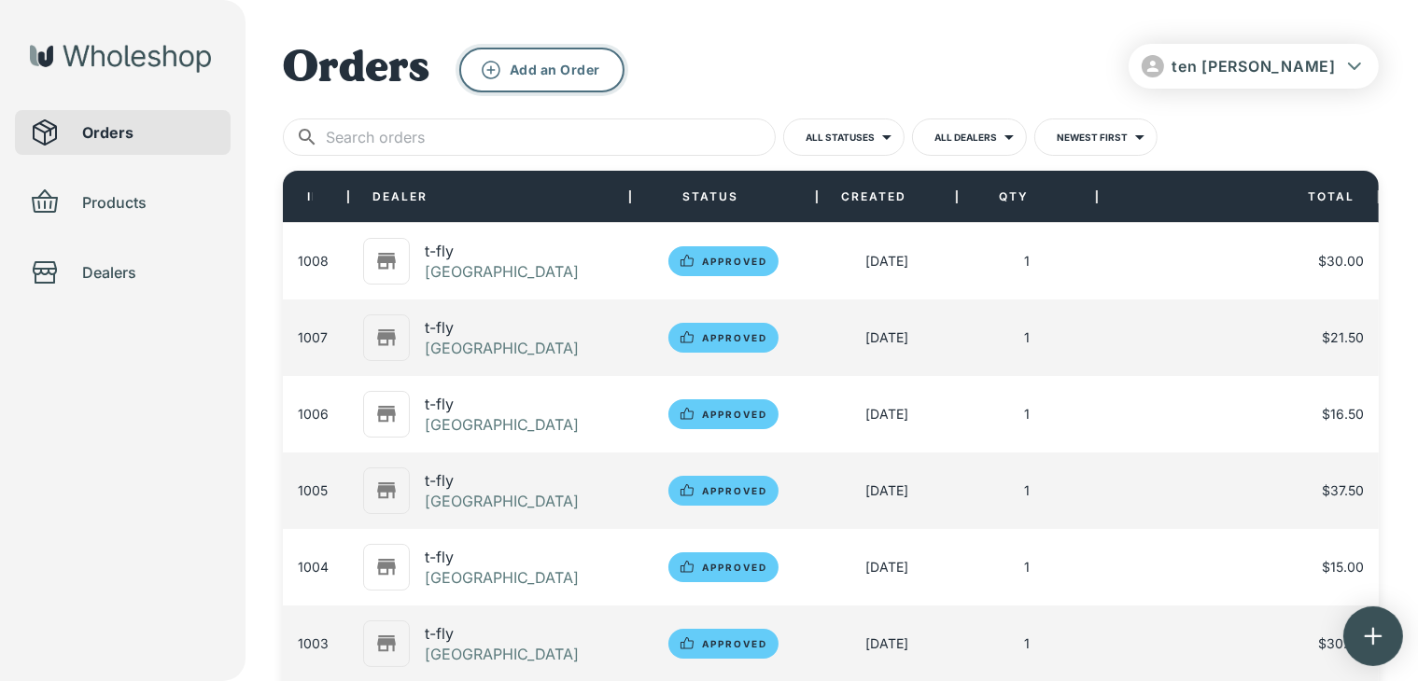
click at [541, 71] on button "Add an Order" at bounding box center [541, 70] width 165 height 45
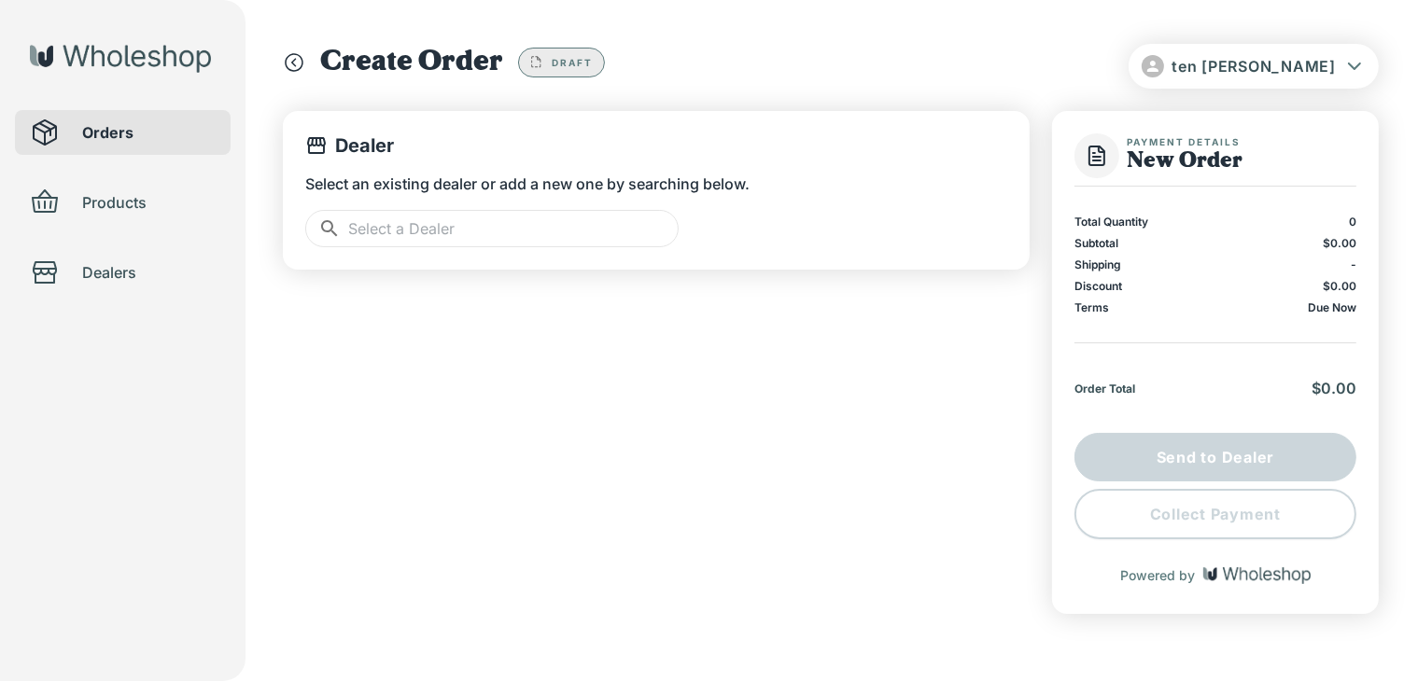
click at [387, 230] on input "text" at bounding box center [513, 228] width 330 height 37
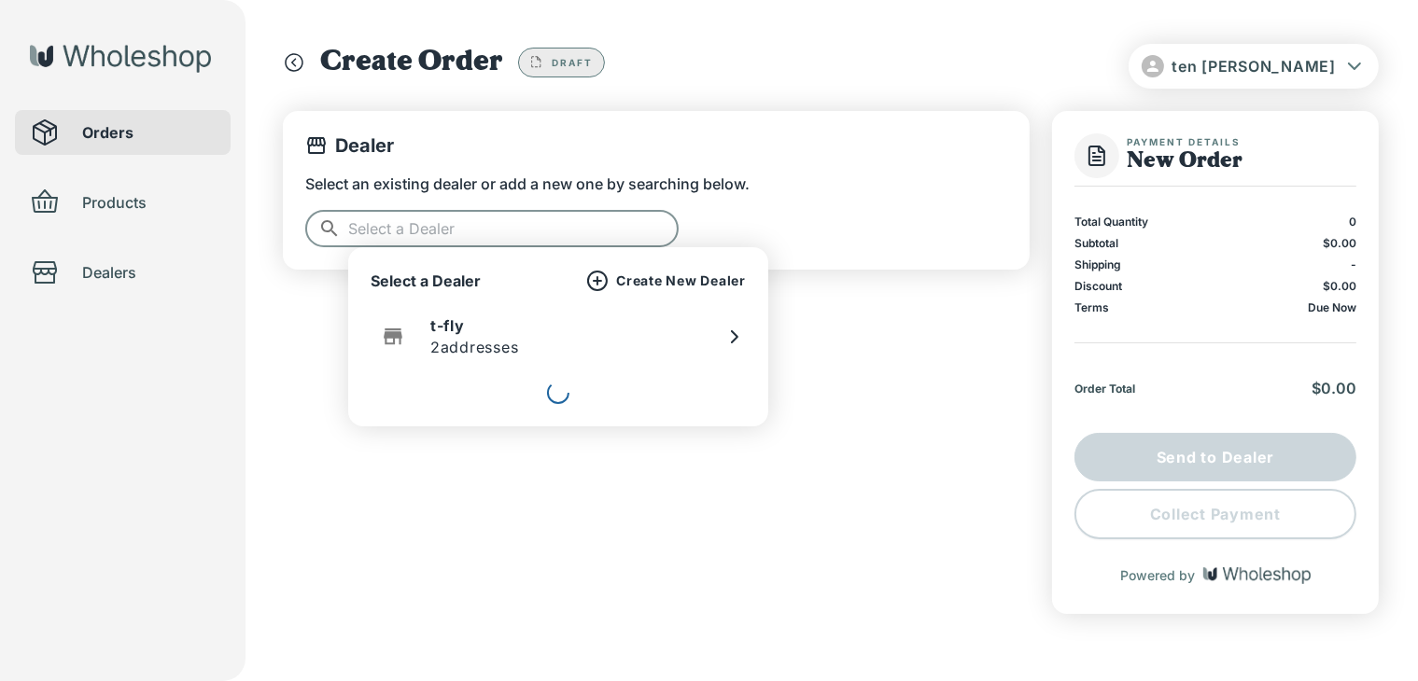
click at [439, 345] on p "2 addresses" at bounding box center [474, 347] width 89 height 22
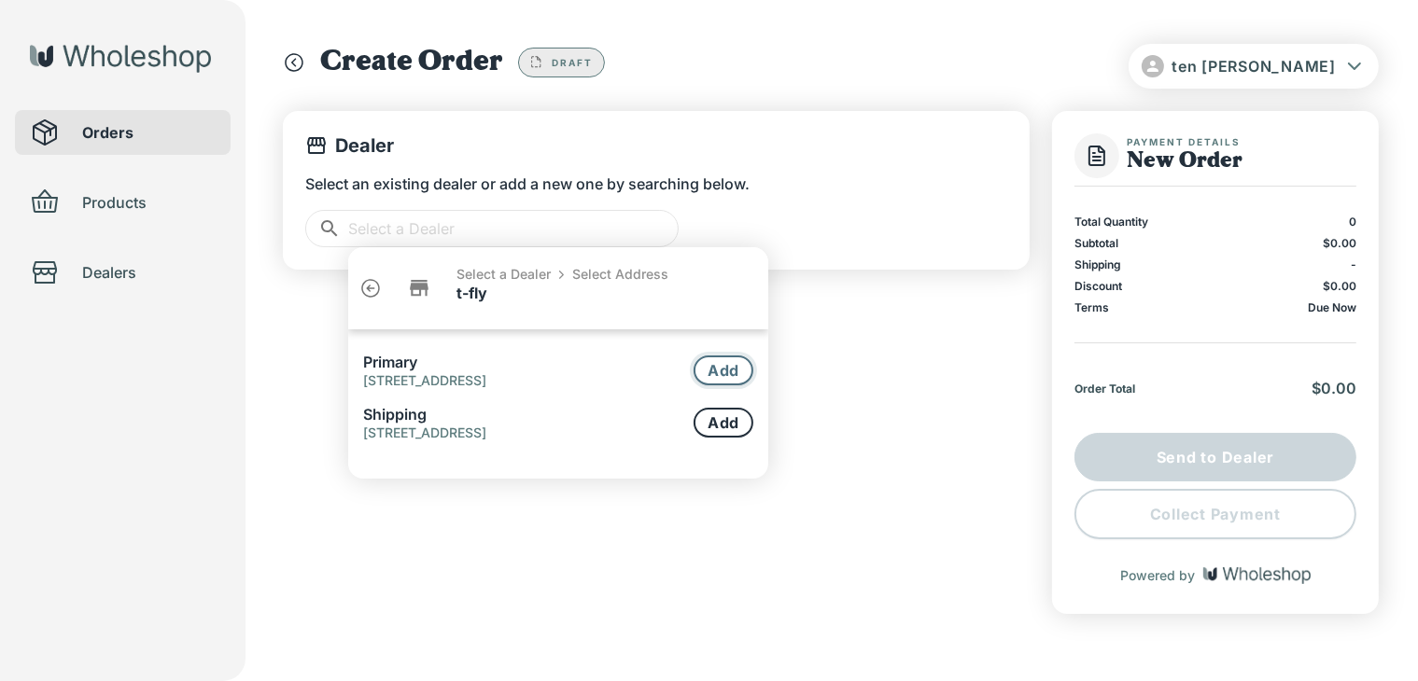
click at [710, 357] on button "Add" at bounding box center [723, 371] width 60 height 30
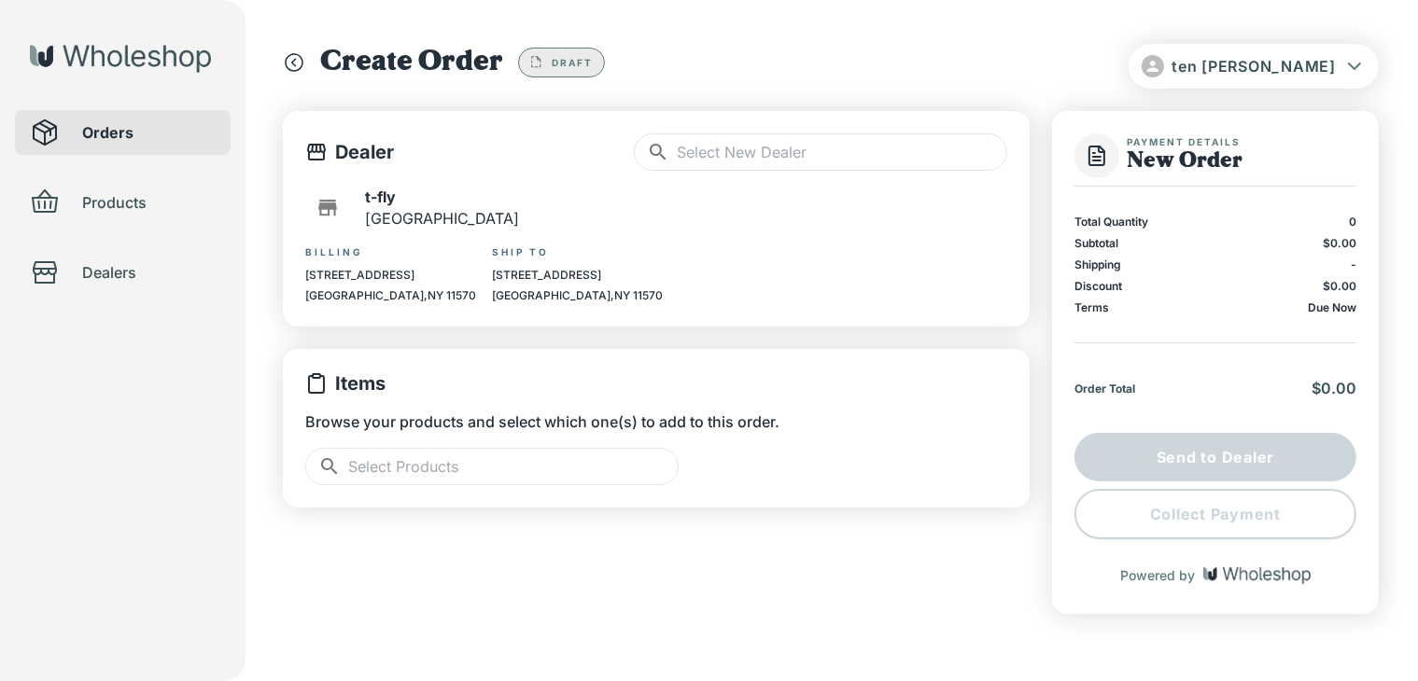
click at [448, 460] on input "text" at bounding box center [513, 466] width 330 height 37
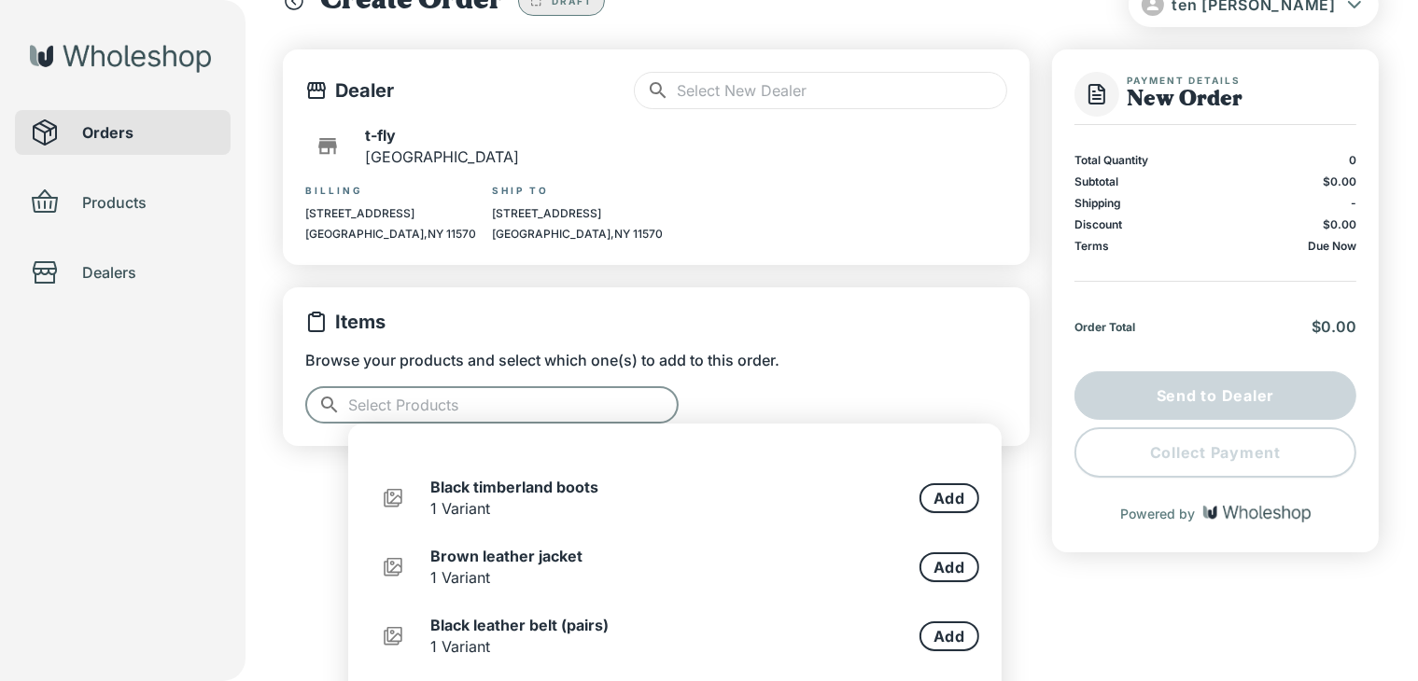
scroll to position [269, 0]
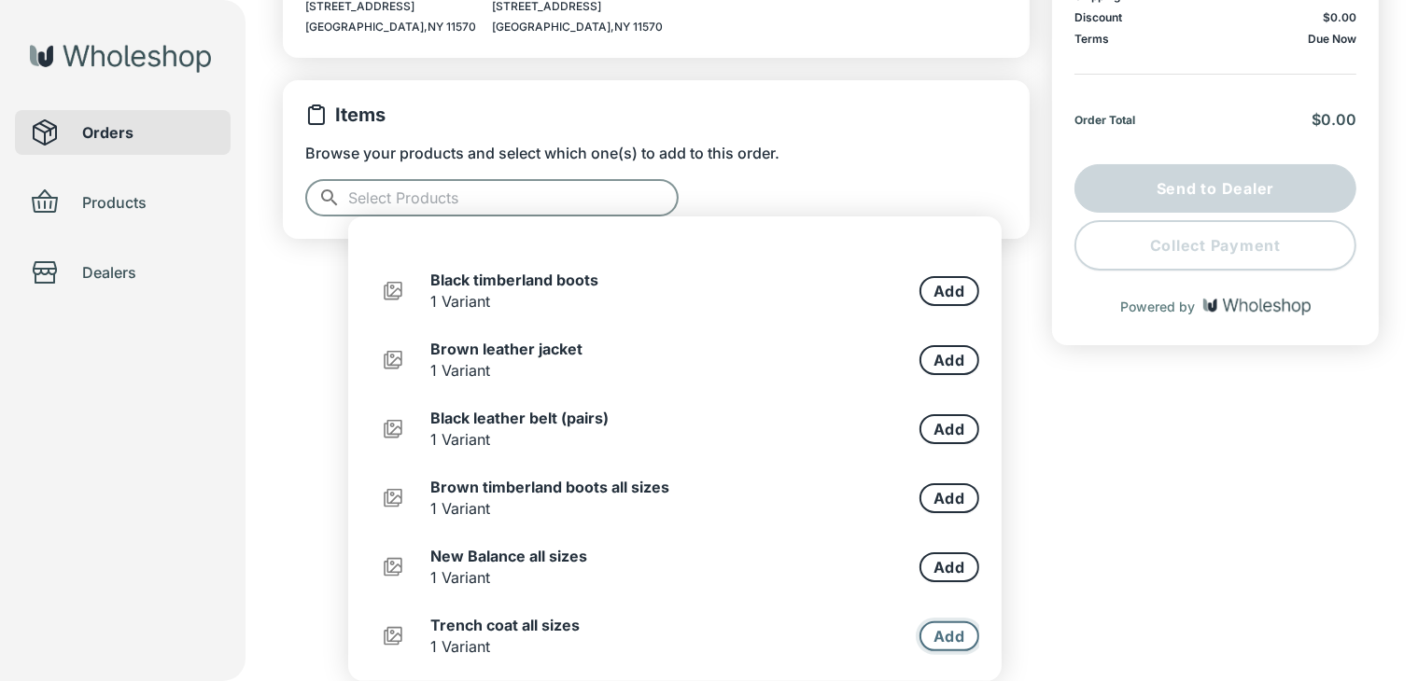
click at [943, 629] on button "Add" at bounding box center [949, 637] width 60 height 30
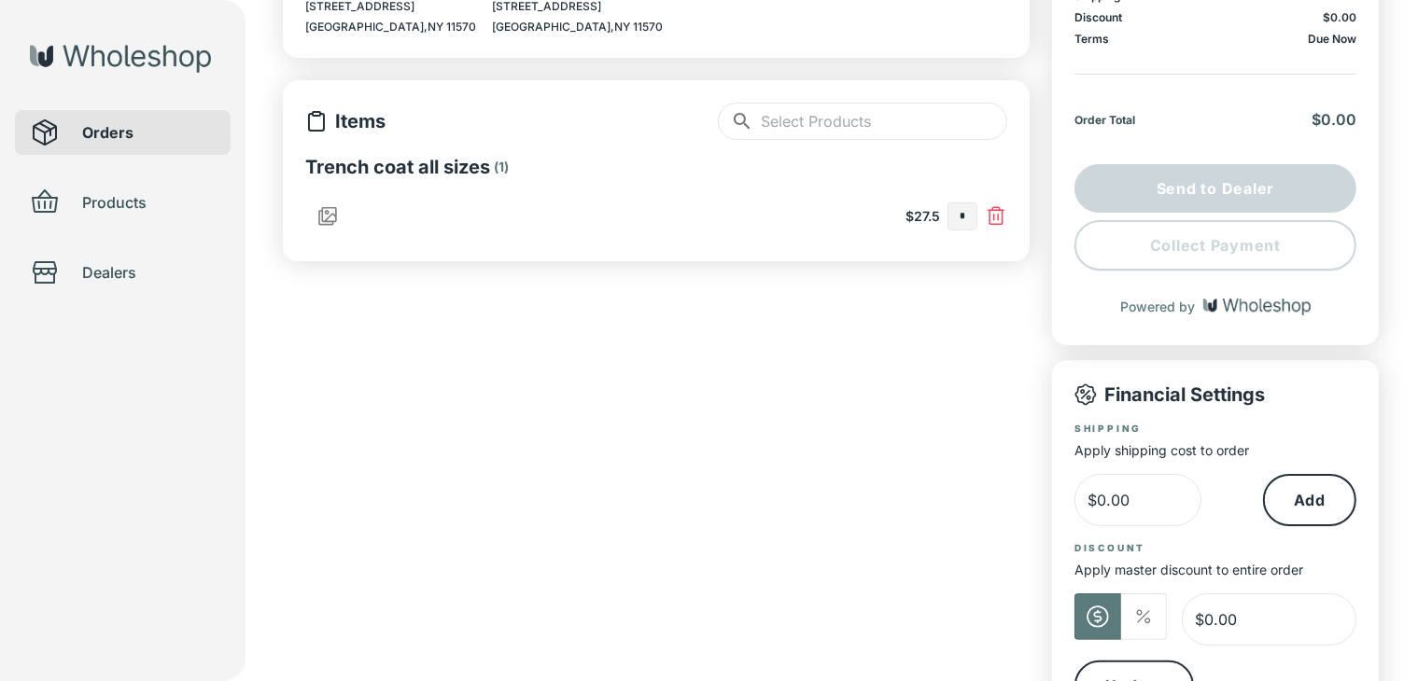
click at [893, 127] on input "text" at bounding box center [884, 121] width 246 height 37
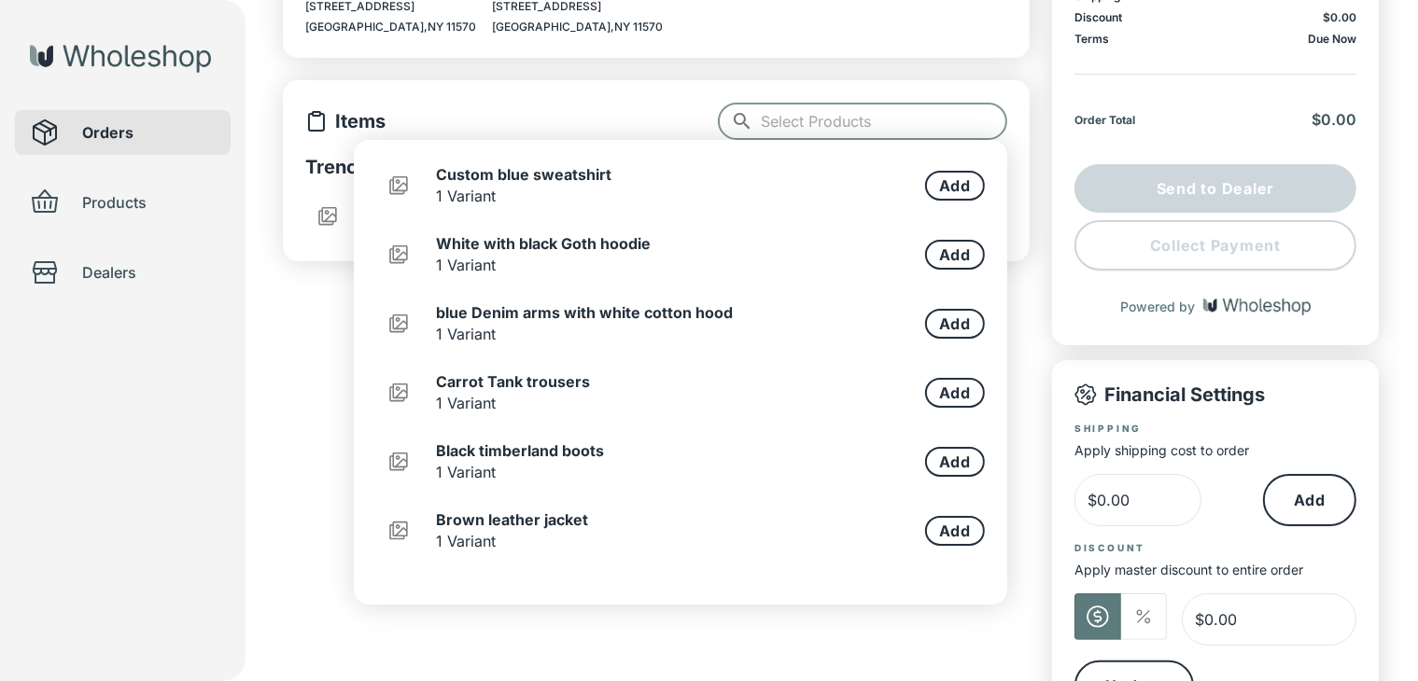
type input "*"
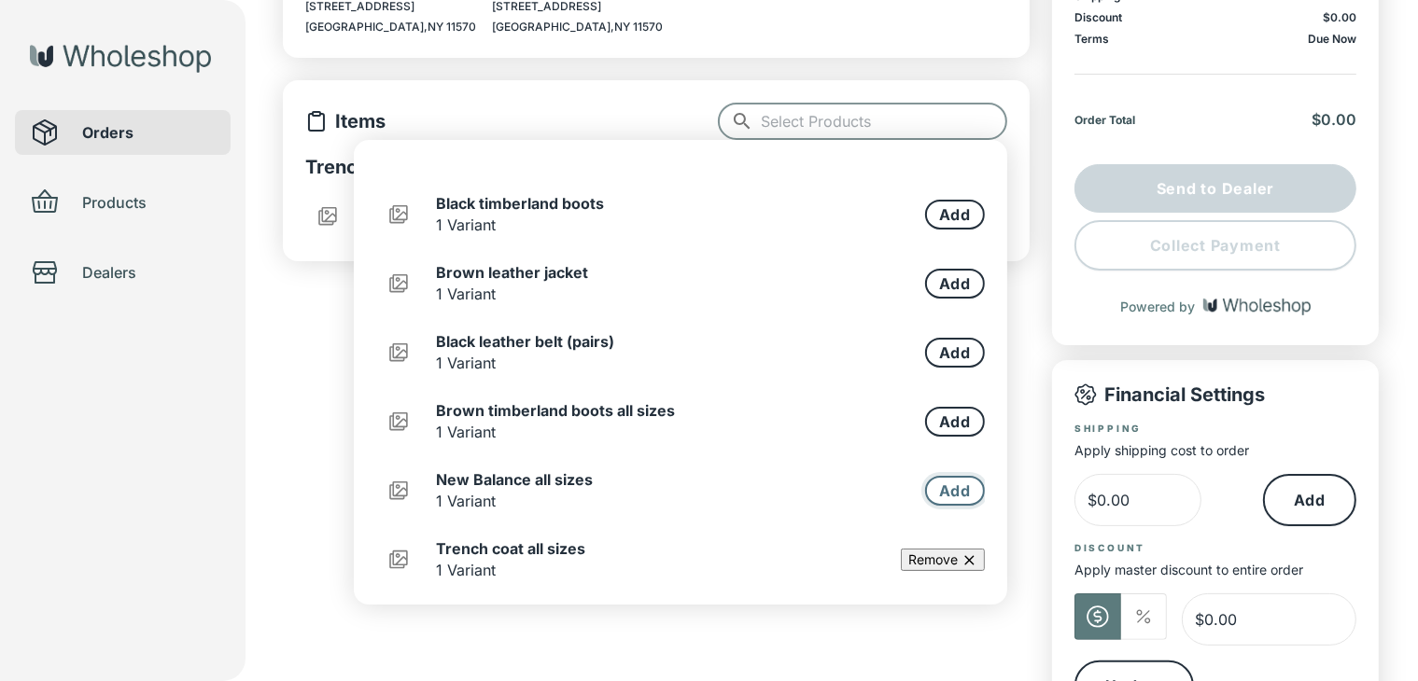
click at [937, 485] on button "Add" at bounding box center [955, 491] width 60 height 30
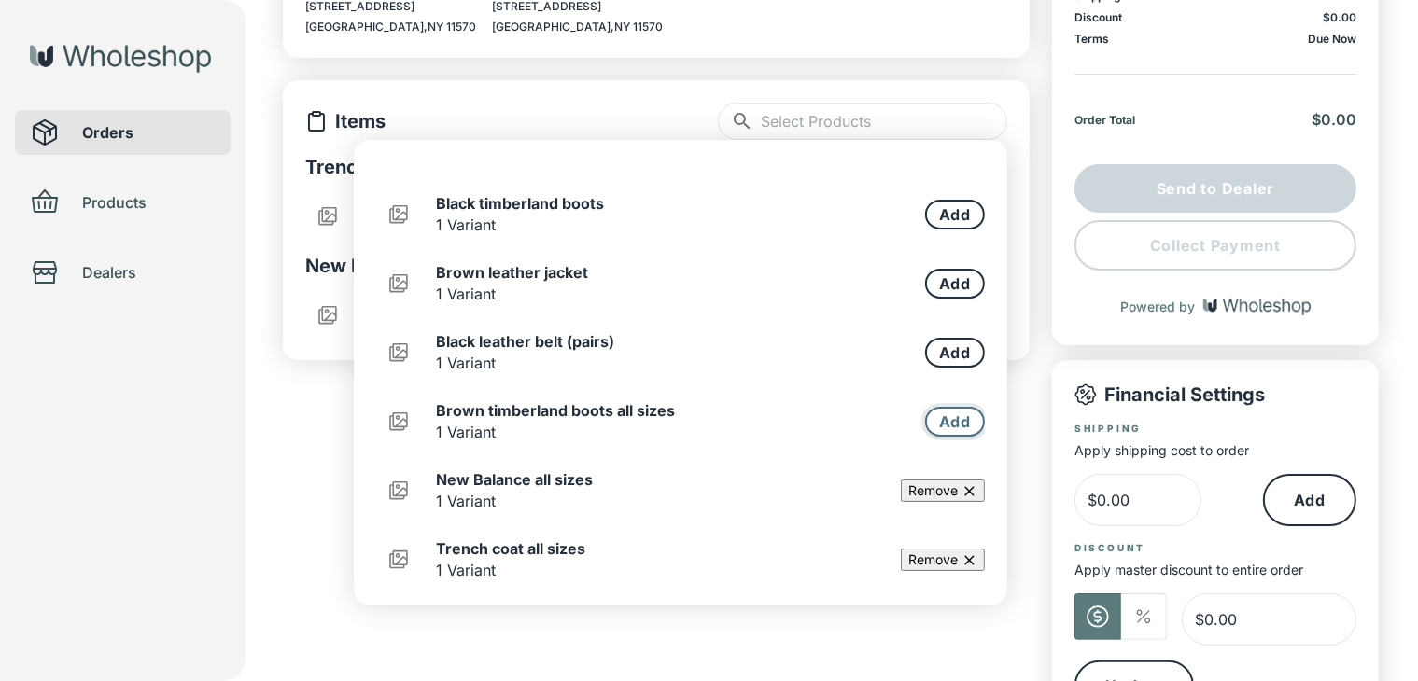
click at [937, 421] on button "Add" at bounding box center [955, 422] width 60 height 30
click at [944, 345] on button "Add" at bounding box center [955, 353] width 60 height 30
click at [936, 282] on button "Add" at bounding box center [955, 284] width 60 height 30
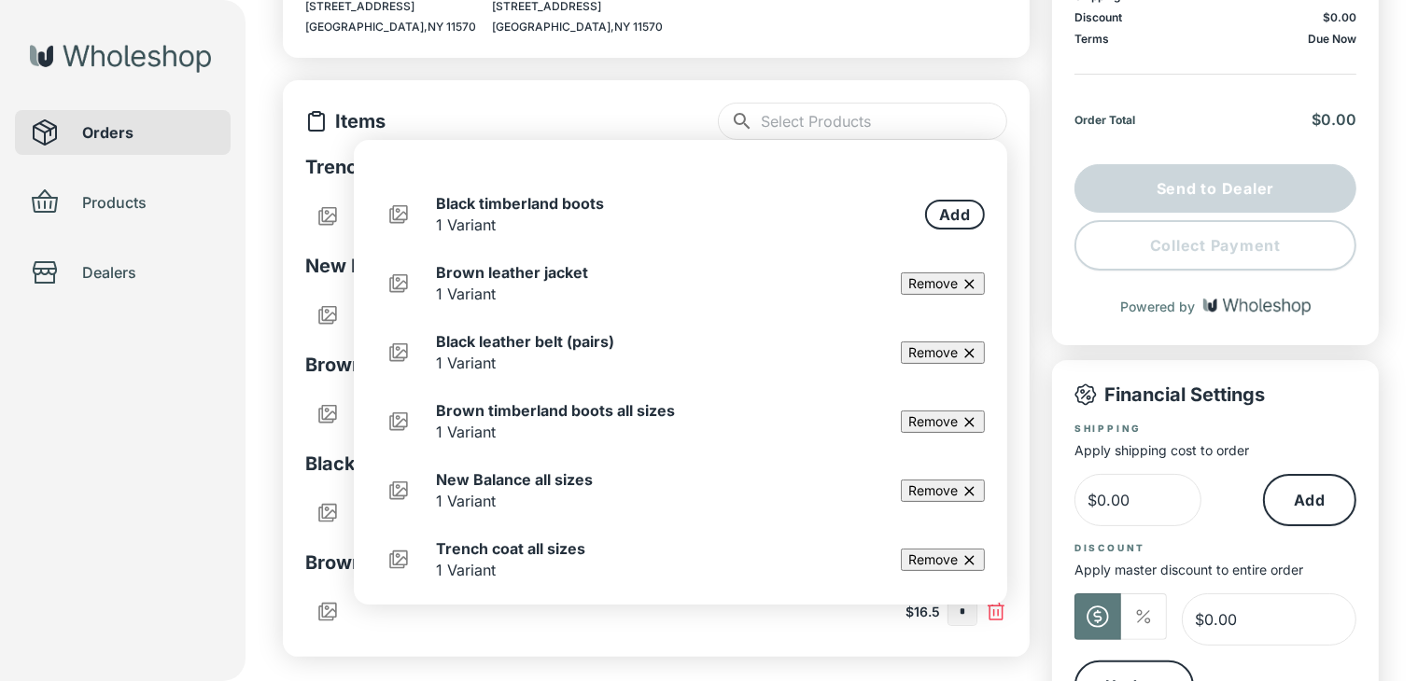
click at [118, 560] on div "Orders Products Dealers" at bounding box center [122, 340] width 245 height 681
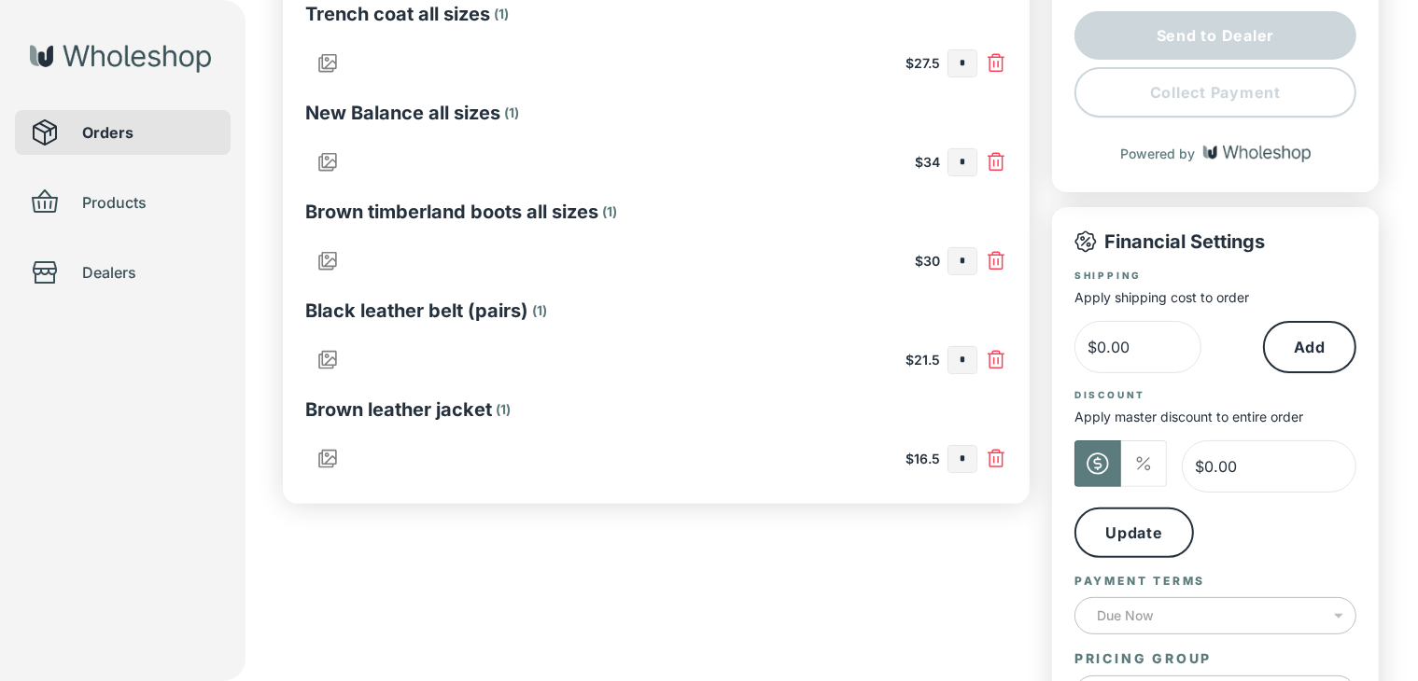
scroll to position [407, 0]
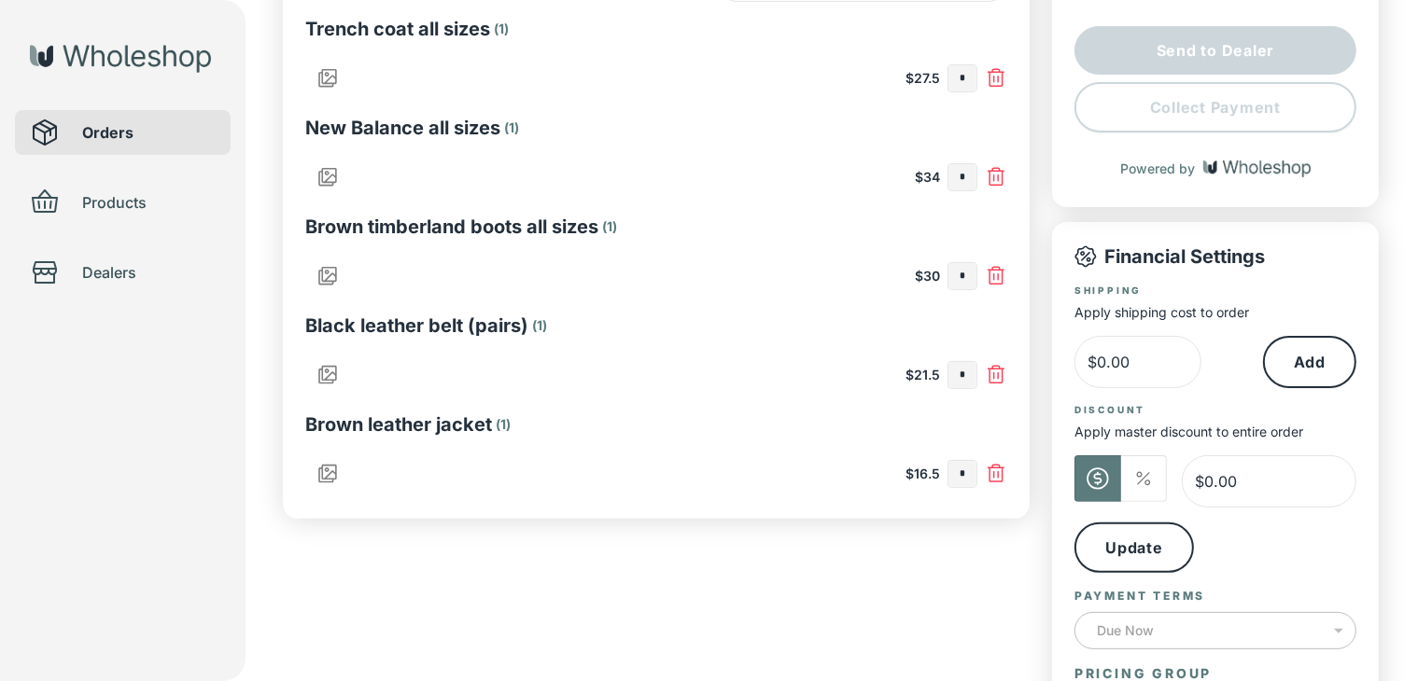
click at [969, 471] on input "*" at bounding box center [962, 474] width 28 height 26
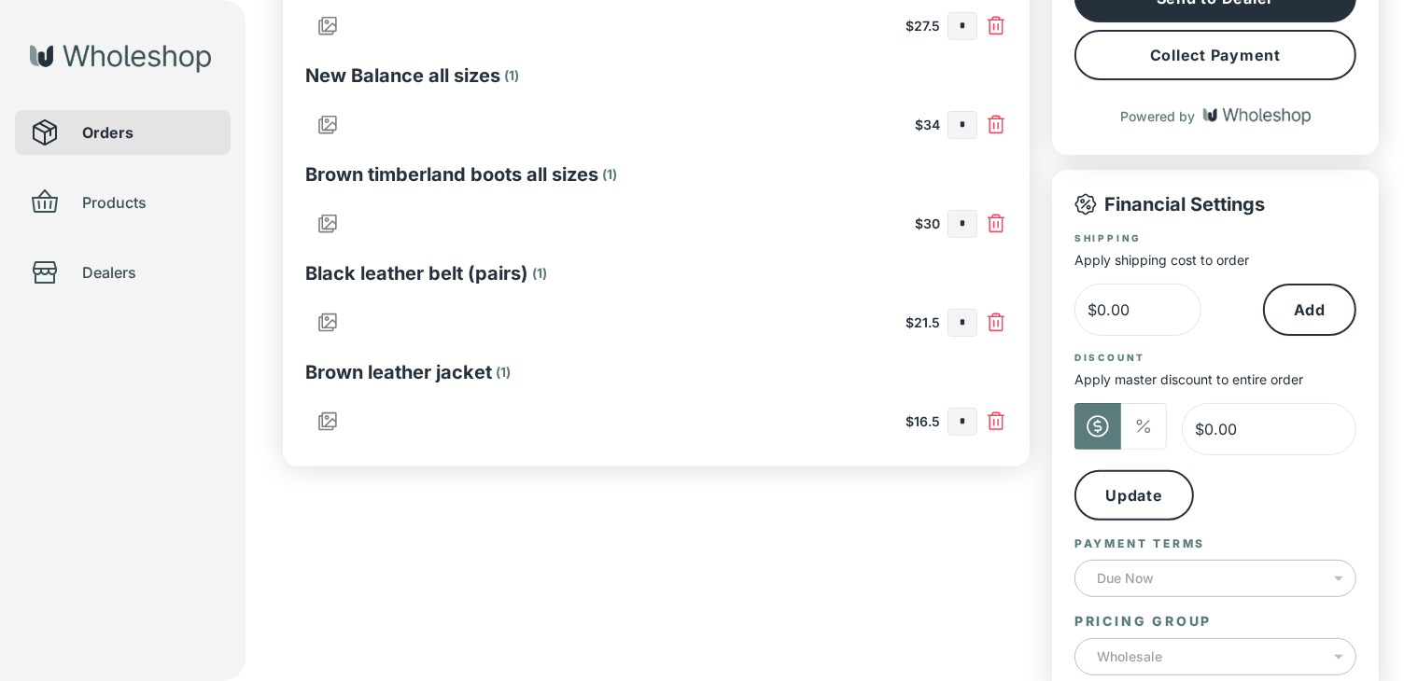
scroll to position [564, 0]
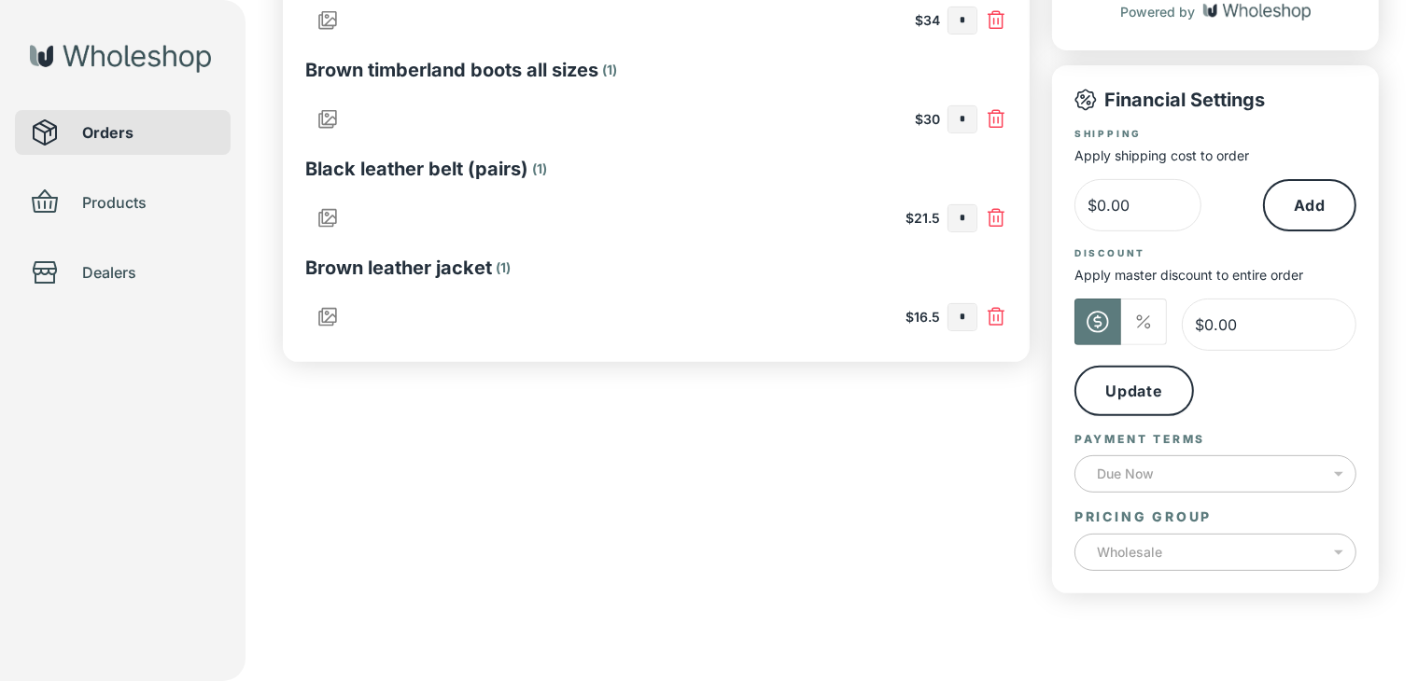
type input "*"
click at [1303, 467] on p "Due Now" at bounding box center [1212, 472] width 230 height 19
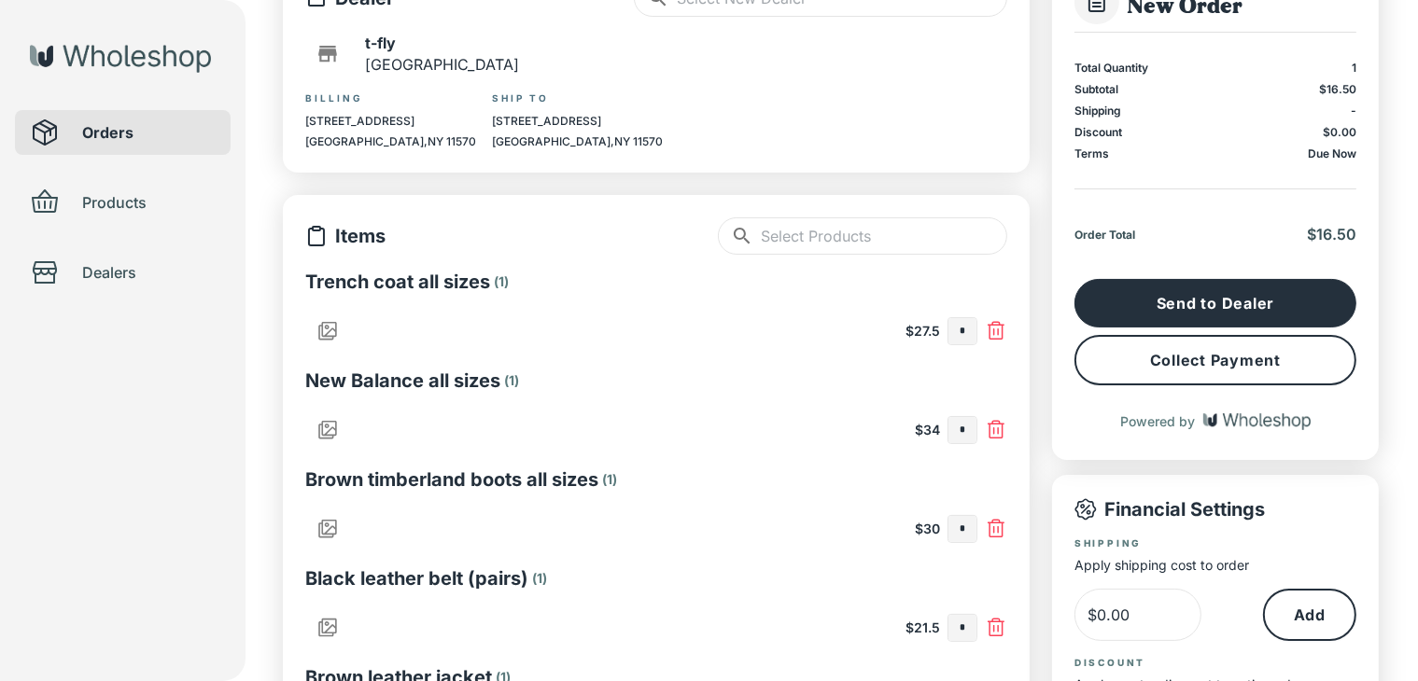
scroll to position [149, 0]
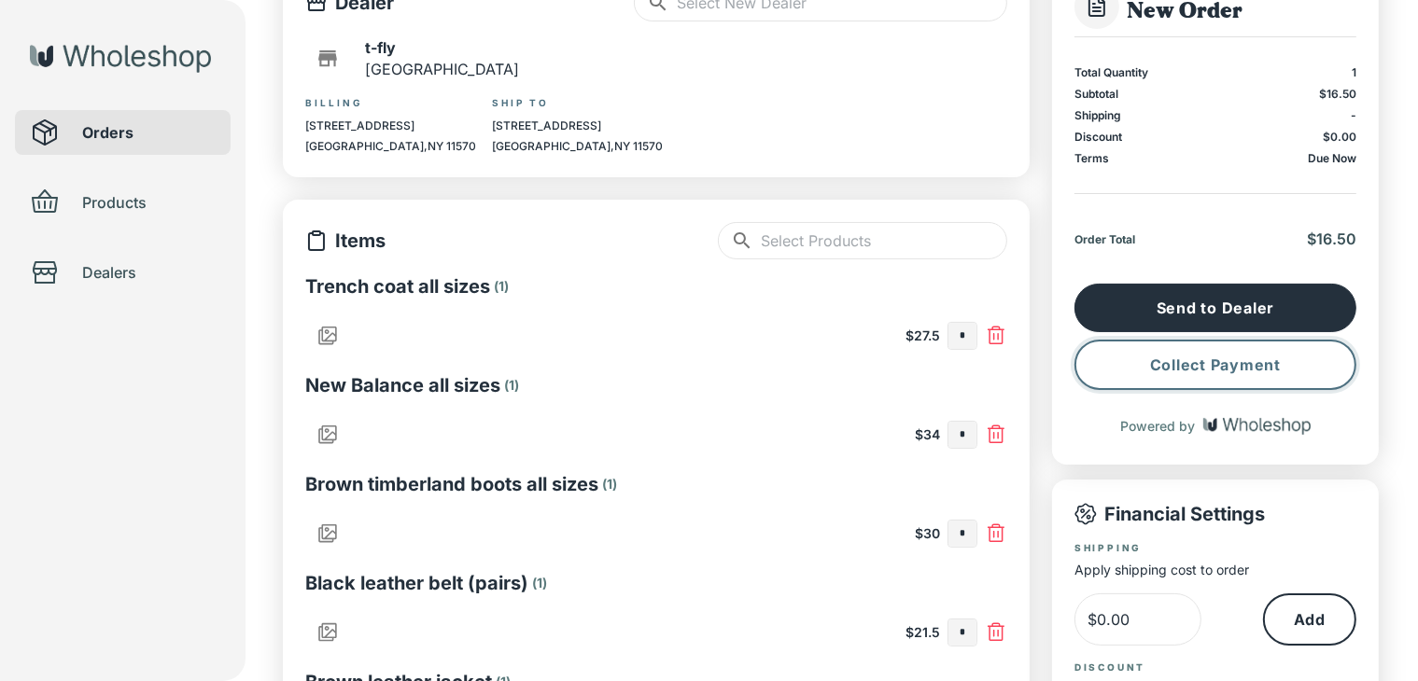
click at [1323, 361] on button "Collect Payment" at bounding box center [1215, 365] width 282 height 50
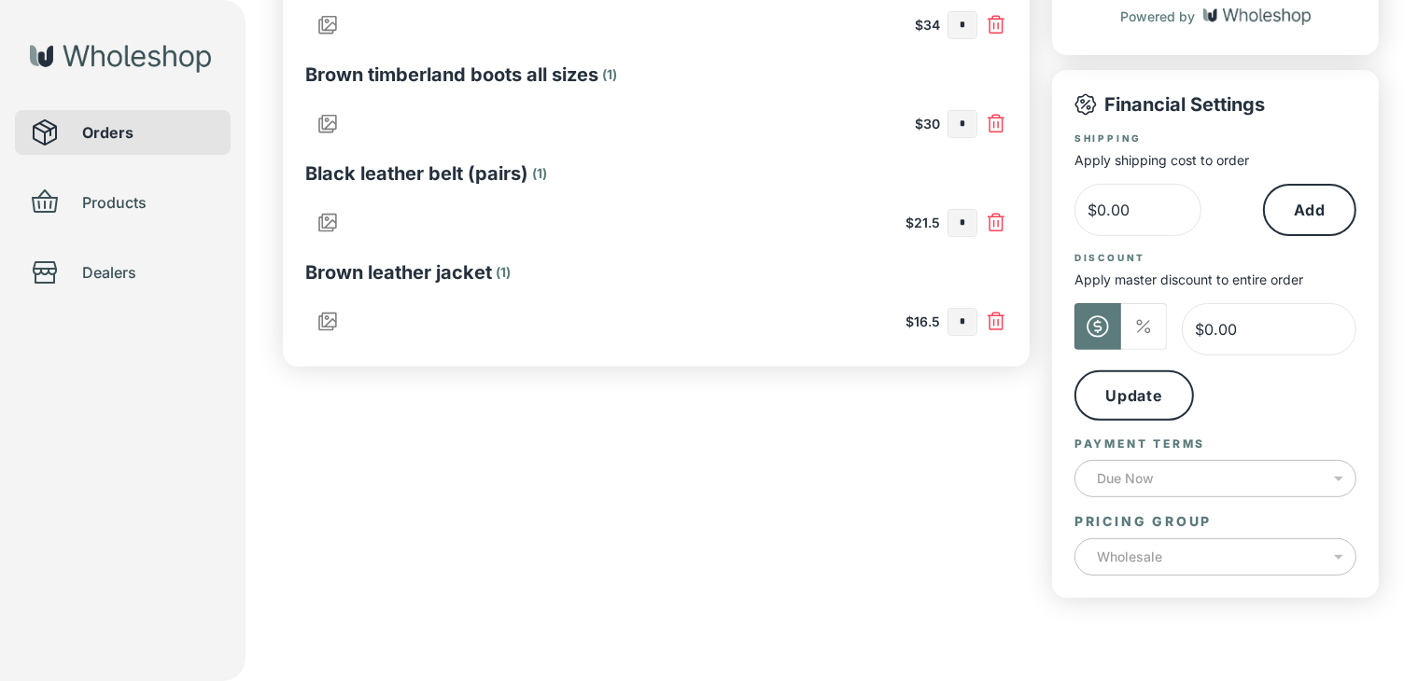
scroll to position [564, 0]
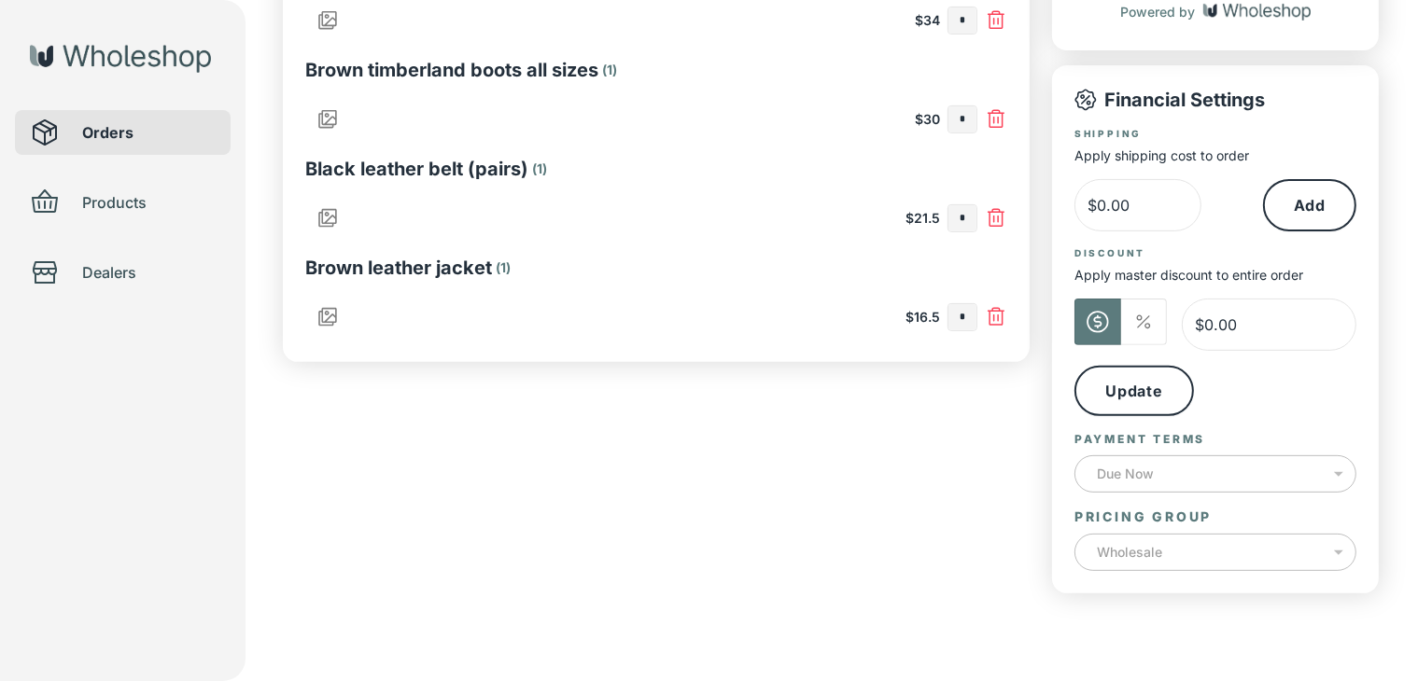
click at [963, 321] on input "*" at bounding box center [962, 317] width 28 height 26
type input "*"
click at [968, 220] on input "*" at bounding box center [962, 218] width 28 height 26
type input "*"
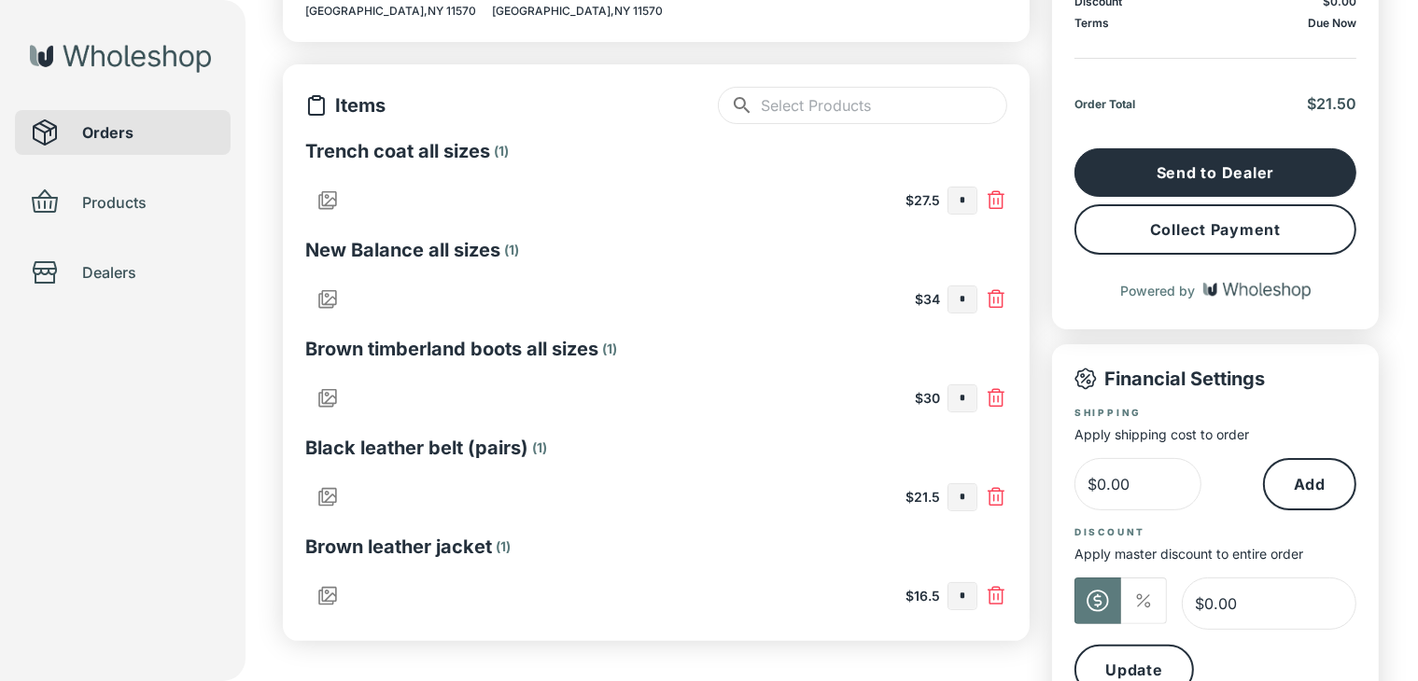
scroll to position [282, 0]
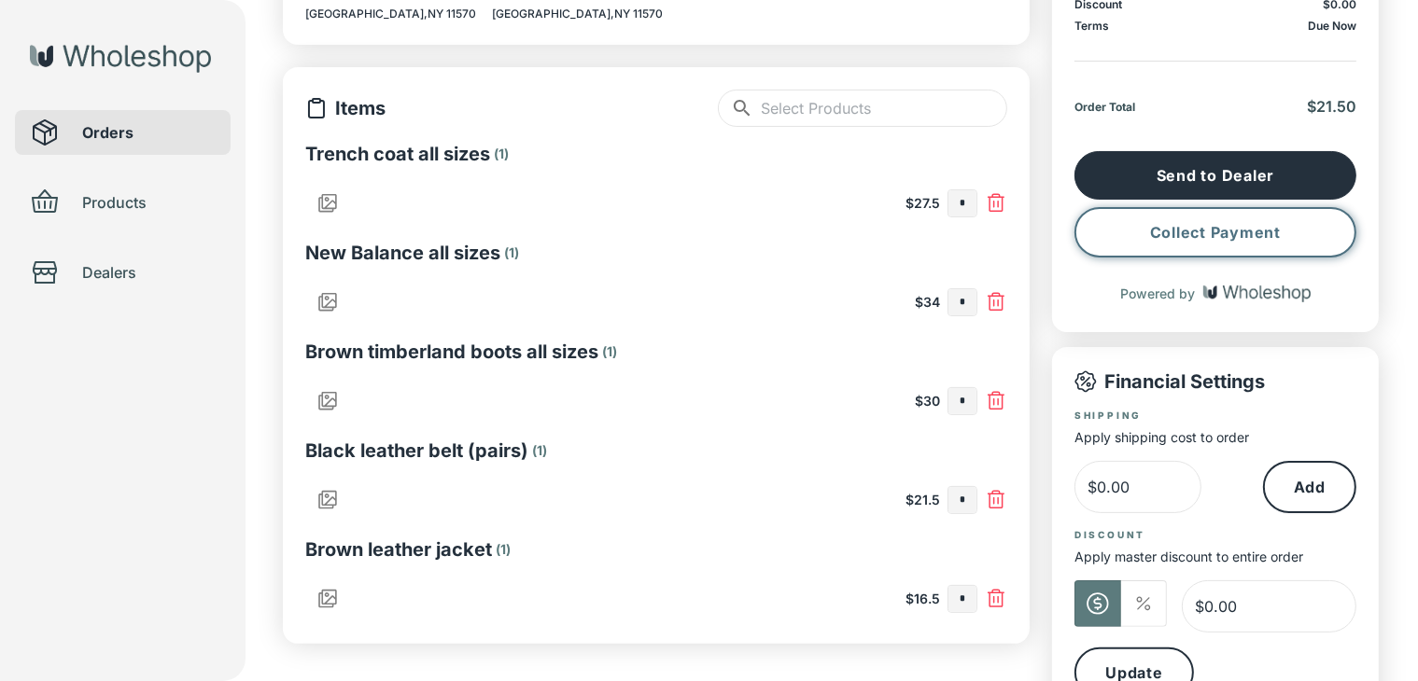
type input "*"
click at [1259, 221] on button "Collect Payment" at bounding box center [1215, 232] width 282 height 50
